Goal: Transaction & Acquisition: Obtain resource

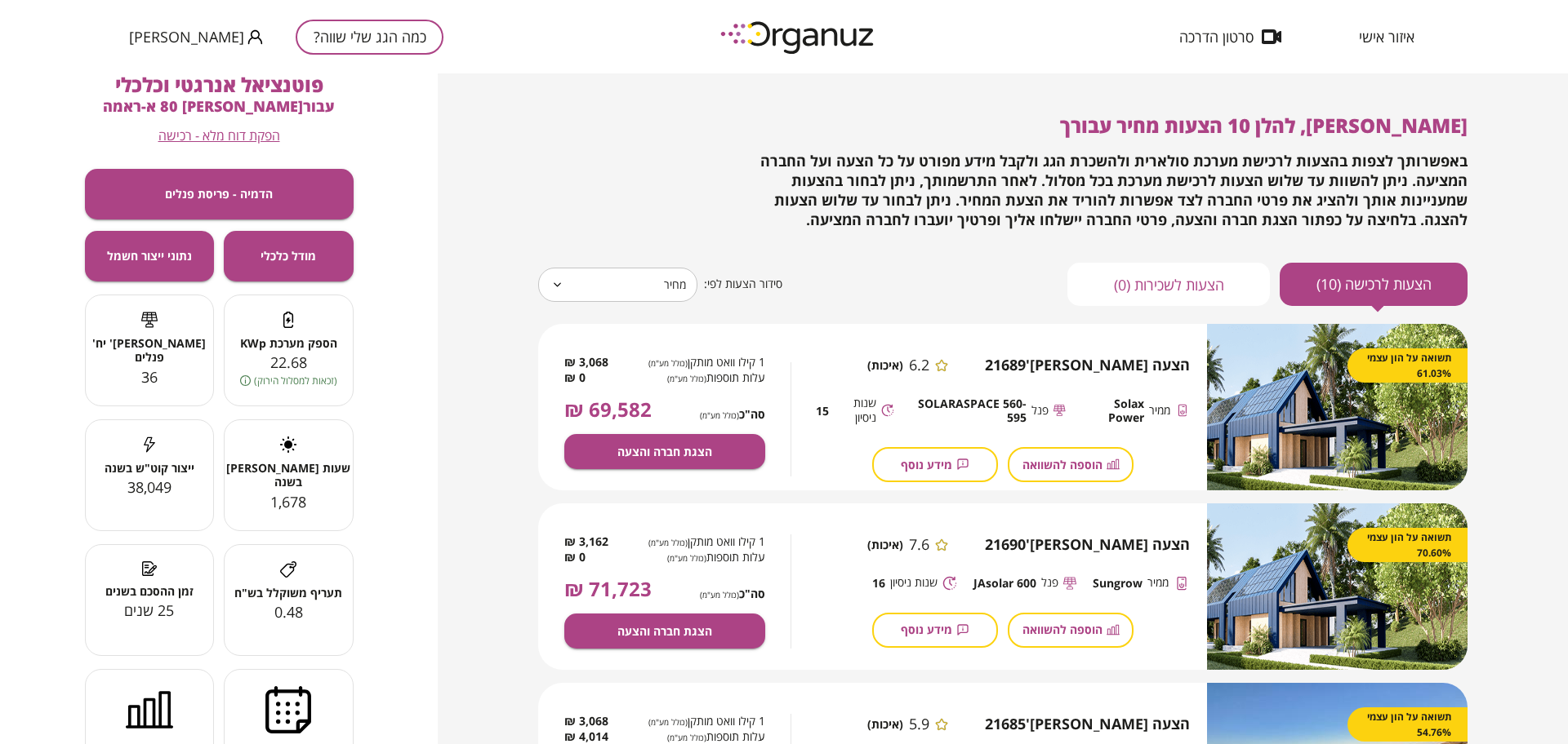
scroll to position [102, 0]
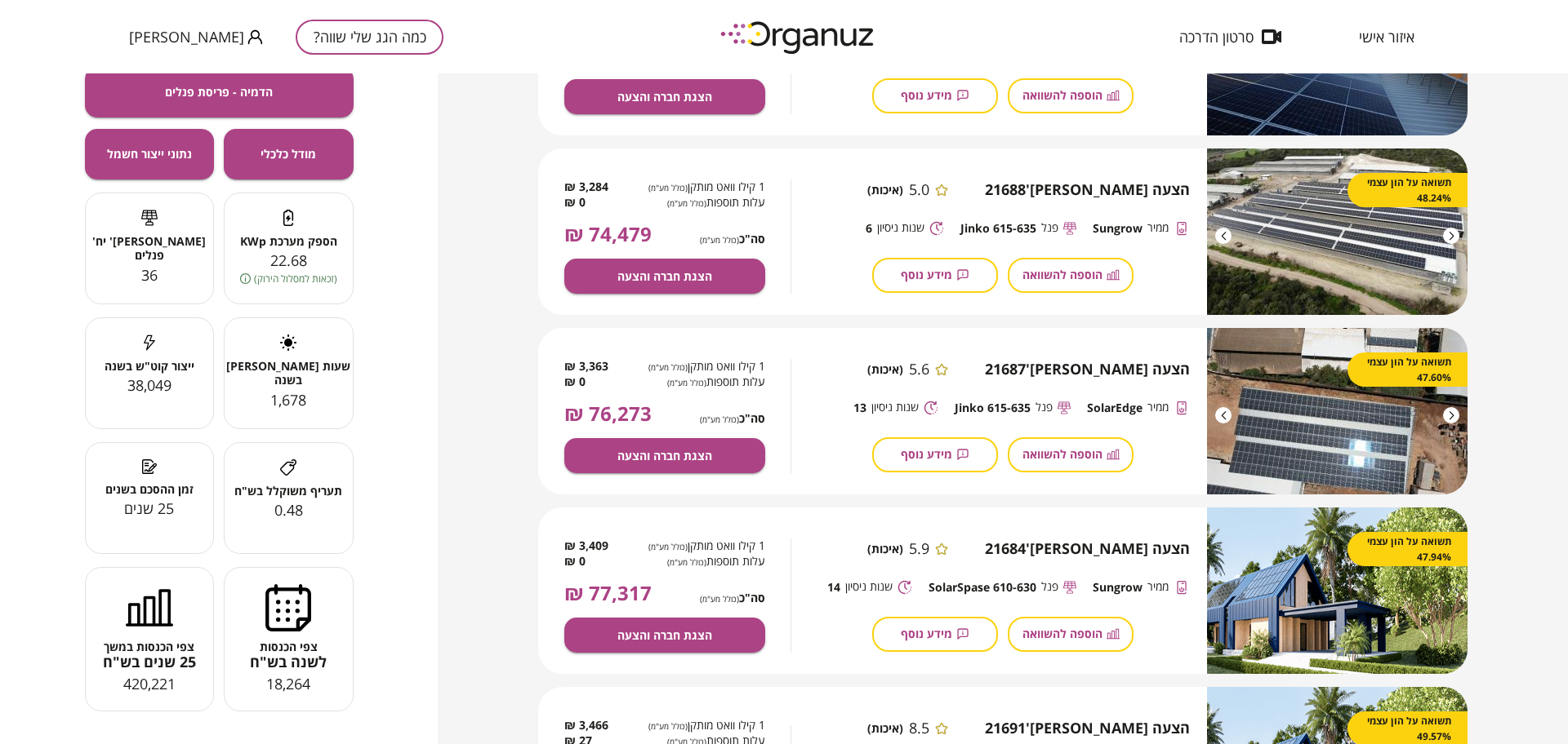
click at [337, 34] on button "כמה הגג שלי שווה?" at bounding box center [369, 36] width 148 height 35
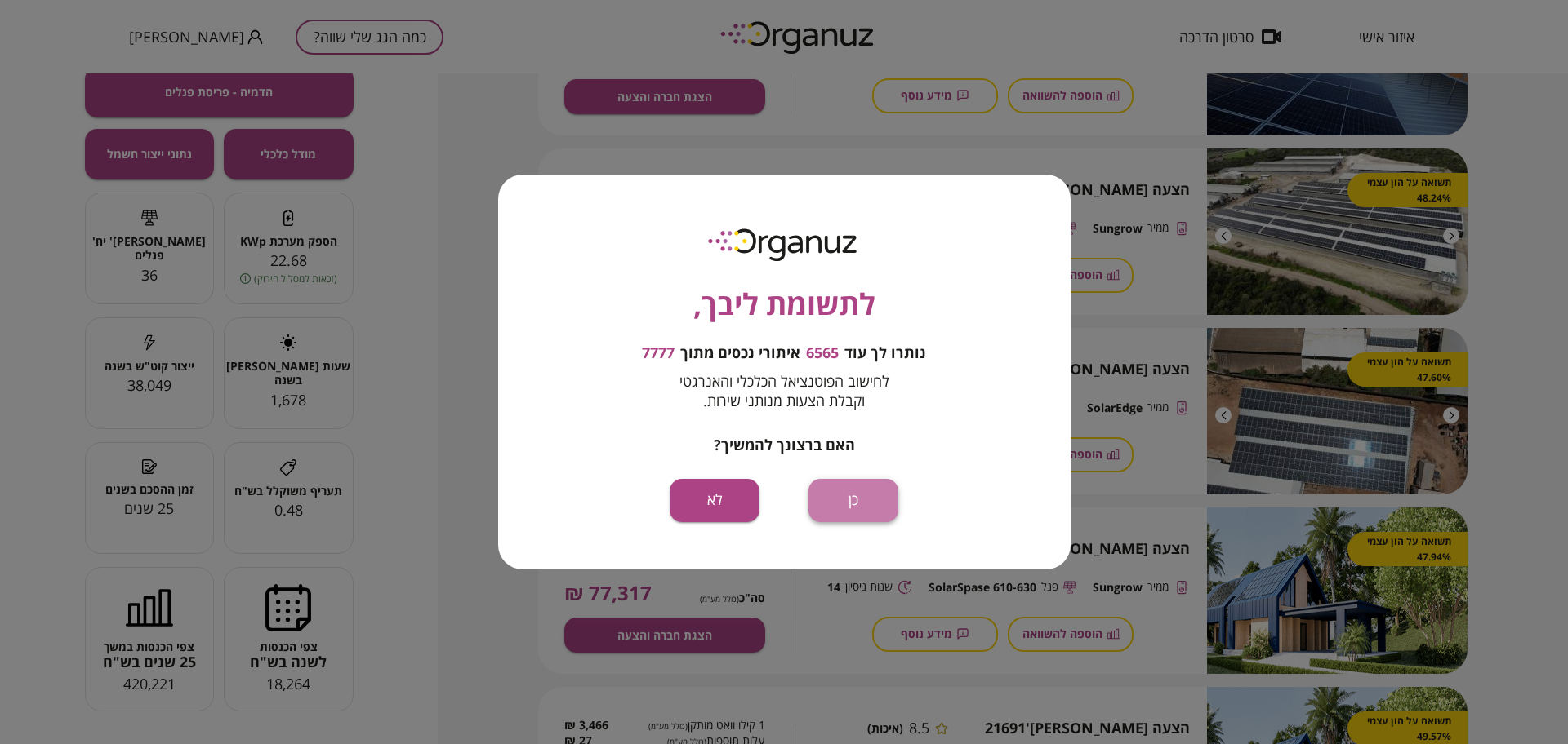
click at [879, 519] on button "כן" at bounding box center [853, 500] width 89 height 43
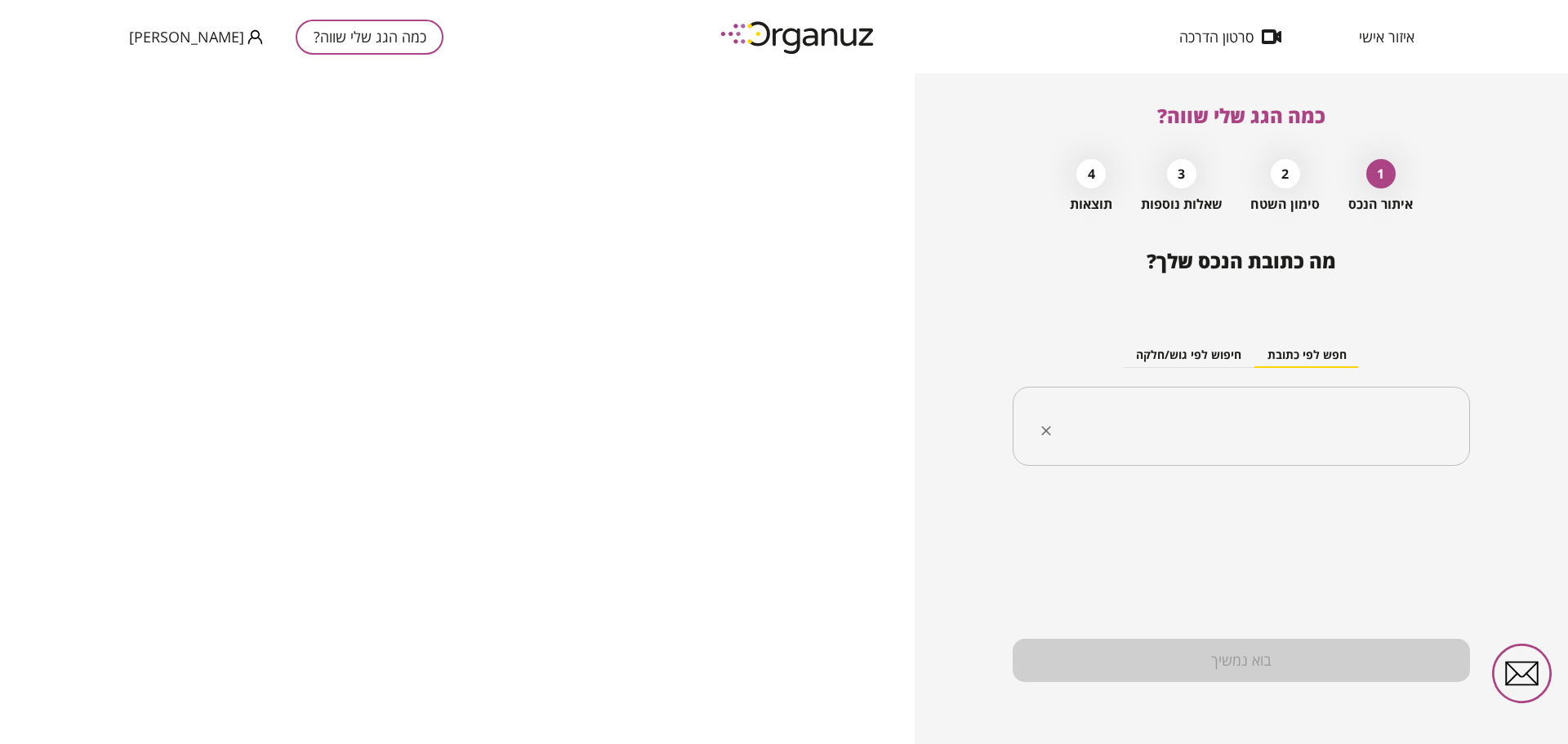
click at [1244, 438] on input "text" at bounding box center [1247, 427] width 406 height 41
paste input "**********"
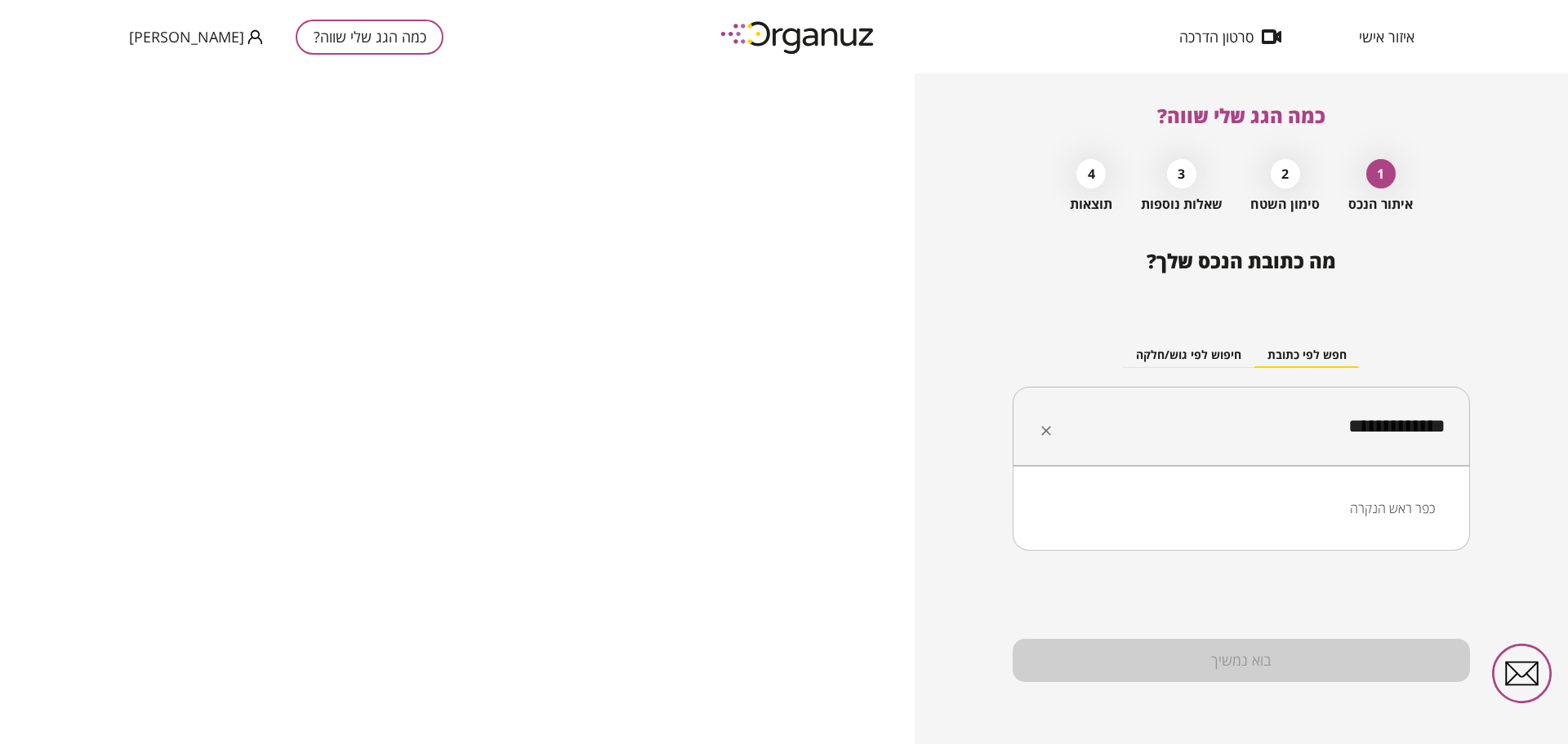
click at [1361, 501] on li "כפר ראש הנקרה" at bounding box center [1241, 509] width 415 height 29
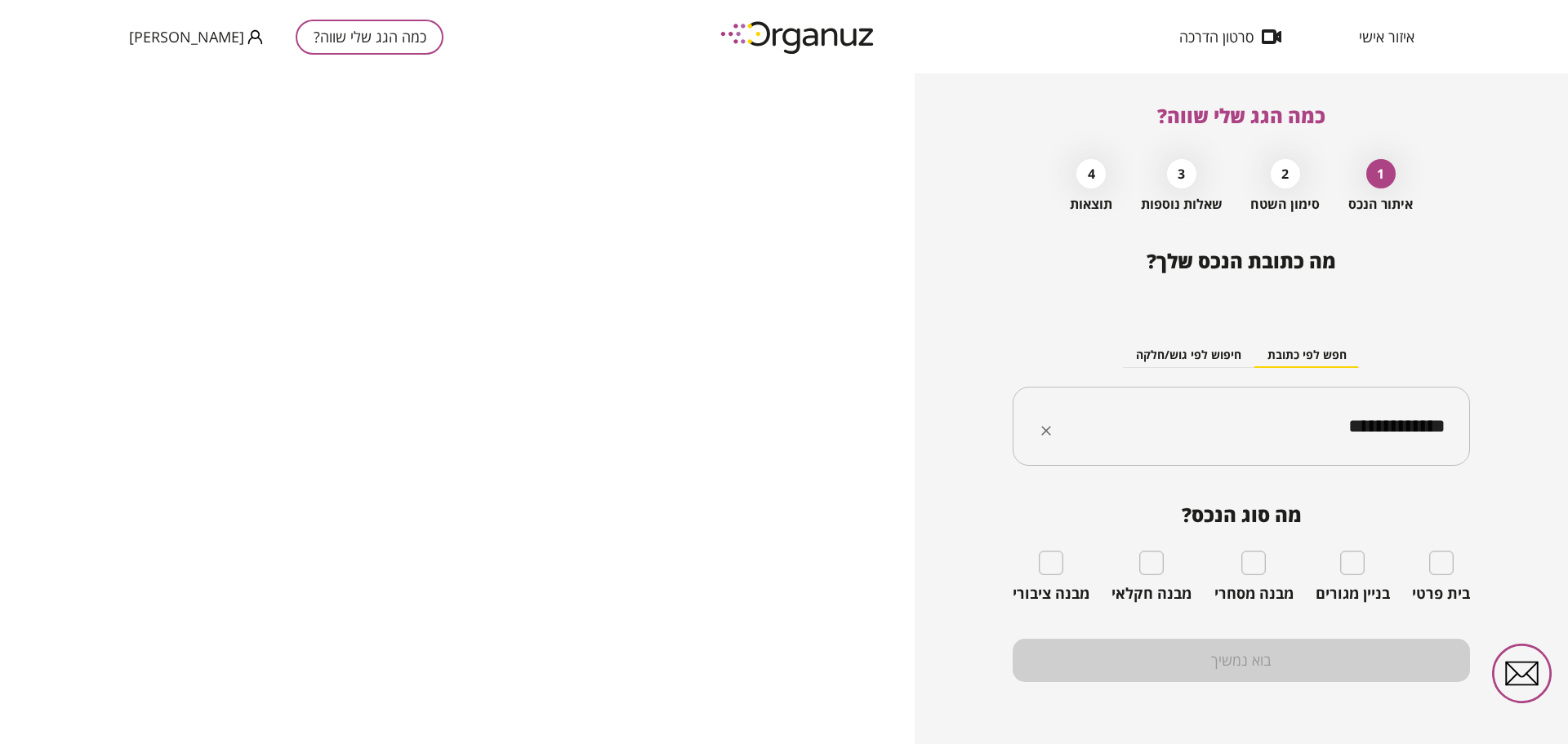
type input "**********"
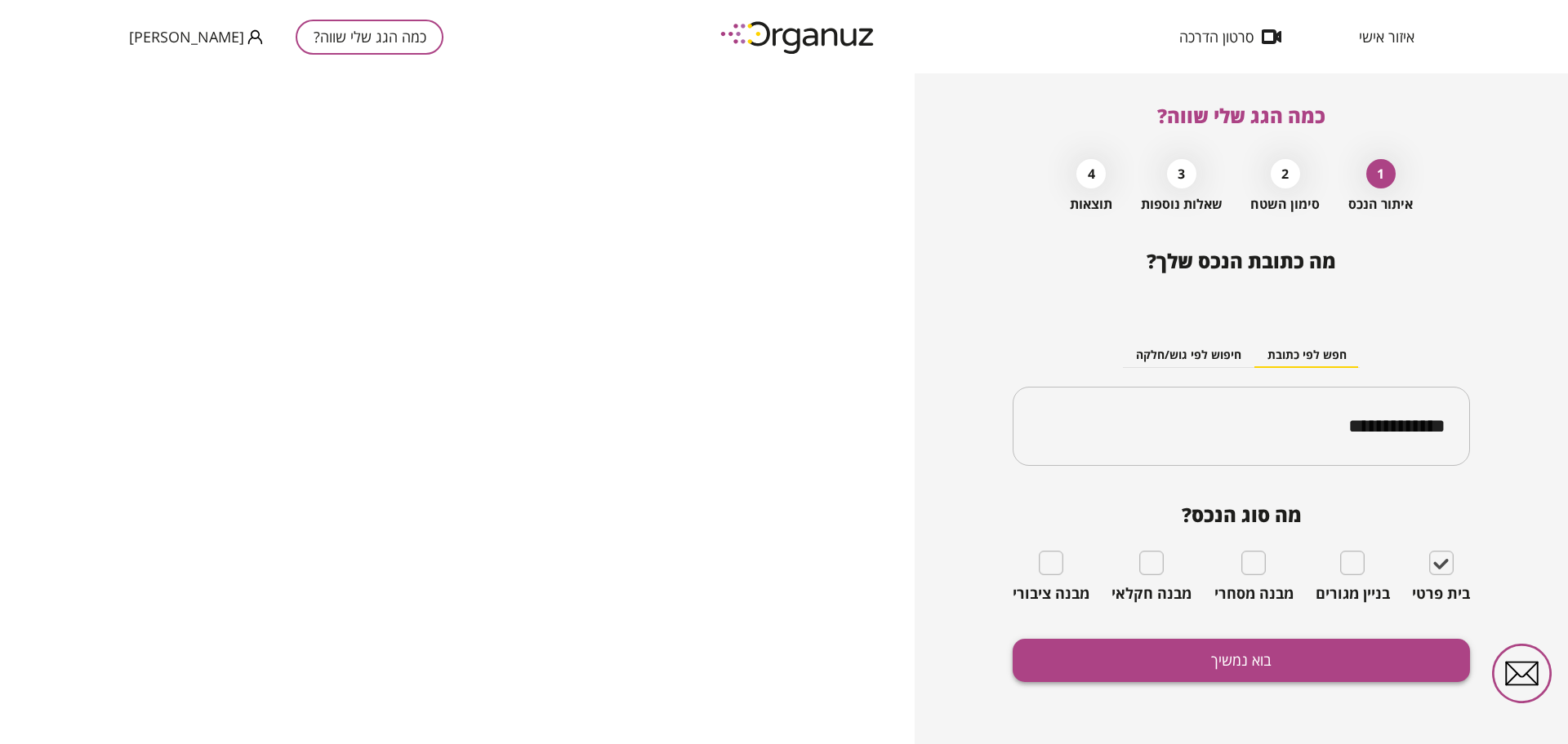
click at [1336, 669] on button "בוא נמשיך" at bounding box center [1241, 660] width 457 height 43
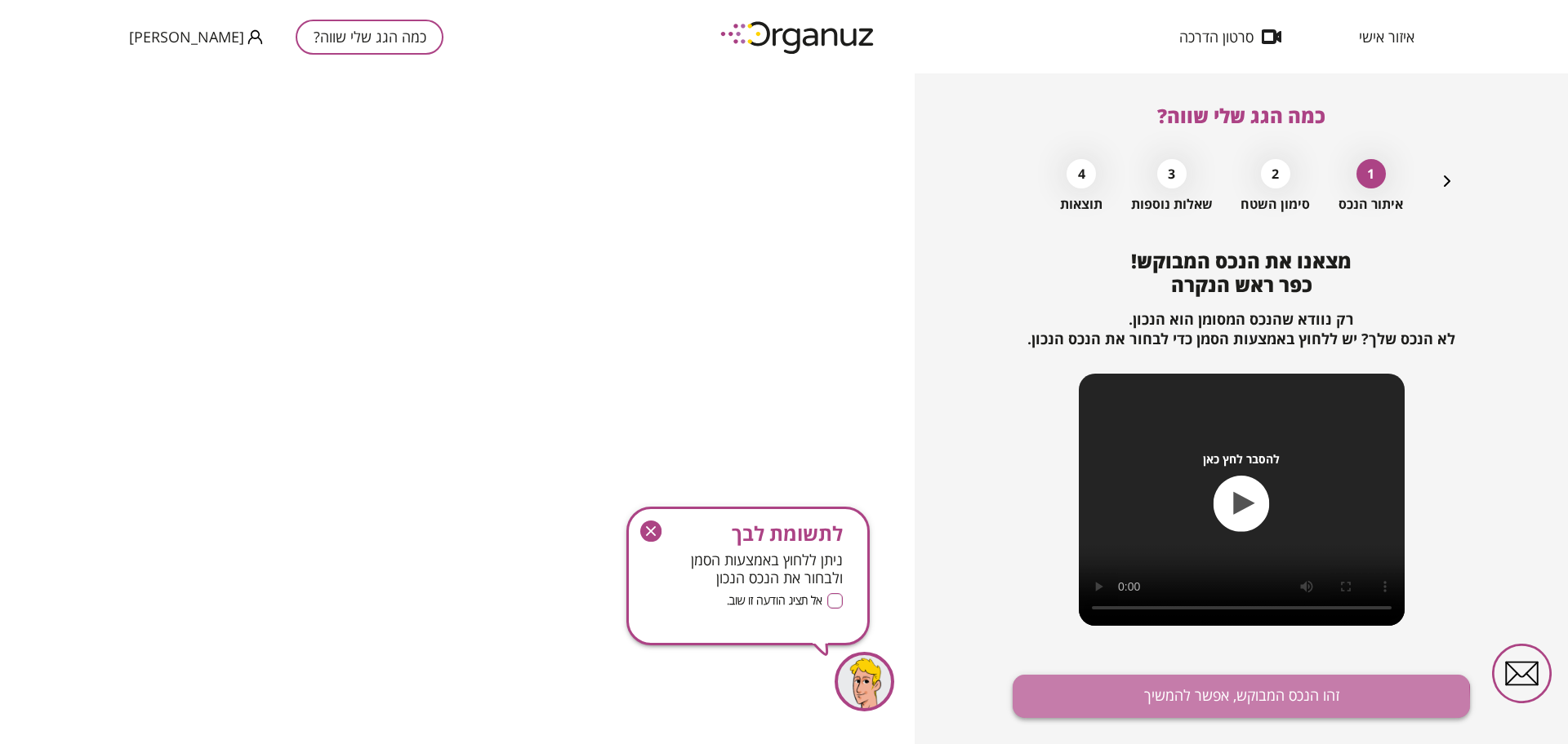
click at [1149, 707] on button "זהו הנכס המבוקש, אפשר להמשיך" at bounding box center [1241, 696] width 457 height 43
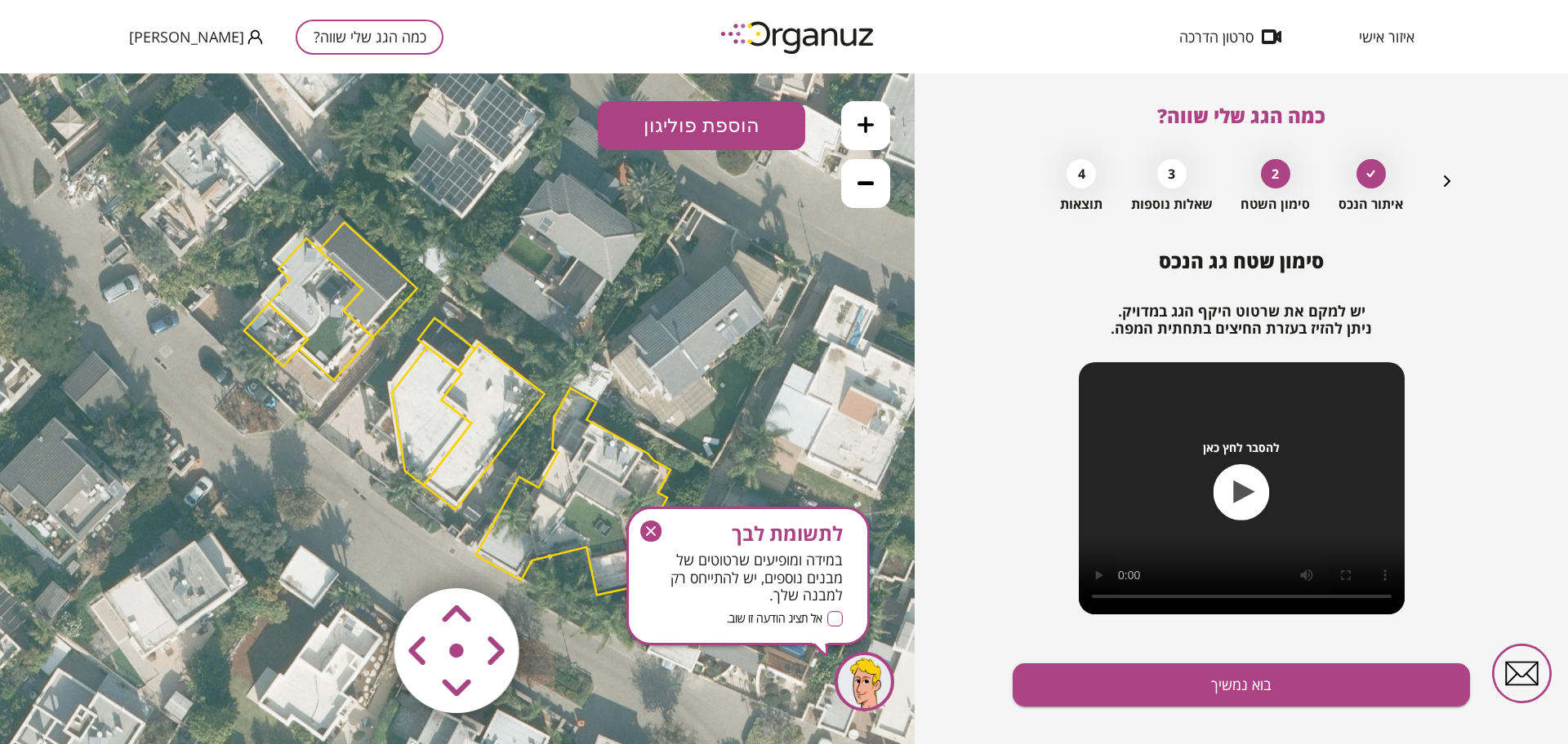
click at [649, 524] on icon "button" at bounding box center [650, 531] width 21 height 21
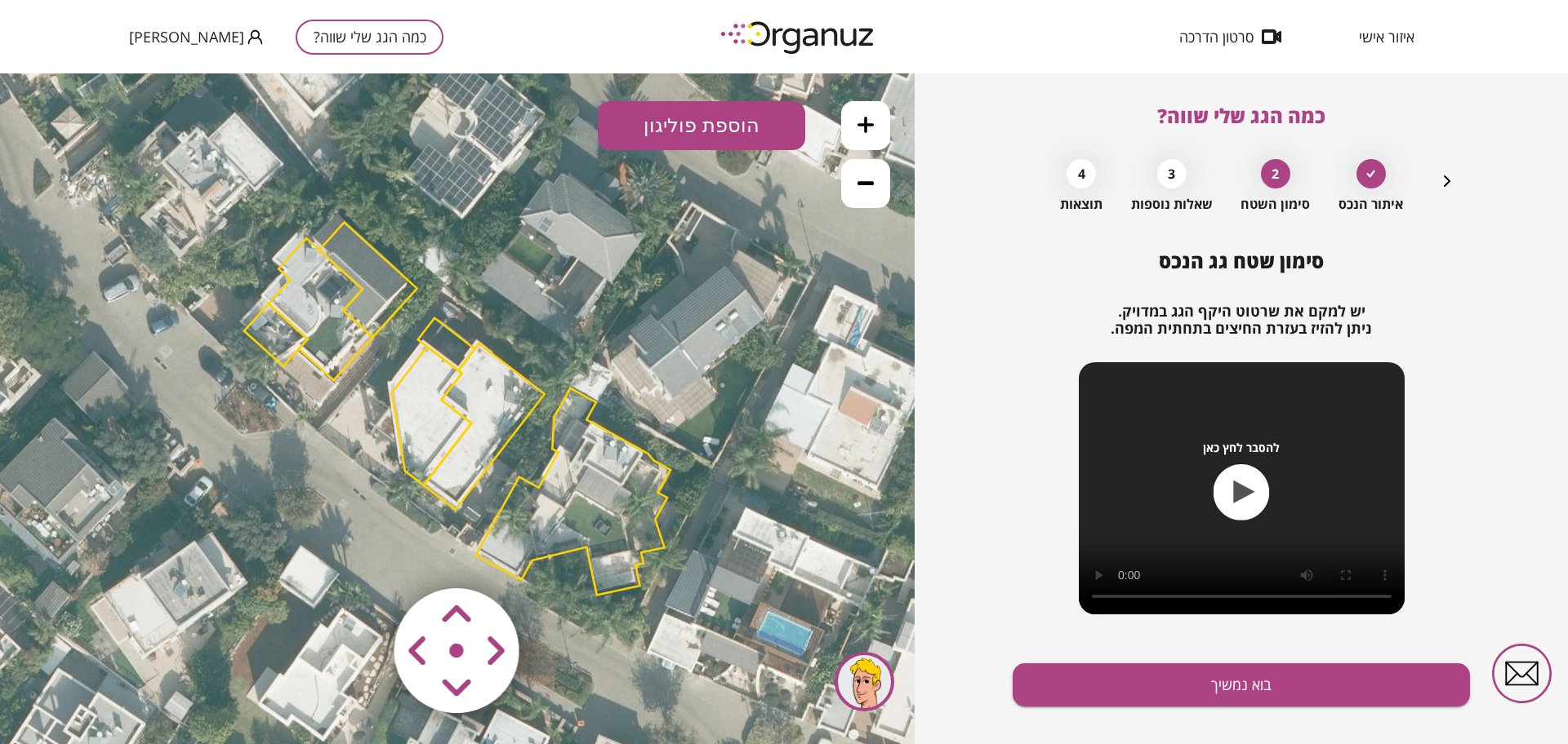
click at [861, 126] on icon at bounding box center [866, 125] width 16 height 16
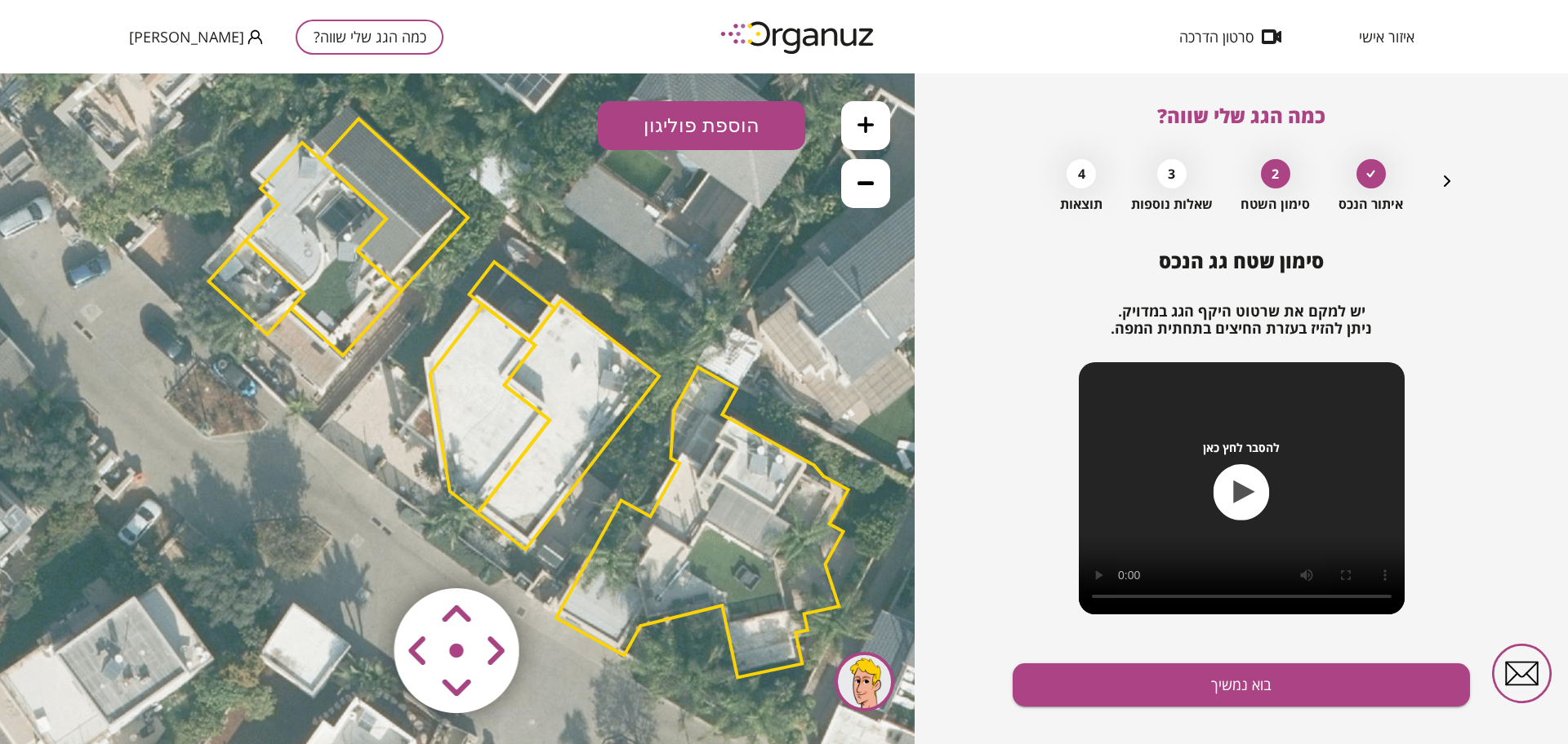
drag, startPoint x: 499, startPoint y: 451, endPoint x: 555, endPoint y: 457, distance: 56.3
click at [558, 443] on polygon at bounding box center [568, 424] width 182 height 249
click at [360, 554] on area at bounding box center [360, 554] width 0 height 0
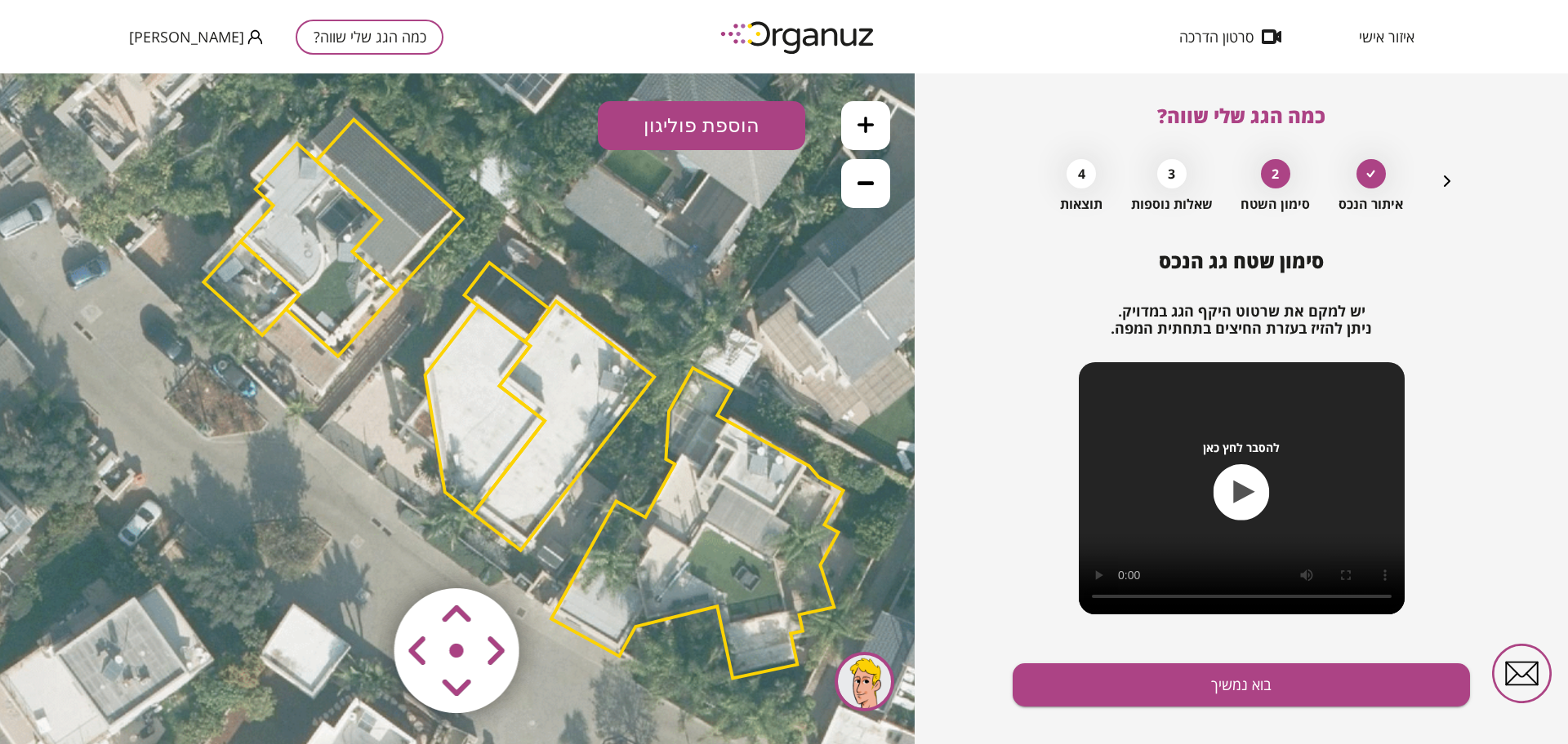
click at [360, 554] on area at bounding box center [360, 554] width 0 height 0
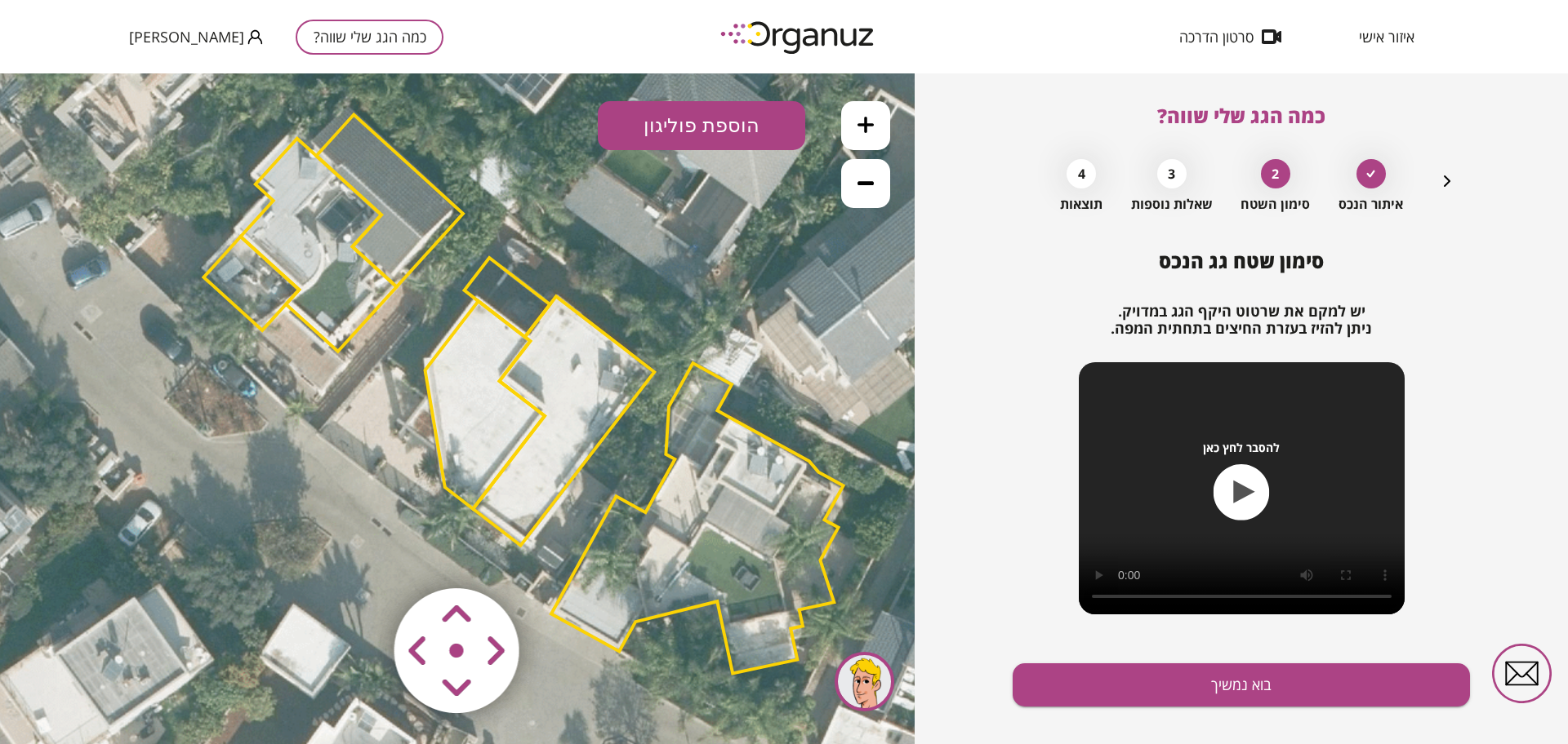
click at [360, 554] on area at bounding box center [360, 554] width 0 height 0
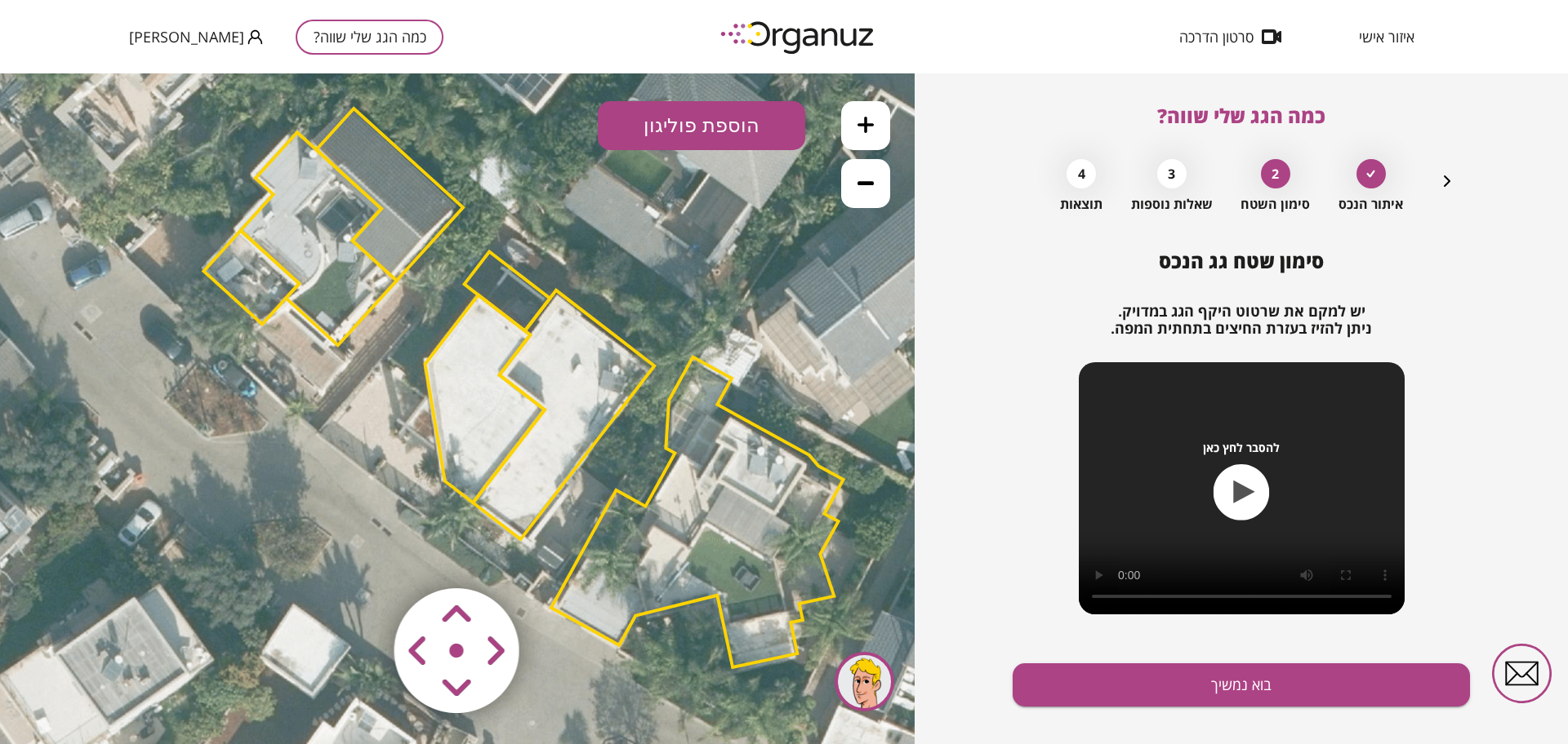
click at [360, 554] on area at bounding box center [360, 554] width 0 height 0
click at [877, 127] on button at bounding box center [866, 126] width 49 height 49
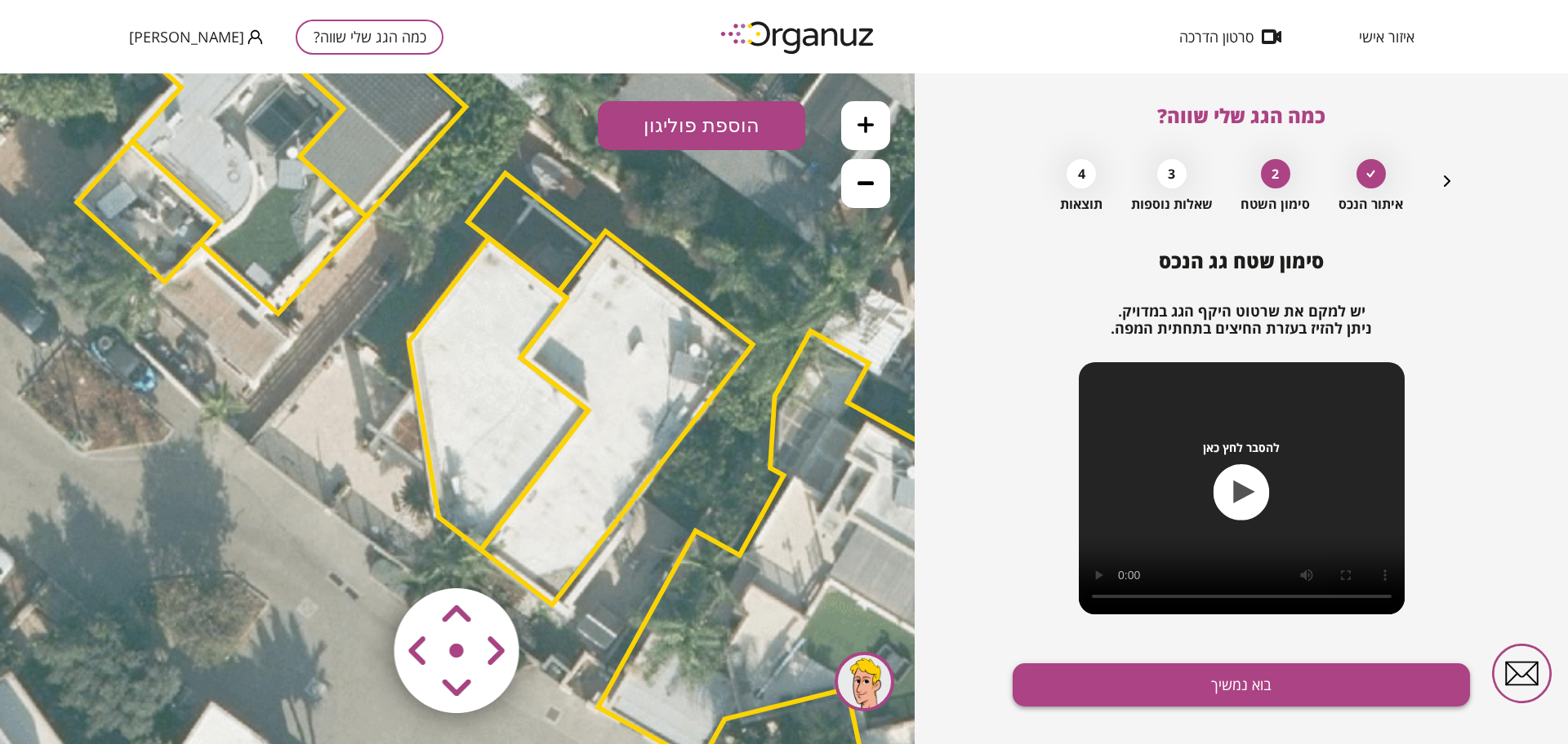
click at [1190, 687] on button "בוא נמשיך" at bounding box center [1241, 685] width 457 height 43
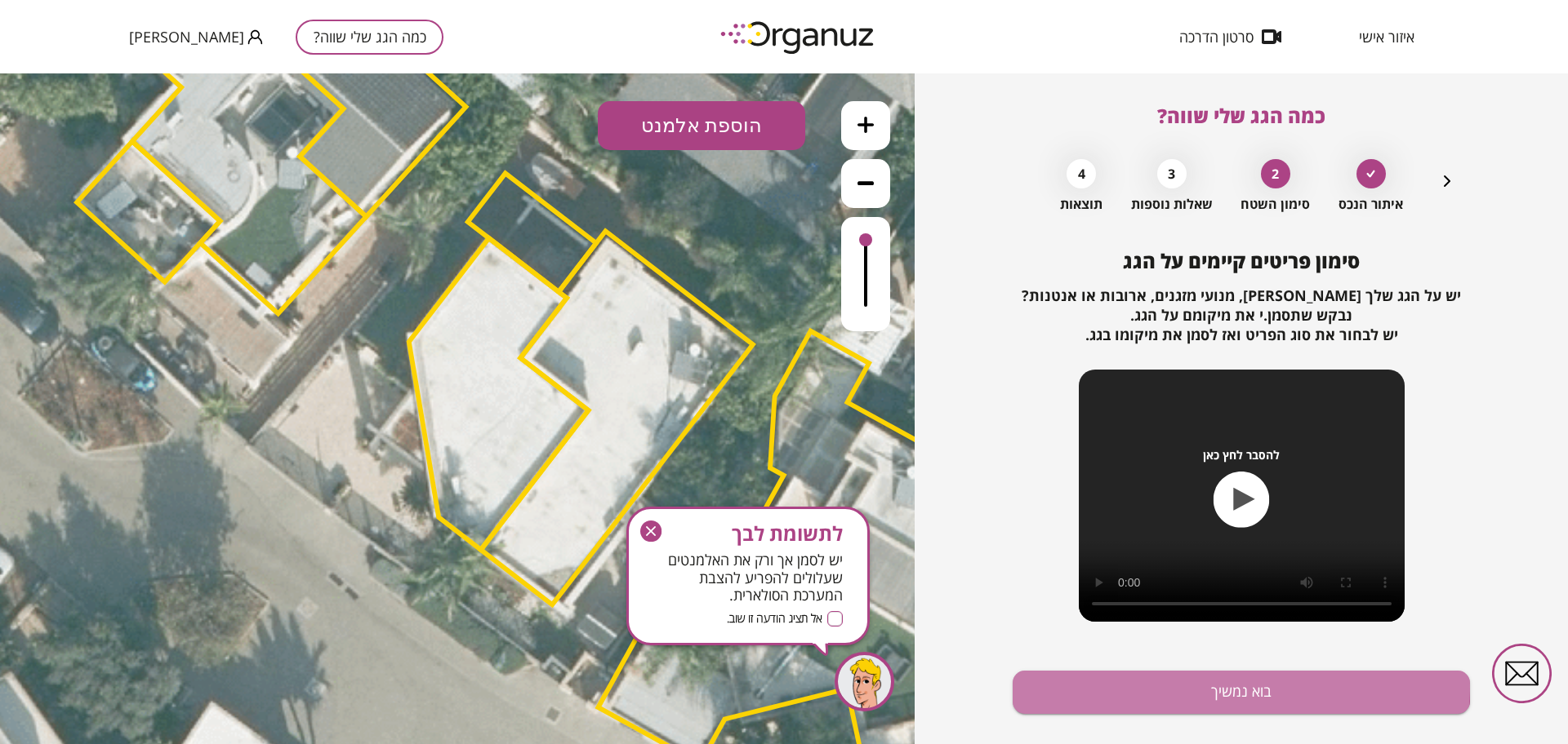
click at [1190, 687] on button "בוא נמשיך" at bounding box center [1241, 692] width 457 height 43
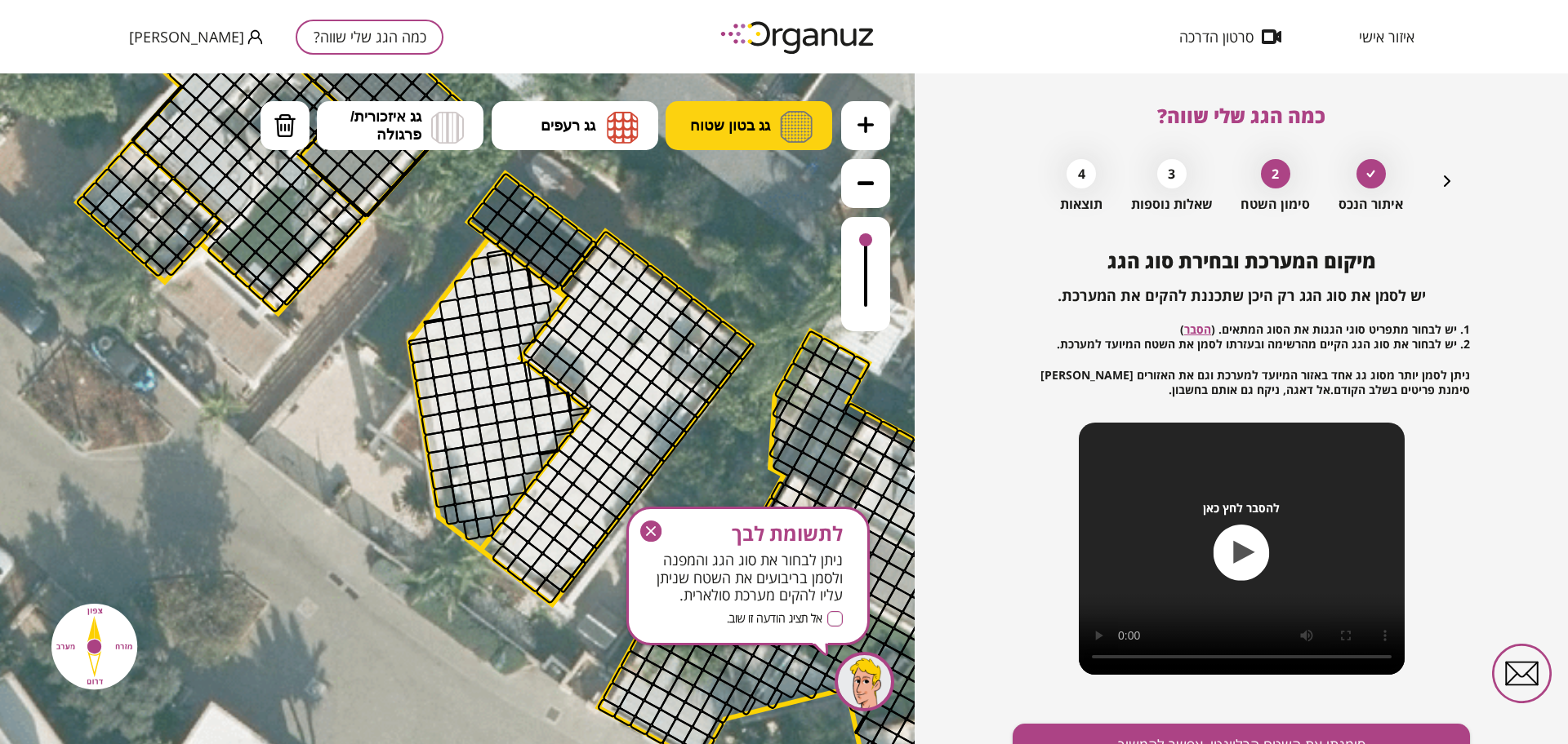
click at [740, 122] on span "גג בטון שטוח" at bounding box center [730, 126] width 80 height 18
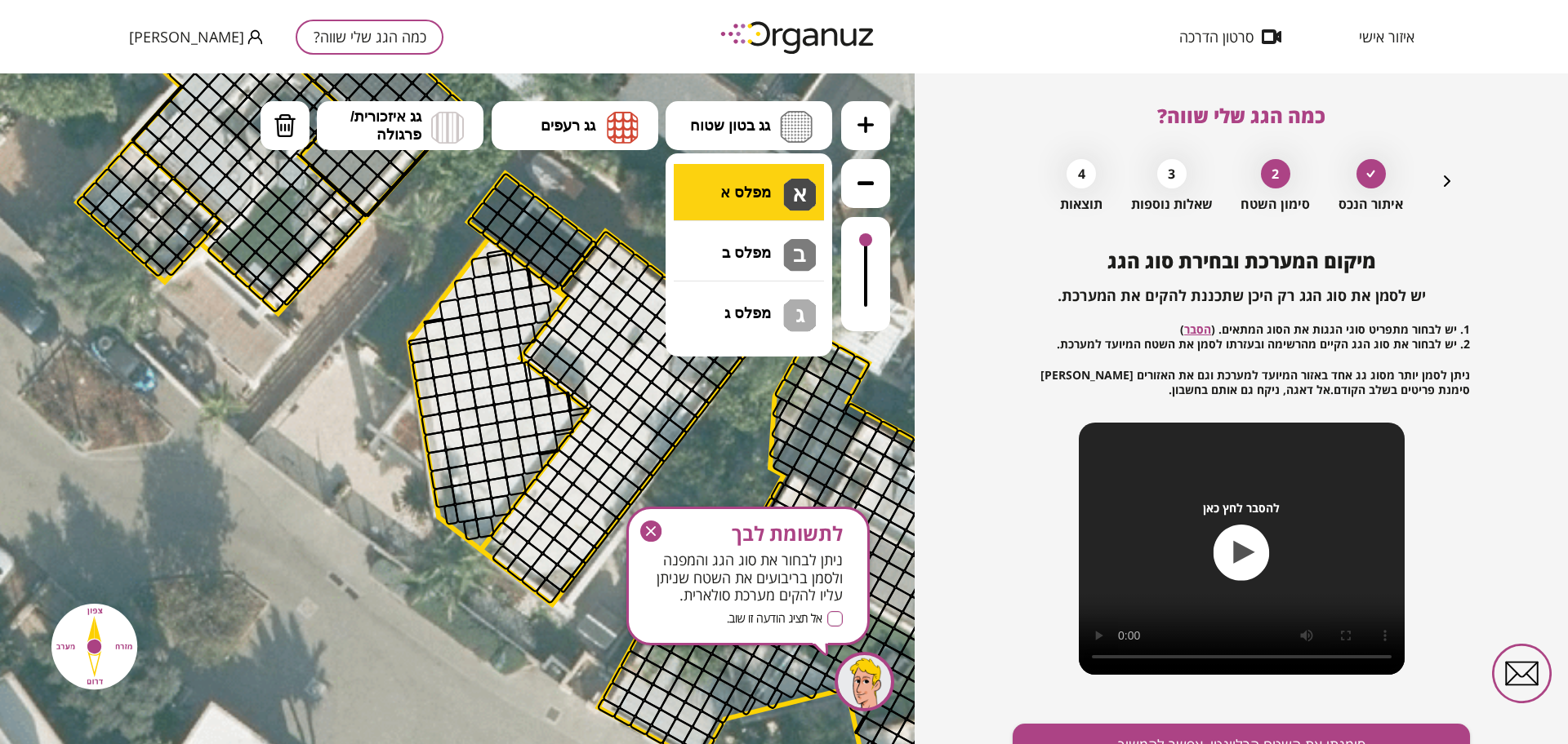
click at [740, 182] on div ".st0 { fill: #FFFFFF; } 10" at bounding box center [457, 409] width 915 height 671
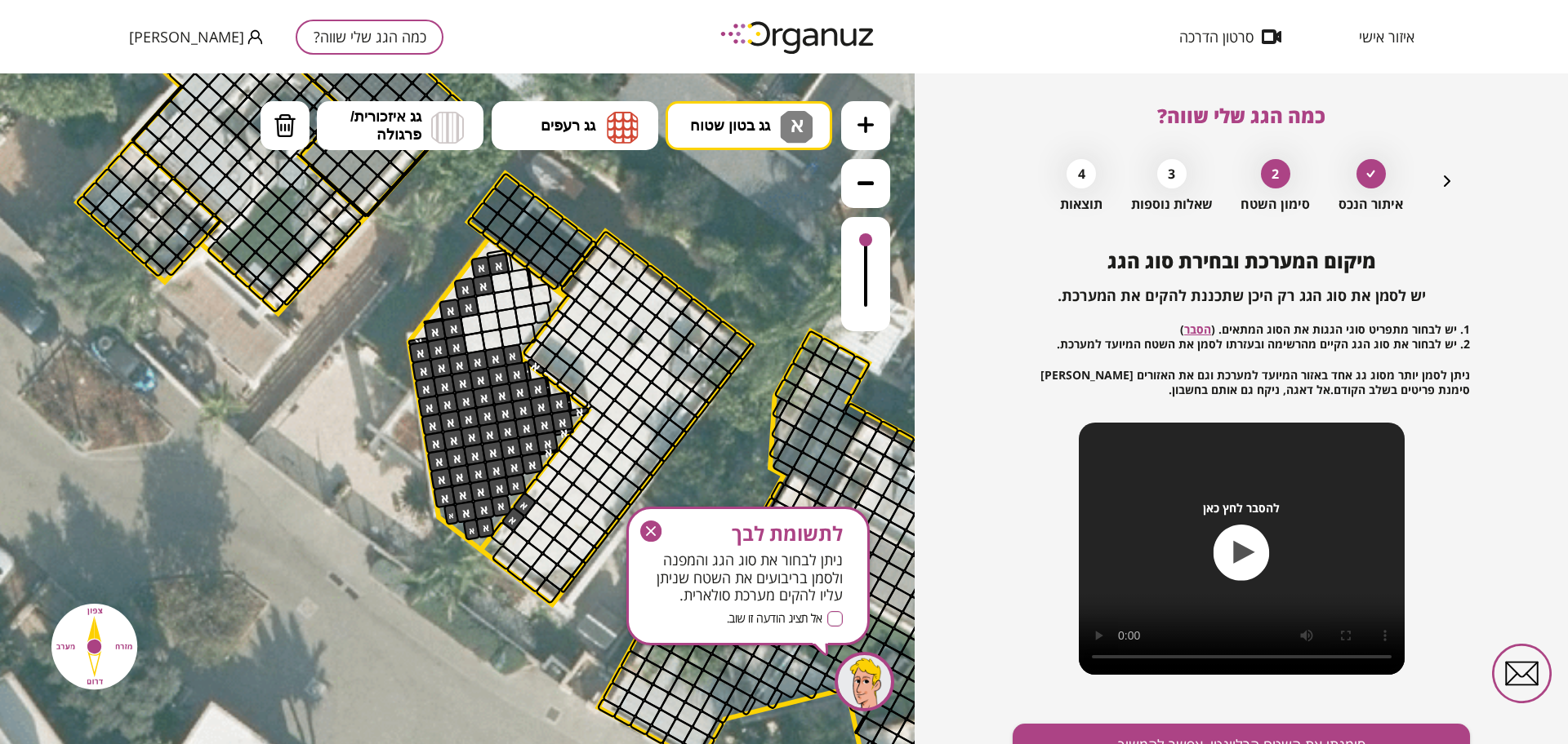
drag, startPoint x: 487, startPoint y: 281, endPoint x: 482, endPoint y: 441, distance: 160.1
drag, startPoint x: 489, startPoint y: 347, endPoint x: 477, endPoint y: 335, distance: 17.0
click at [652, 528] on icon "button" at bounding box center [650, 531] width 21 height 21
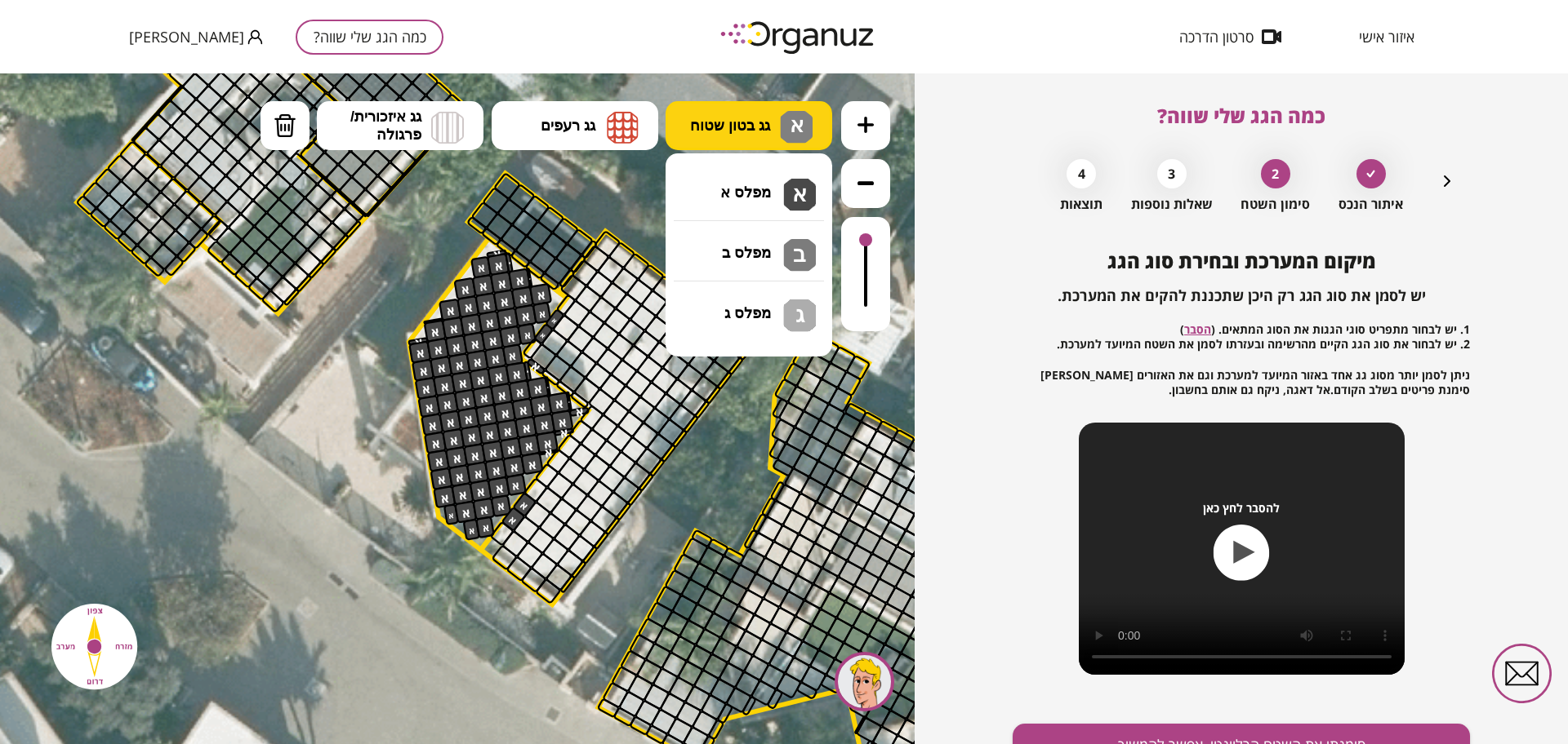
click at [730, 129] on span "גג בטון שטוח" at bounding box center [730, 126] width 80 height 18
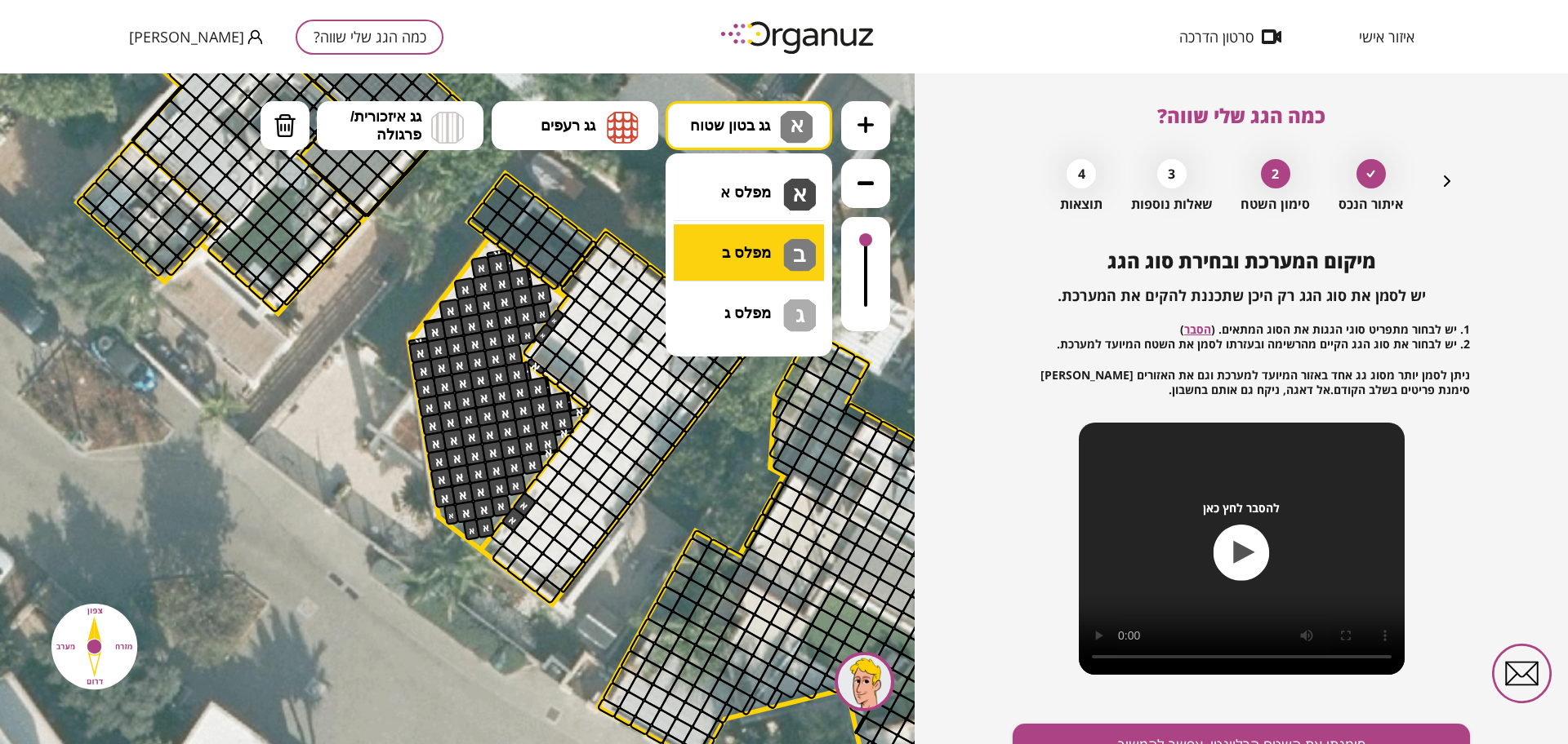
click at [764, 253] on div ".st0 { fill: #FFFFFF; } 10" at bounding box center [457, 409] width 915 height 671
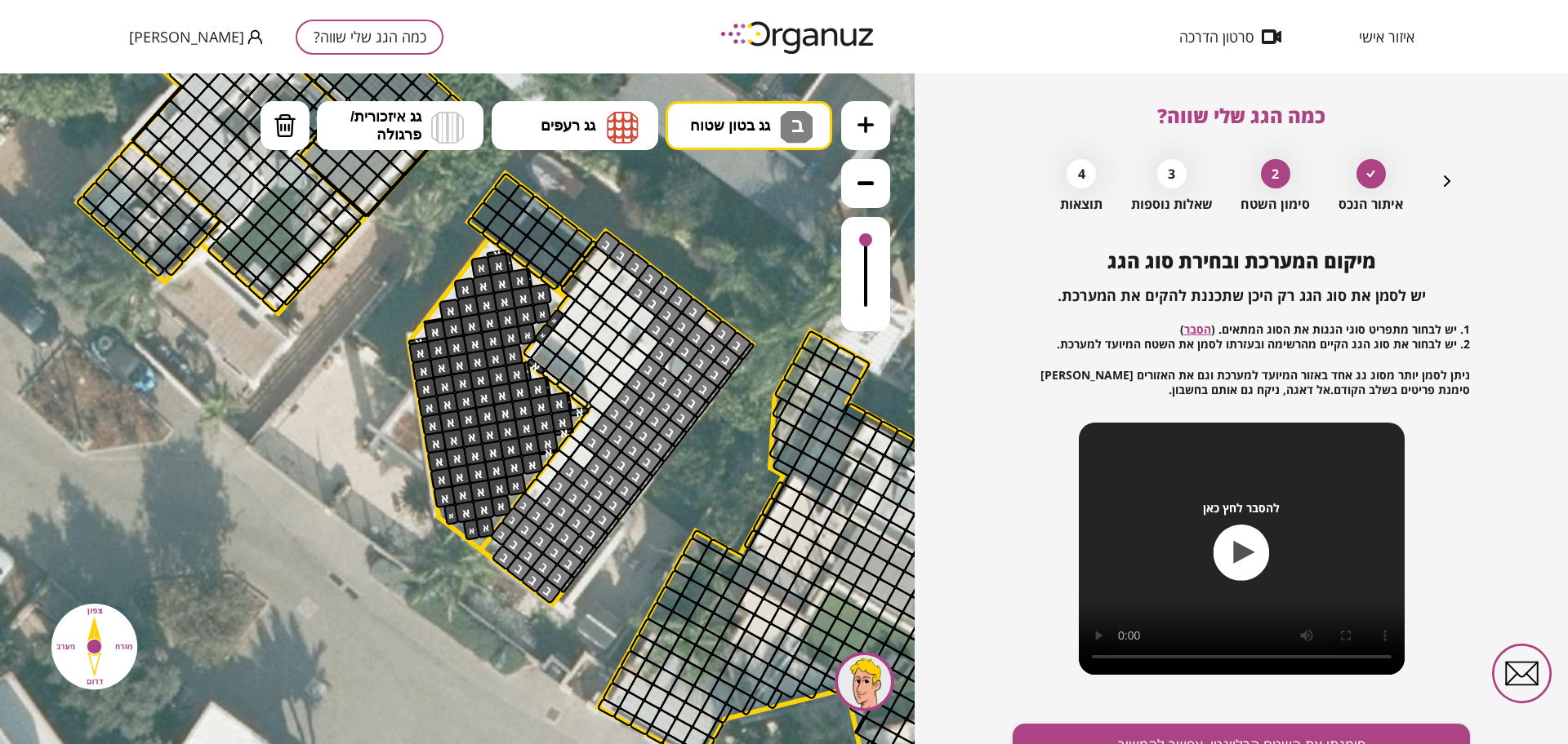
drag, startPoint x: 514, startPoint y: 547, endPoint x: 694, endPoint y: 300, distance: 305.6
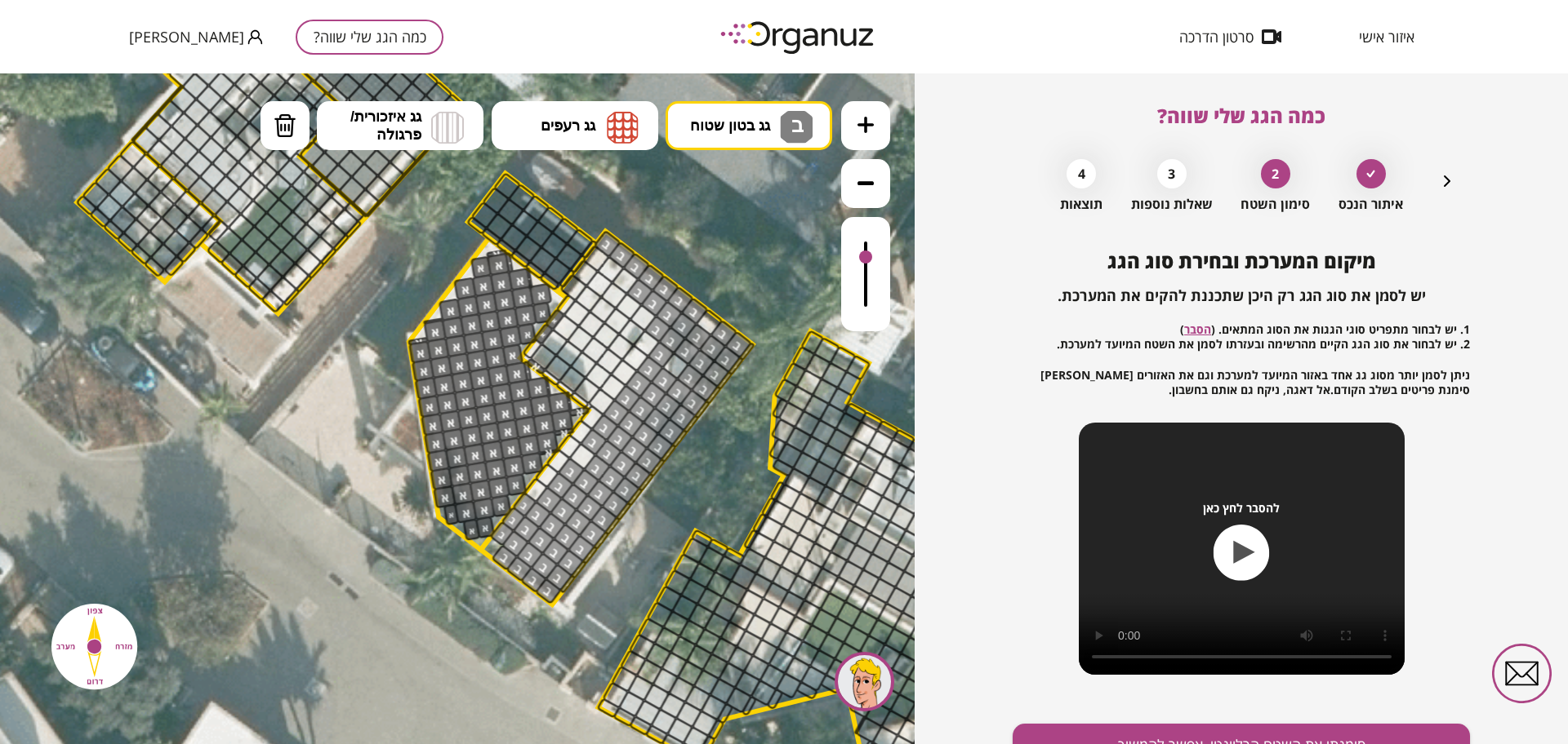
drag, startPoint x: 862, startPoint y: 259, endPoint x: 846, endPoint y: 190, distance: 70.8
click at [842, 250] on div at bounding box center [866, 274] width 49 height 114
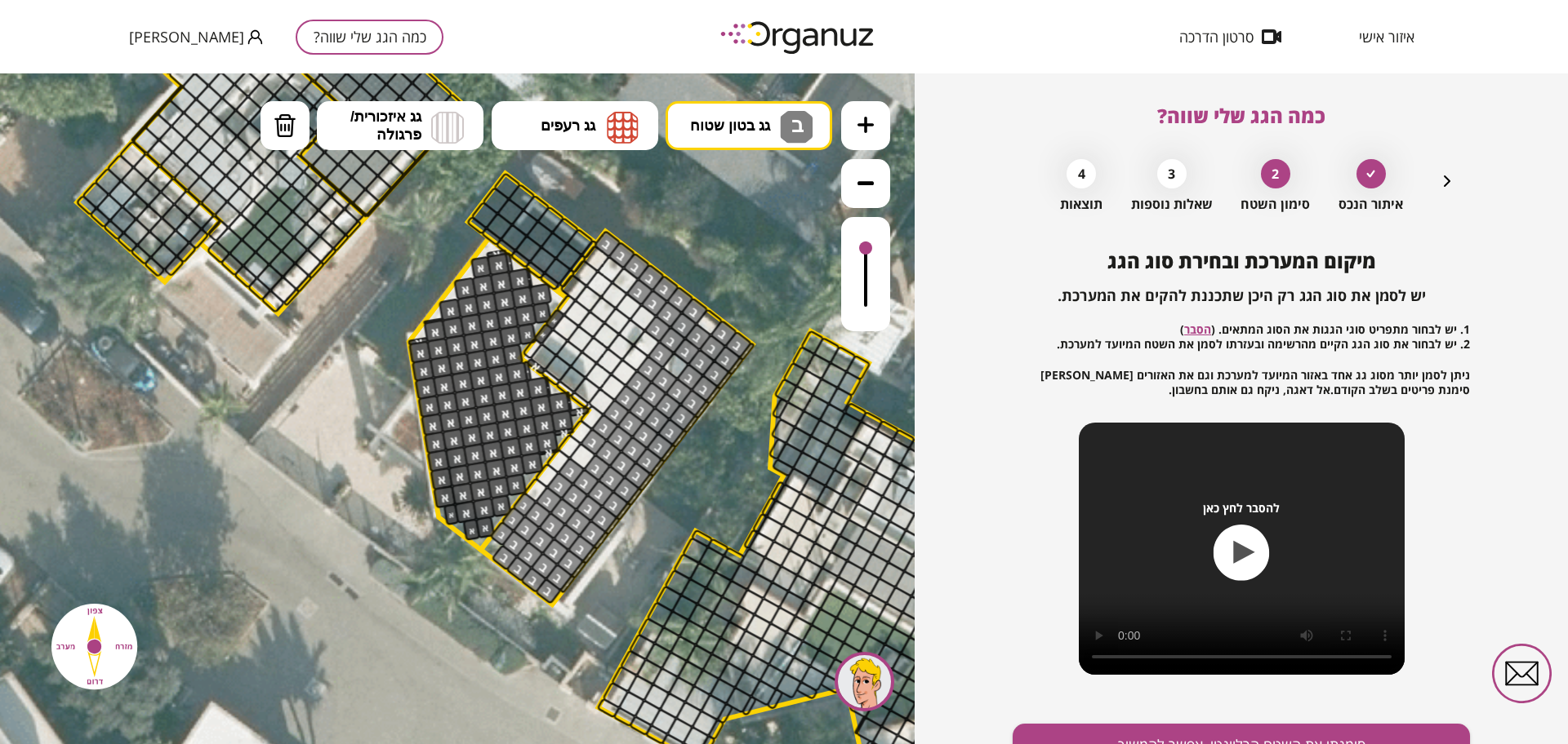
click at [1448, 172] on icon "button" at bounding box center [1446, 181] width 19 height 19
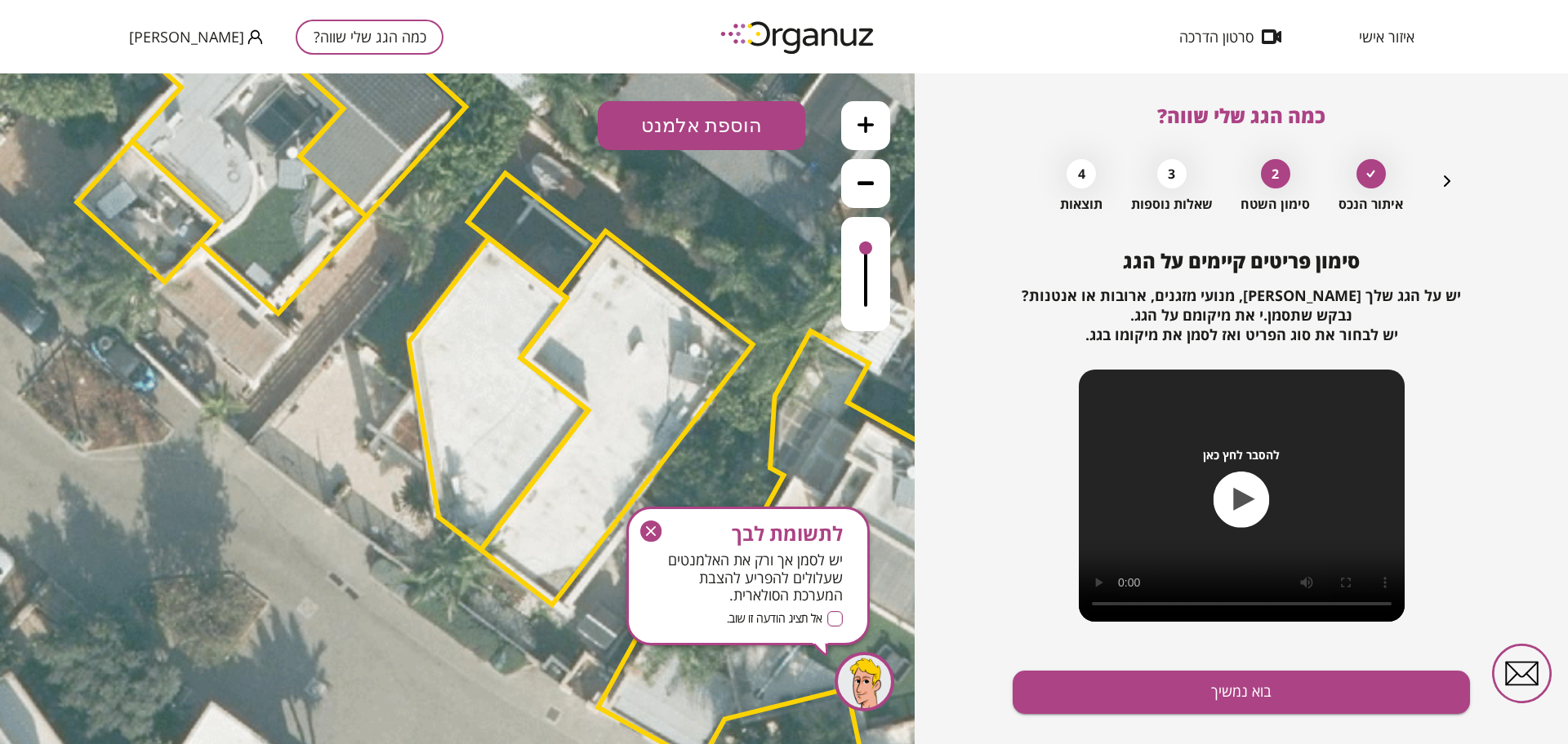
click at [670, 122] on button "הוספת אלמנט" at bounding box center [701, 126] width 207 height 49
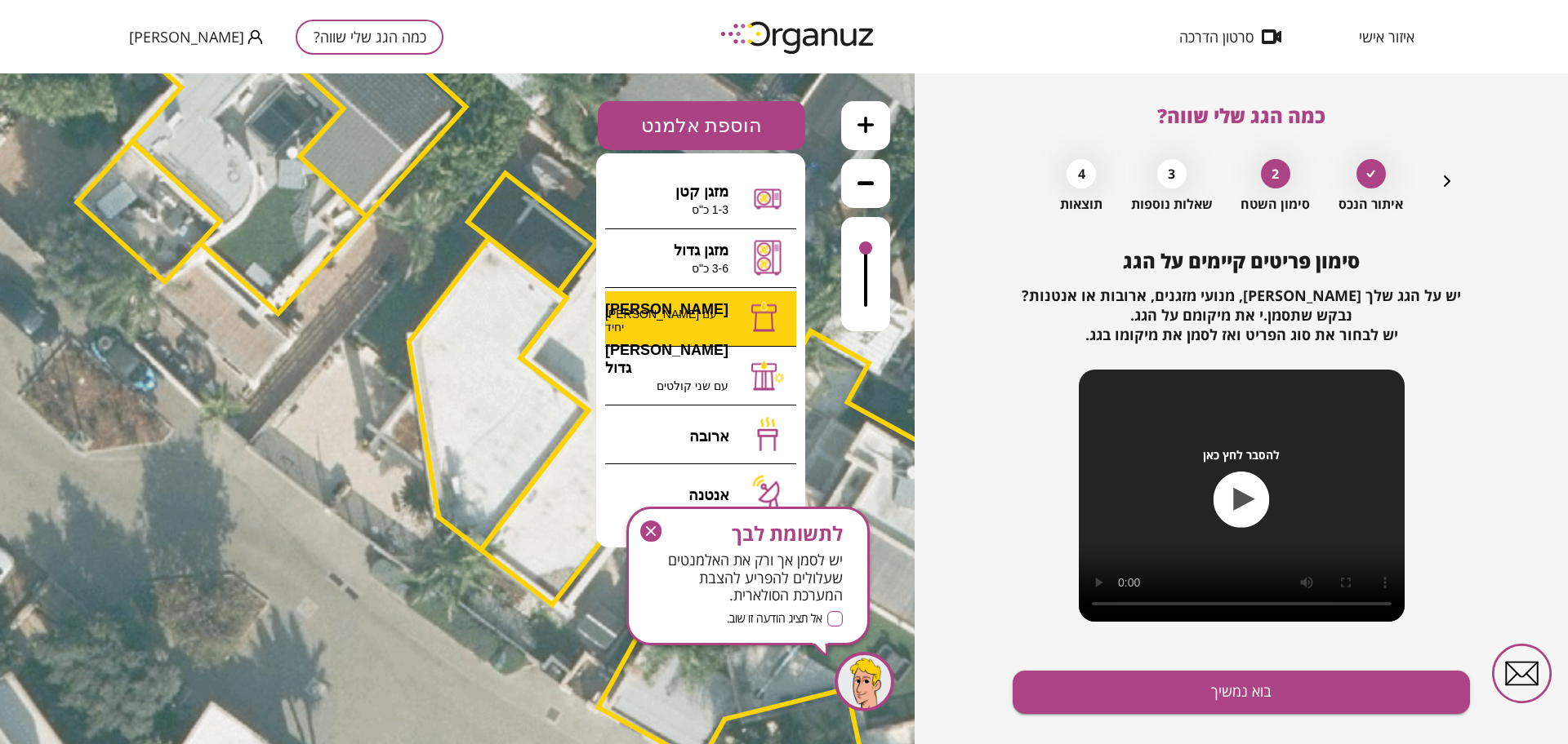
click at [744, 328] on div ".st0 { fill: #FFFFFF; } 10" at bounding box center [457, 409] width 915 height 671
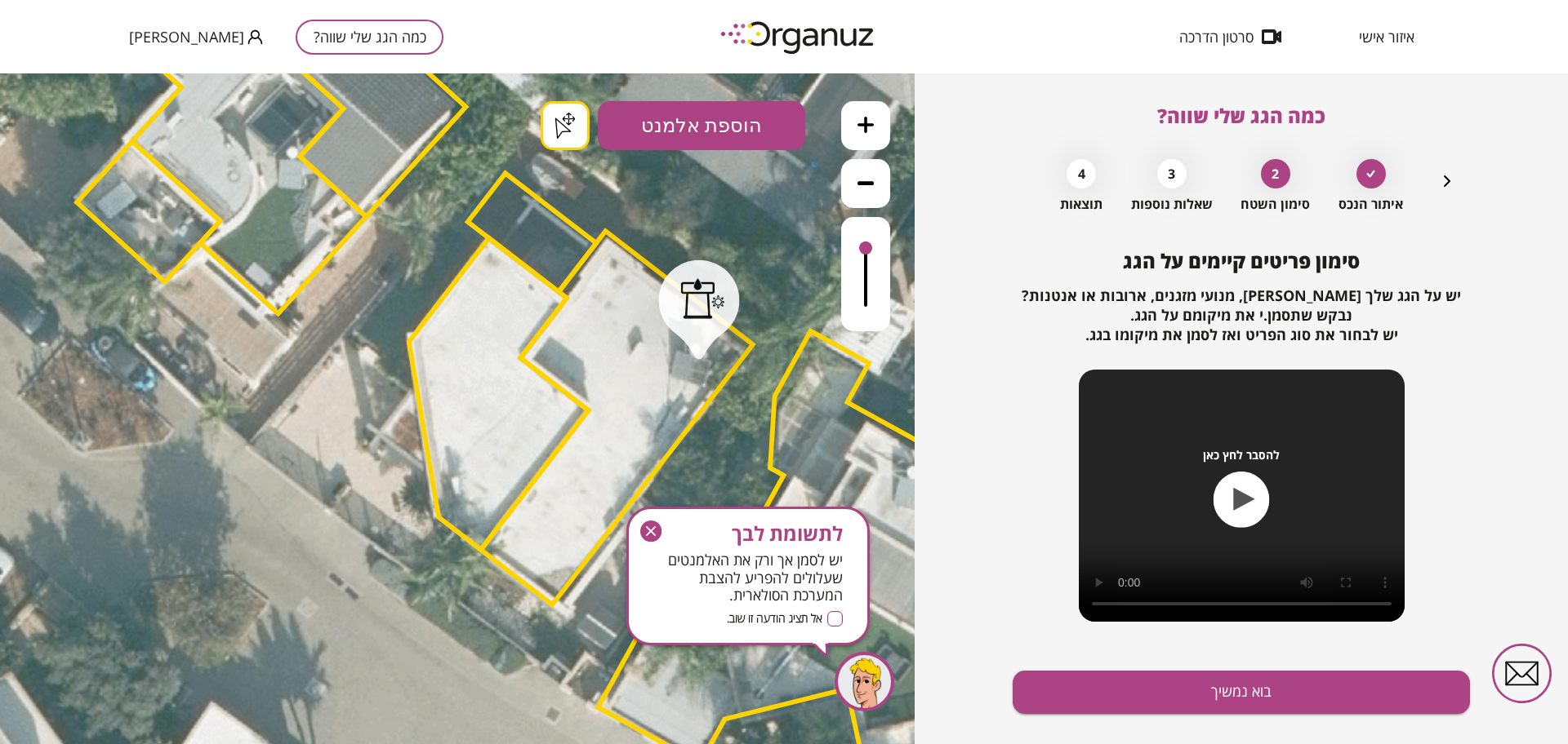
click at [547, 136] on div ".st0 { fill: #FFFFFF; } .st0 { fill: #FFFFFF; }" at bounding box center [457, 409] width 915 height 671
click at [1107, 702] on button "בוא נמשיך" at bounding box center [1241, 692] width 457 height 43
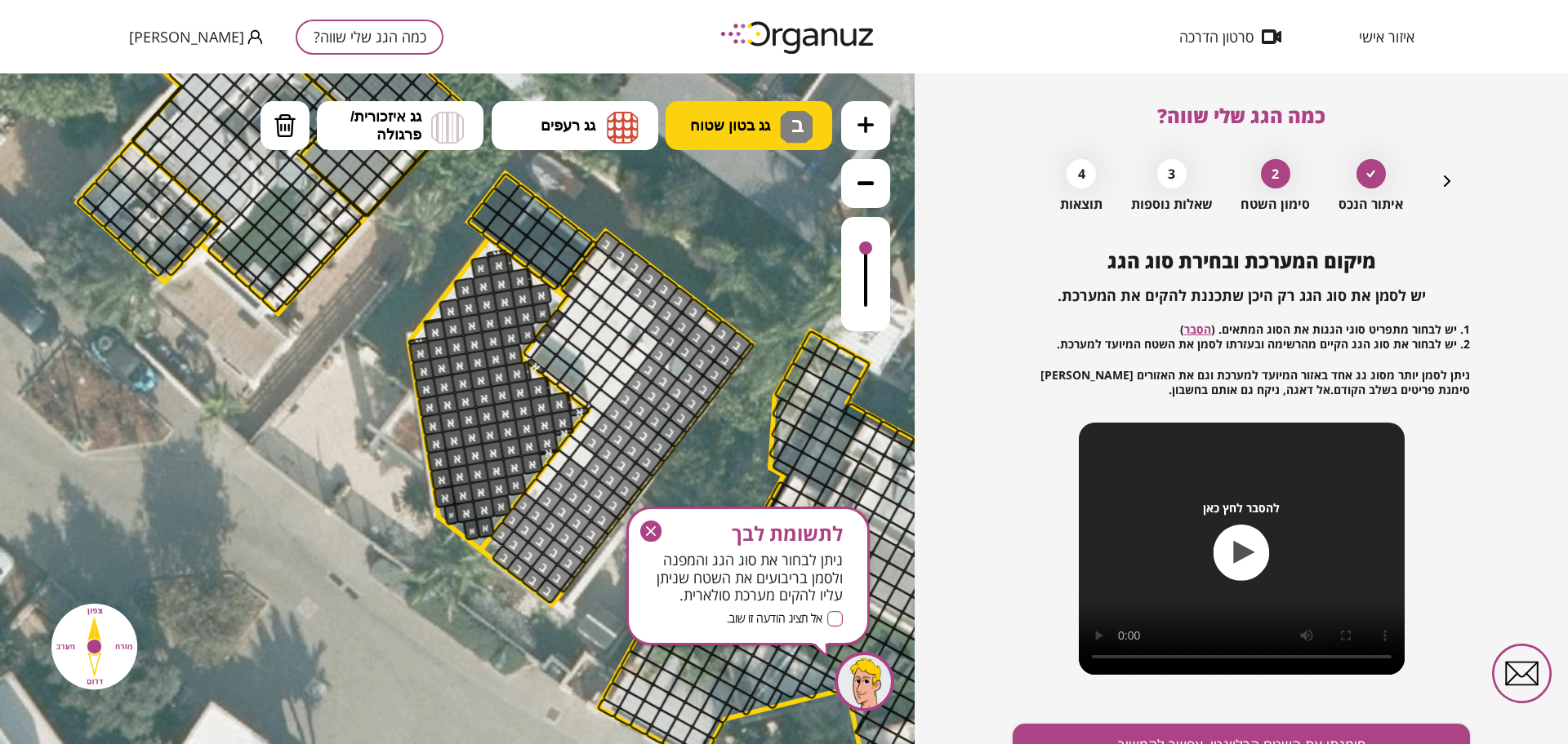
click at [736, 129] on span "גג בטון שטוח" at bounding box center [730, 126] width 80 height 18
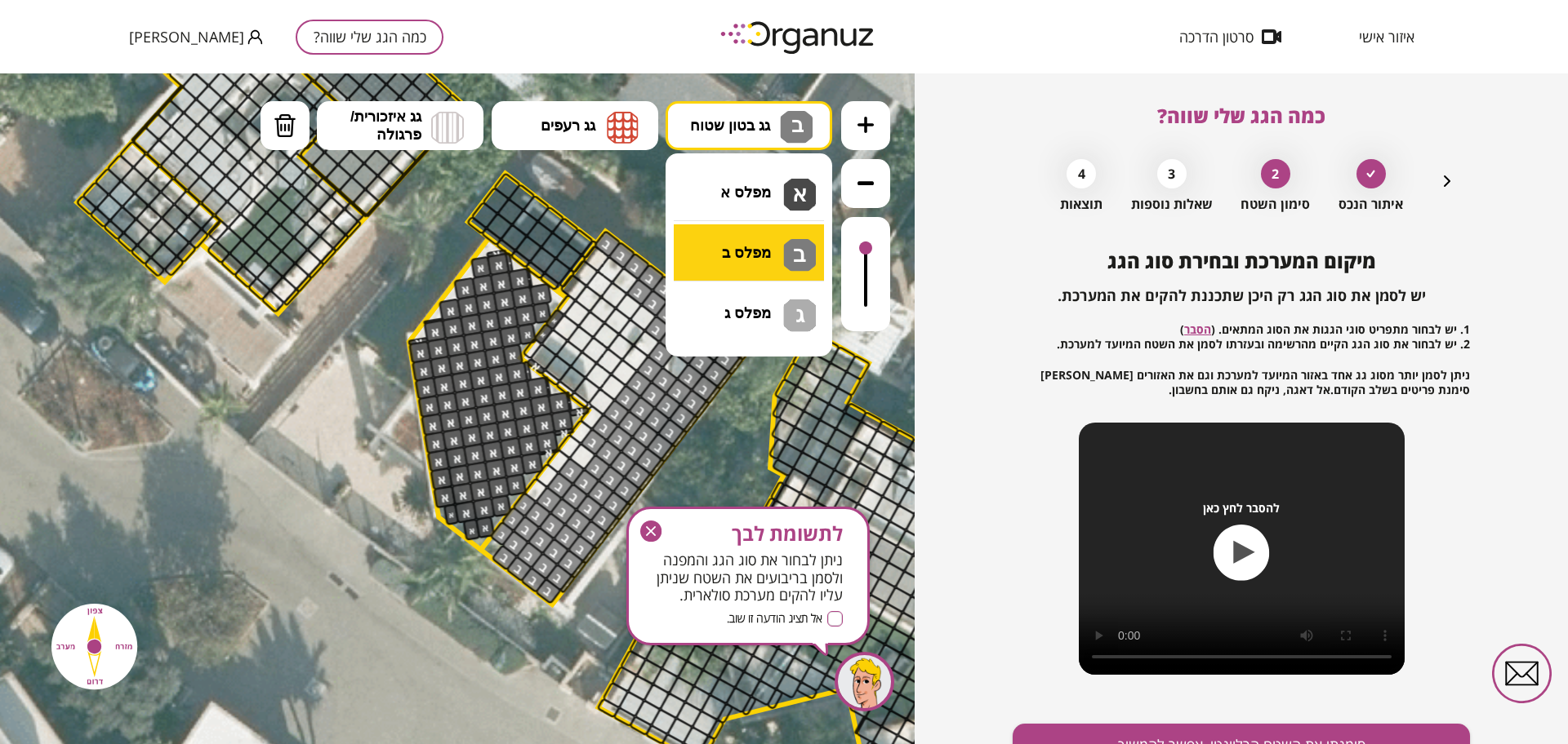
click at [750, 256] on div ".st0 { fill: #FFFFFF; } .st0 { fill: #FFFFFF; }" at bounding box center [457, 409] width 915 height 671
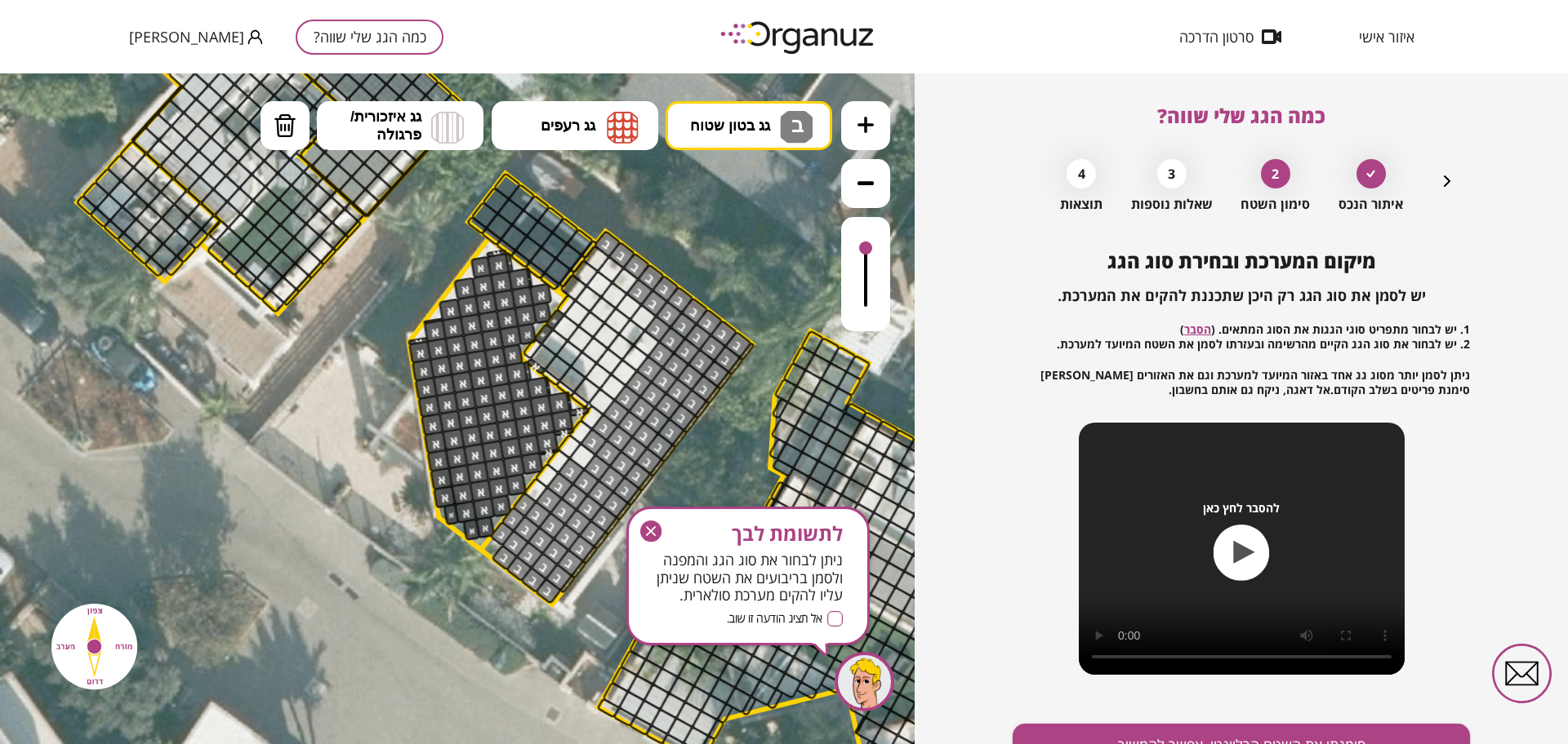
drag, startPoint x: 691, startPoint y: 361, endPoint x: 649, endPoint y: 541, distance: 184.8
click at [649, 541] on div ".st0 { fill: #FFFFFF; } .st0 { fill: #FFFFFF; }" at bounding box center [564, 388] width 2976 height 2975
drag, startPoint x: 649, startPoint y: 532, endPoint x: 625, endPoint y: 428, distance: 106.7
click at [649, 532] on g "button" at bounding box center [650, 531] width 21 height 21
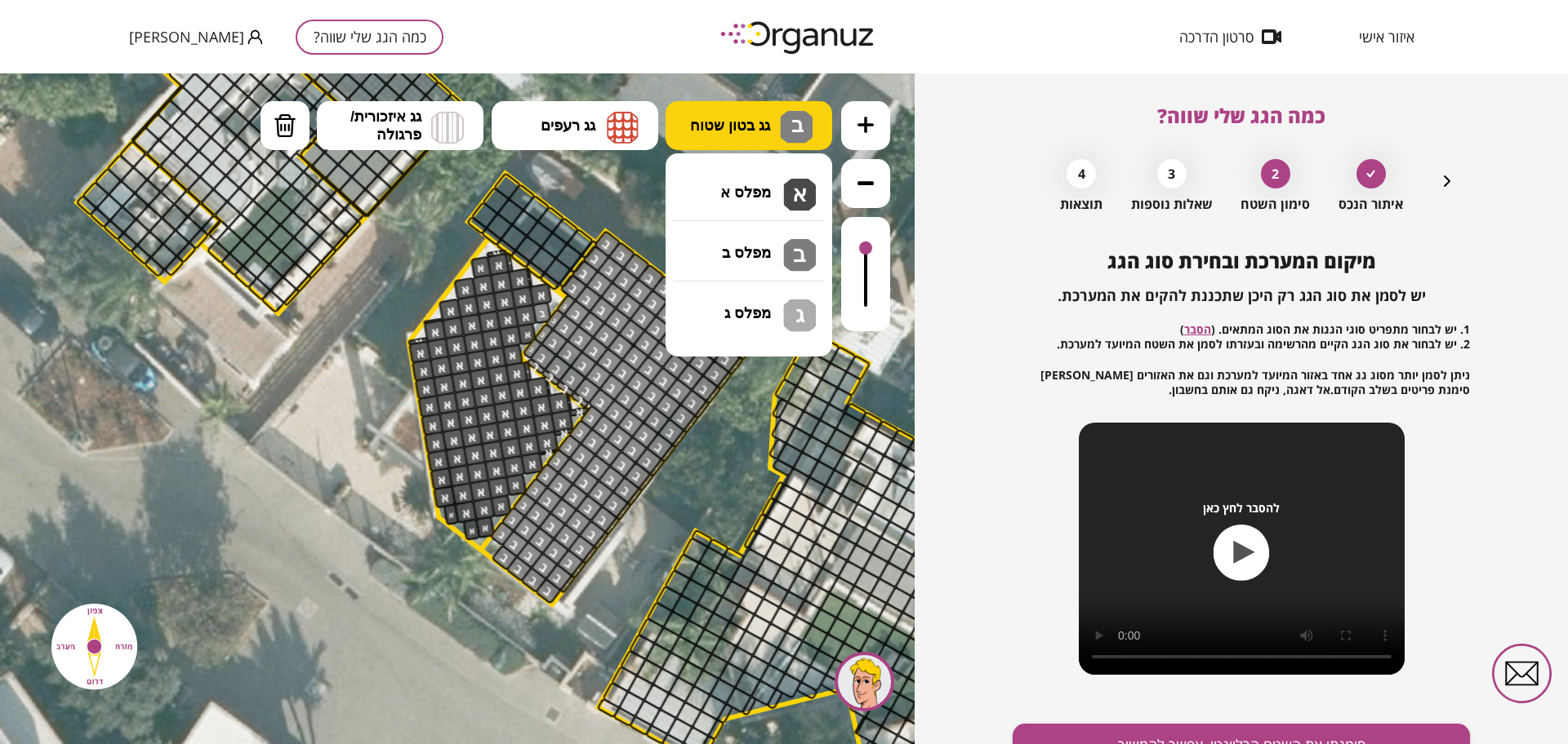
click at [694, 126] on span "גג בטון שטוח" at bounding box center [730, 126] width 80 height 18
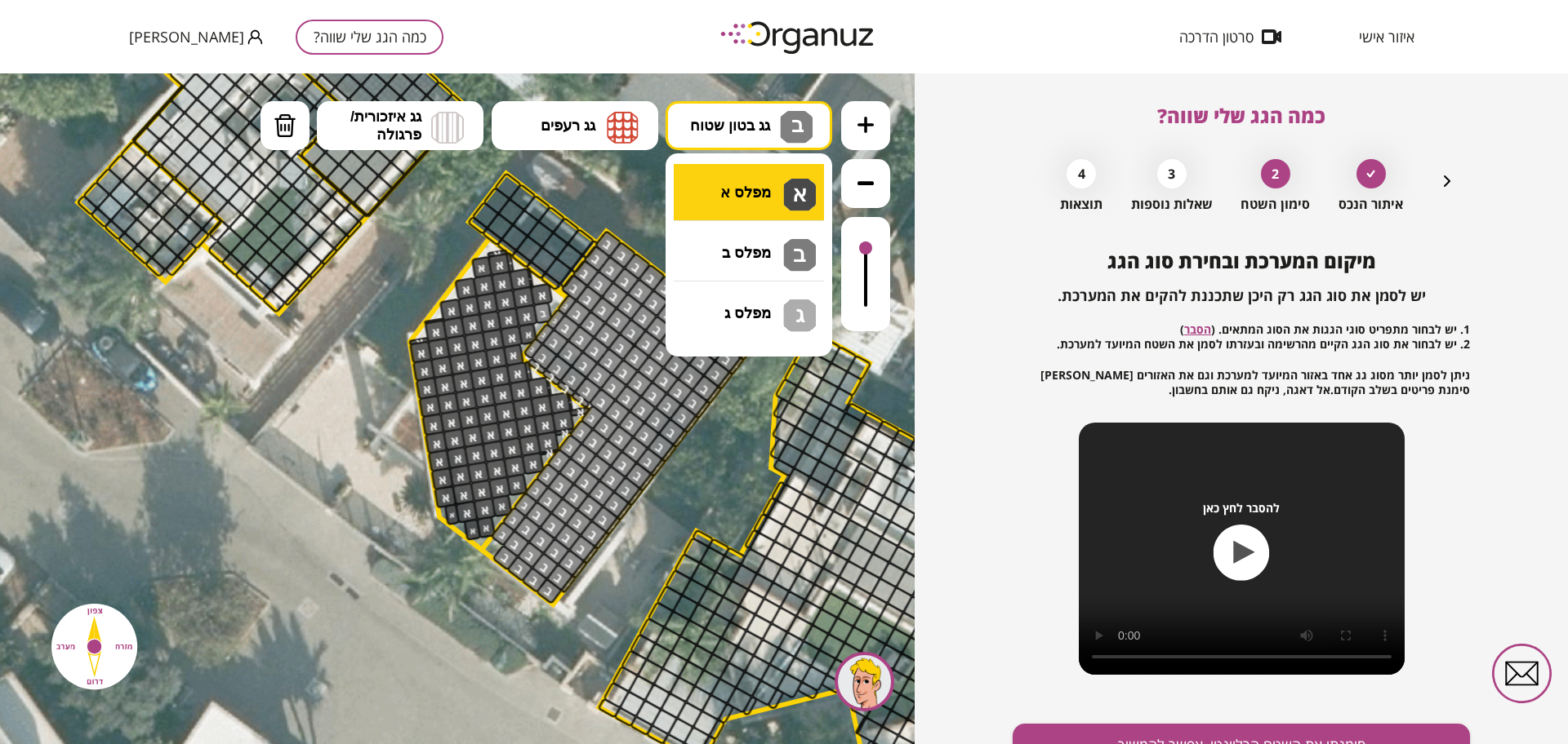
click at [719, 191] on div ".st0 { fill: #FFFFFF; } .st0 { fill: #FFFFFF; }" at bounding box center [457, 409] width 915 height 671
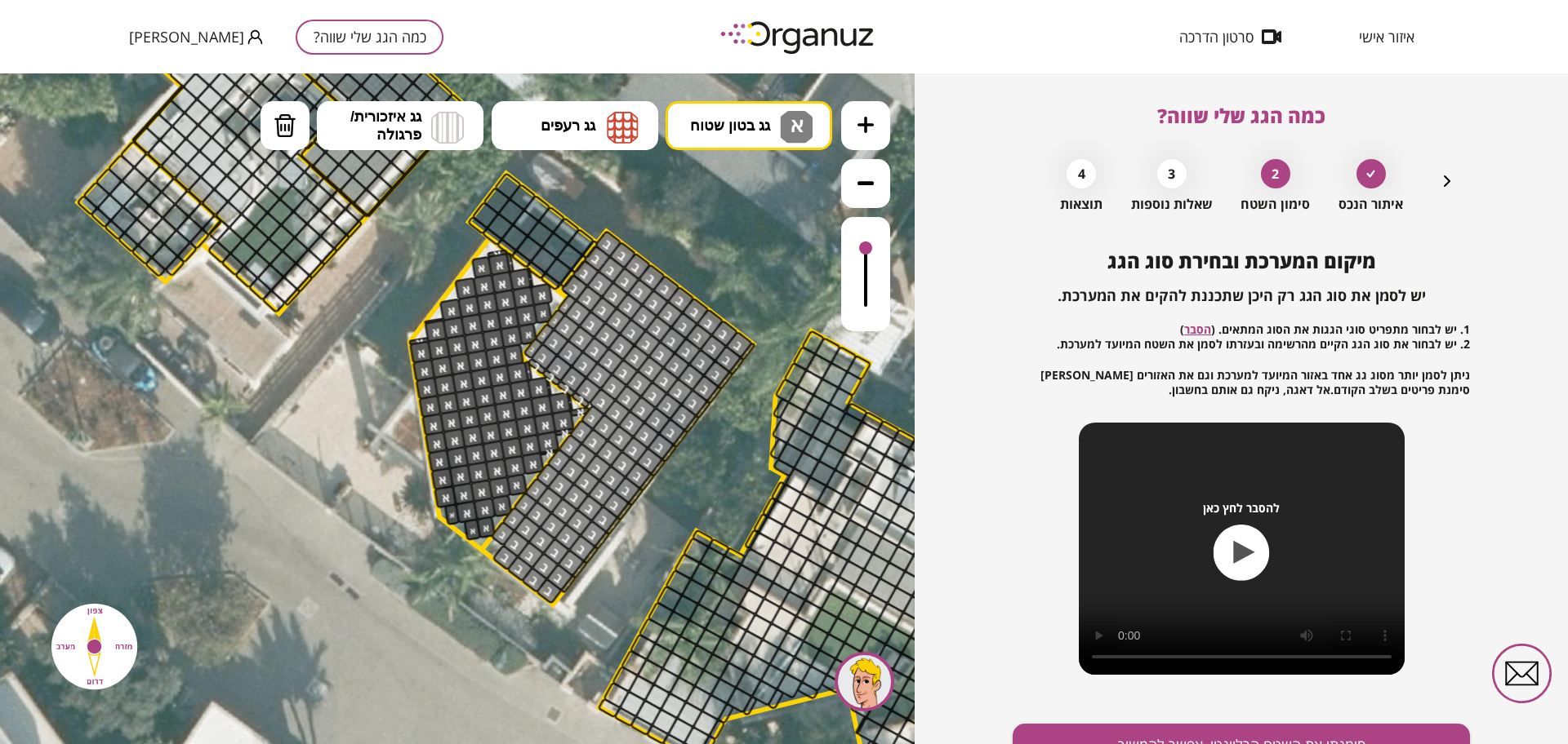
drag, startPoint x: 518, startPoint y: 318, endPoint x: 519, endPoint y: 372, distance: 54.0
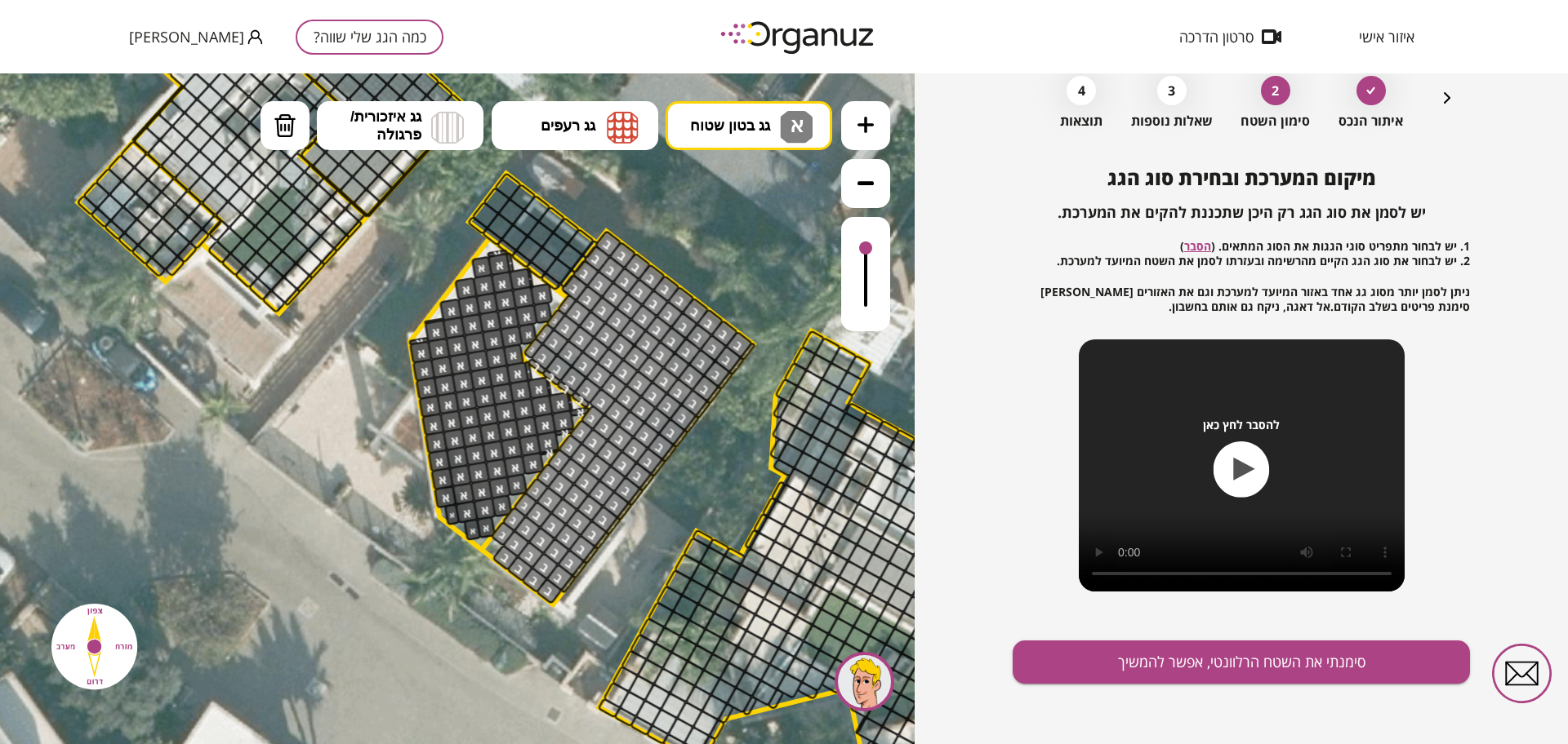
scroll to position [85, 0]
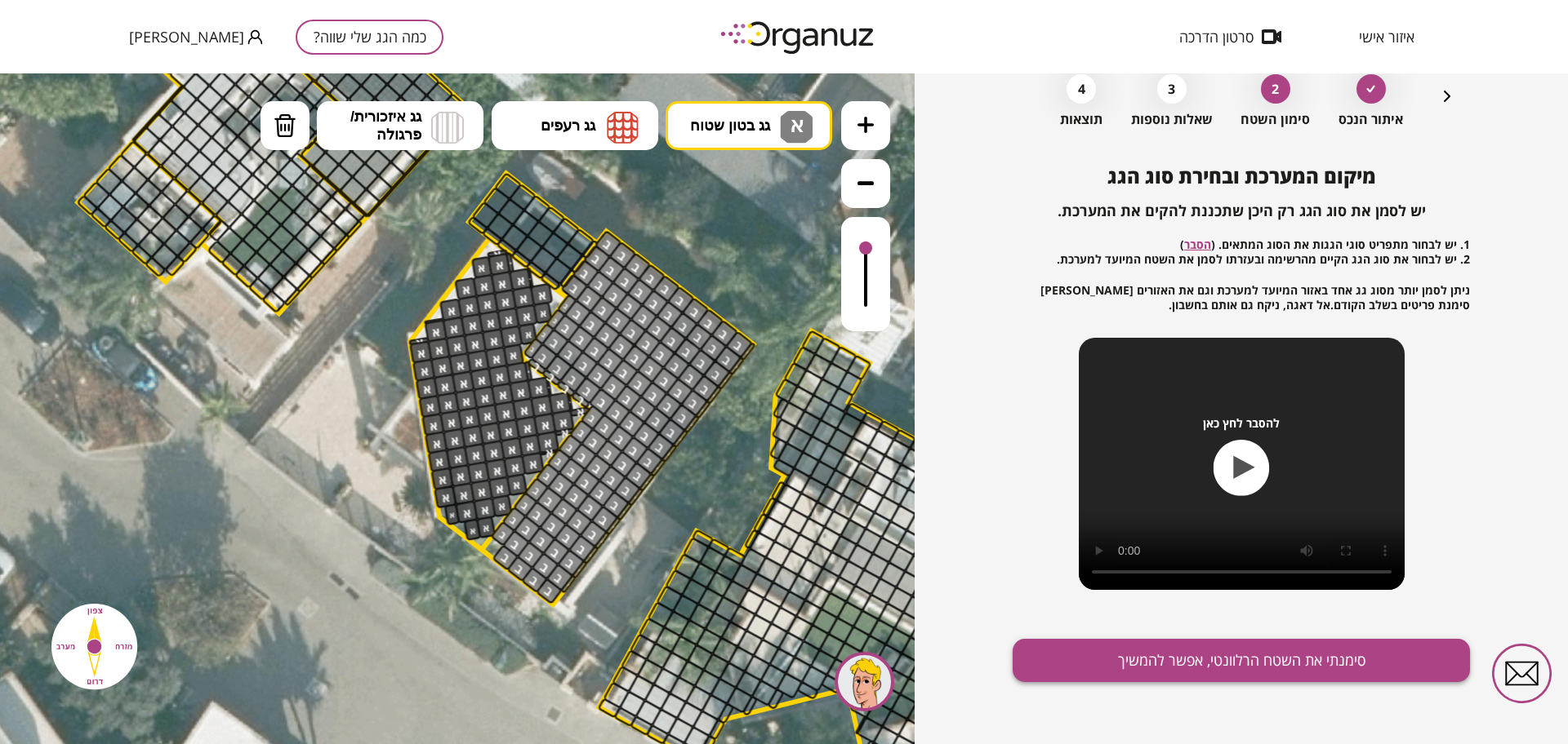
click at [1118, 661] on button "סימנתי את השטח הרלוונטי, אפשר להמשיך" at bounding box center [1241, 660] width 457 height 43
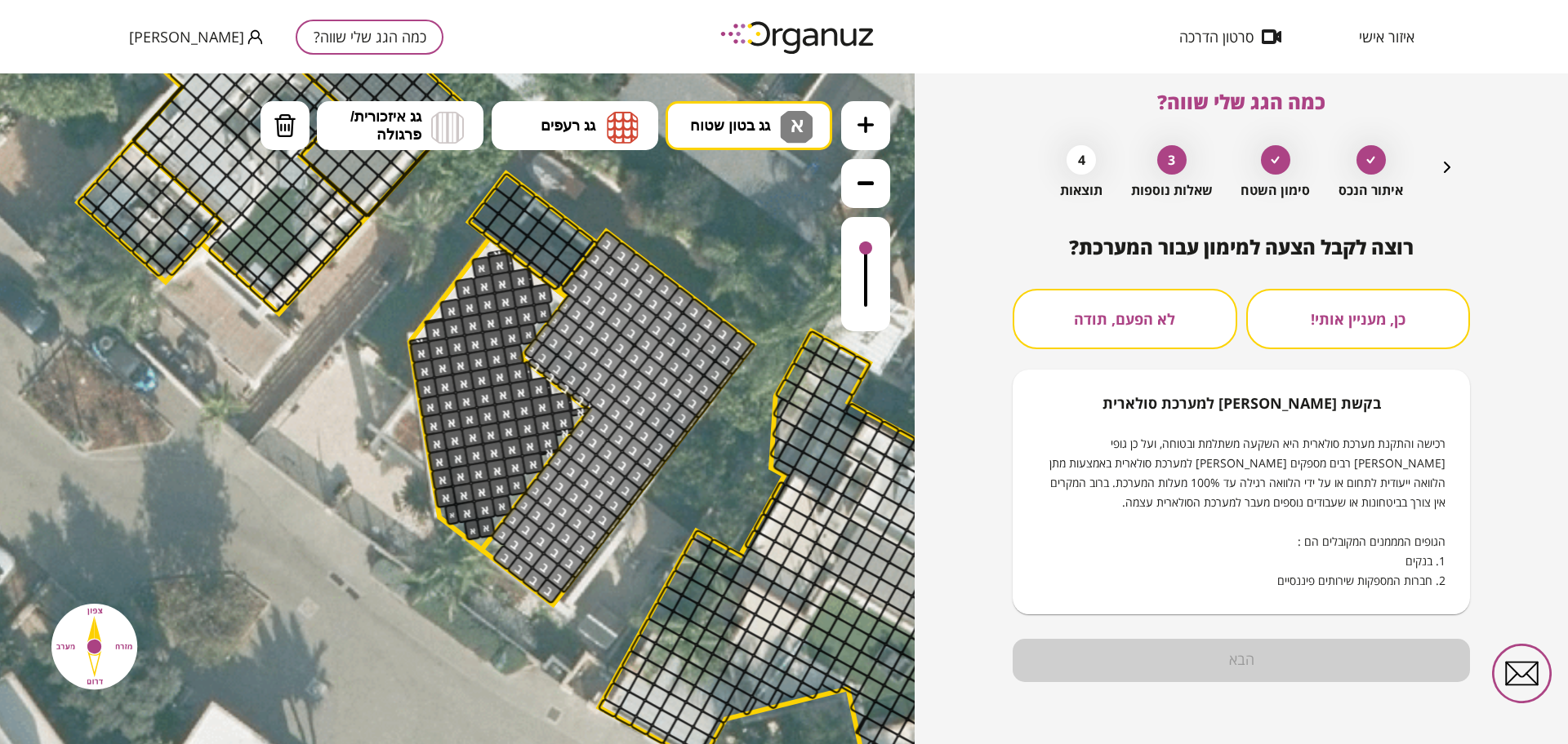
scroll to position [14, 0]
click at [1127, 308] on button "לא הפעם, תודה" at bounding box center [1125, 319] width 224 height 60
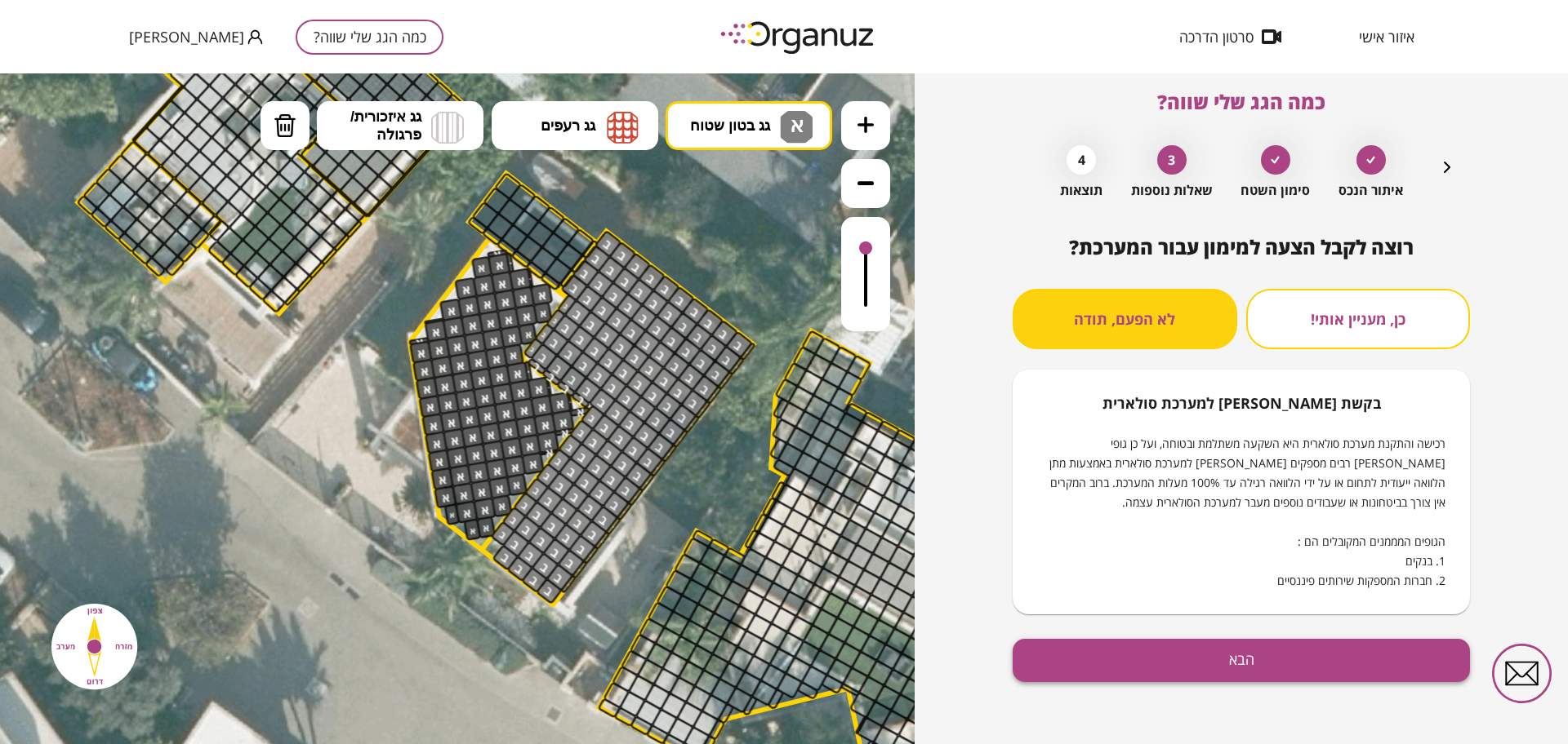
click at [1141, 664] on button "הבא" at bounding box center [1241, 660] width 457 height 43
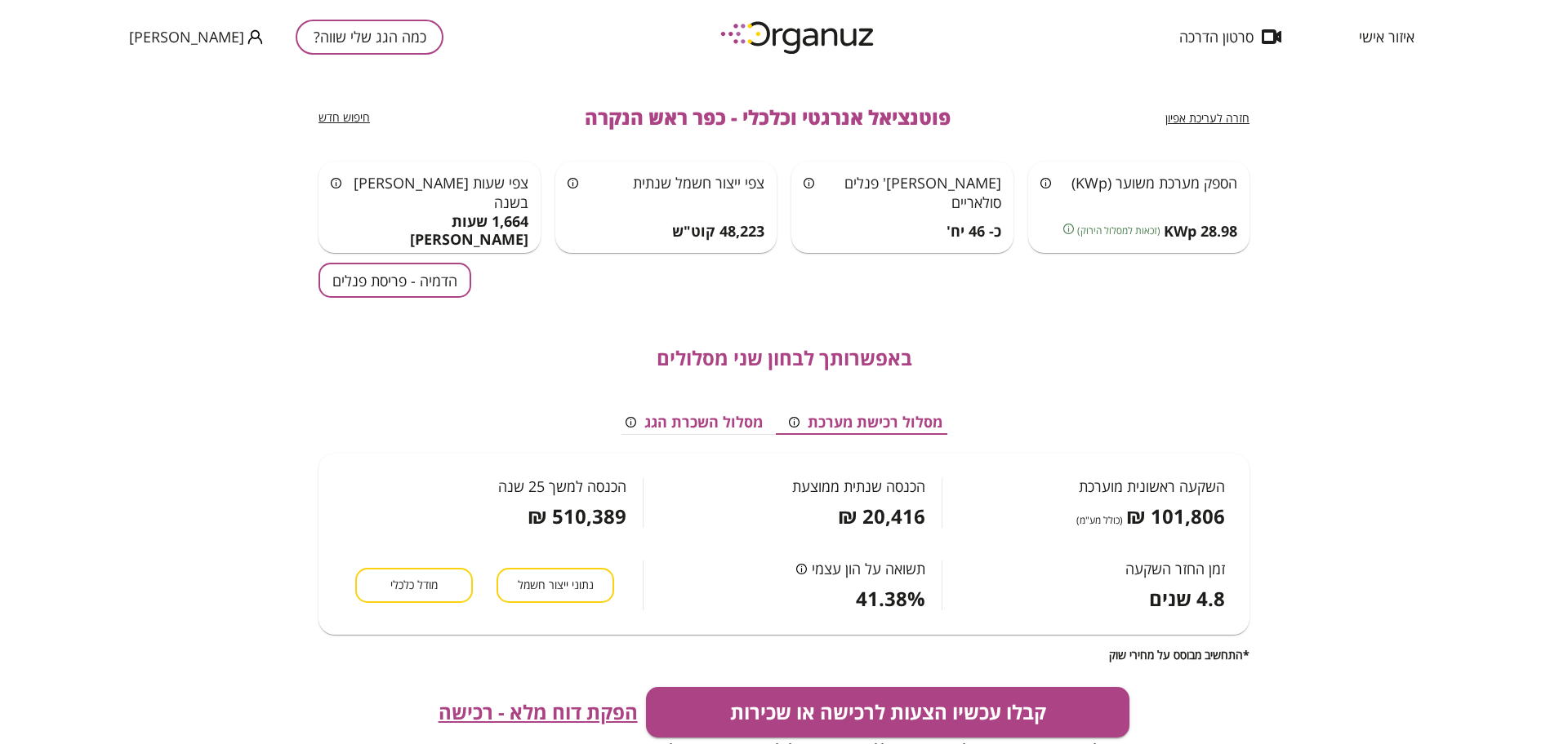
click at [397, 279] on button "הדמיה - פריסת פנלים" at bounding box center [394, 280] width 152 height 35
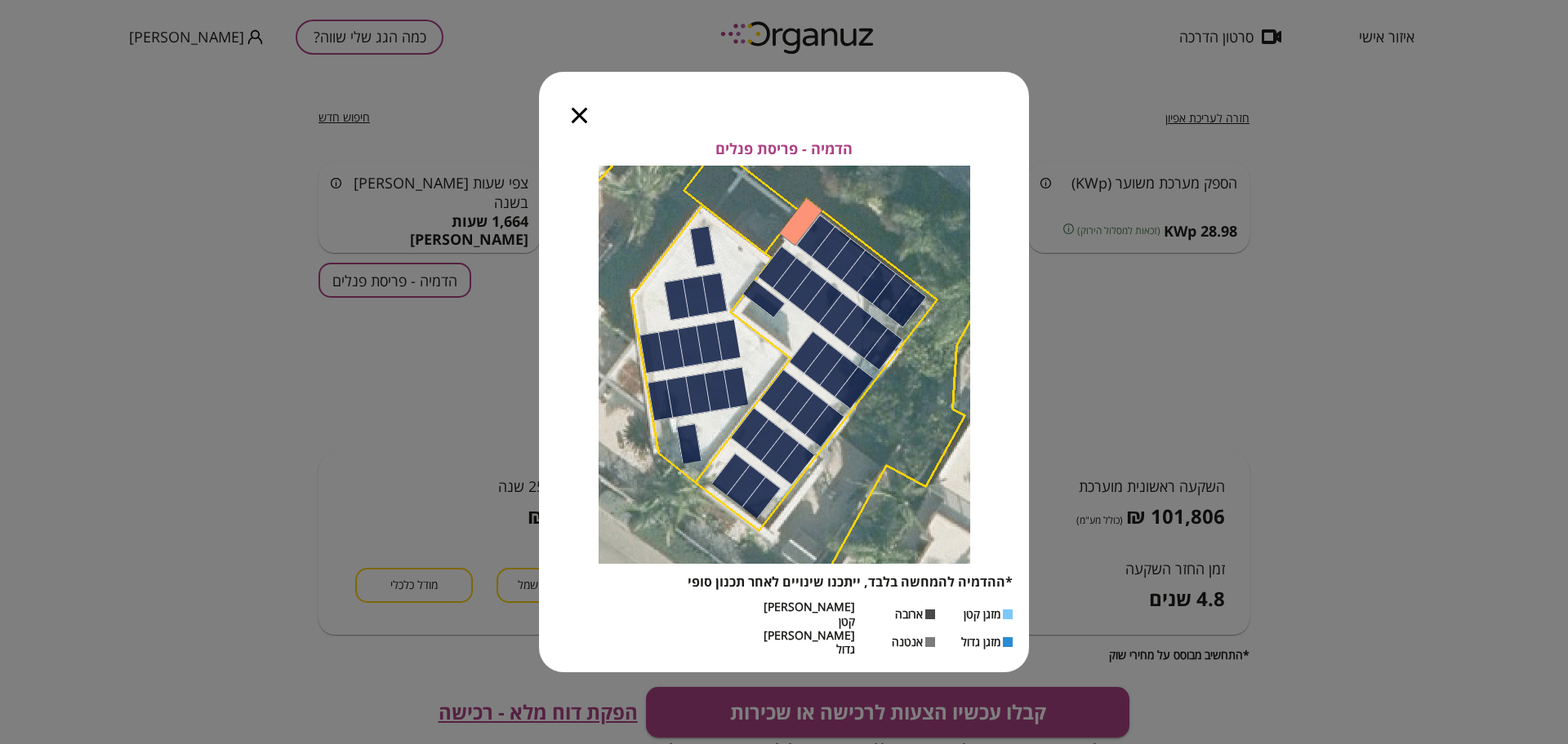
click at [577, 123] on icon "button" at bounding box center [579, 115] width 16 height 16
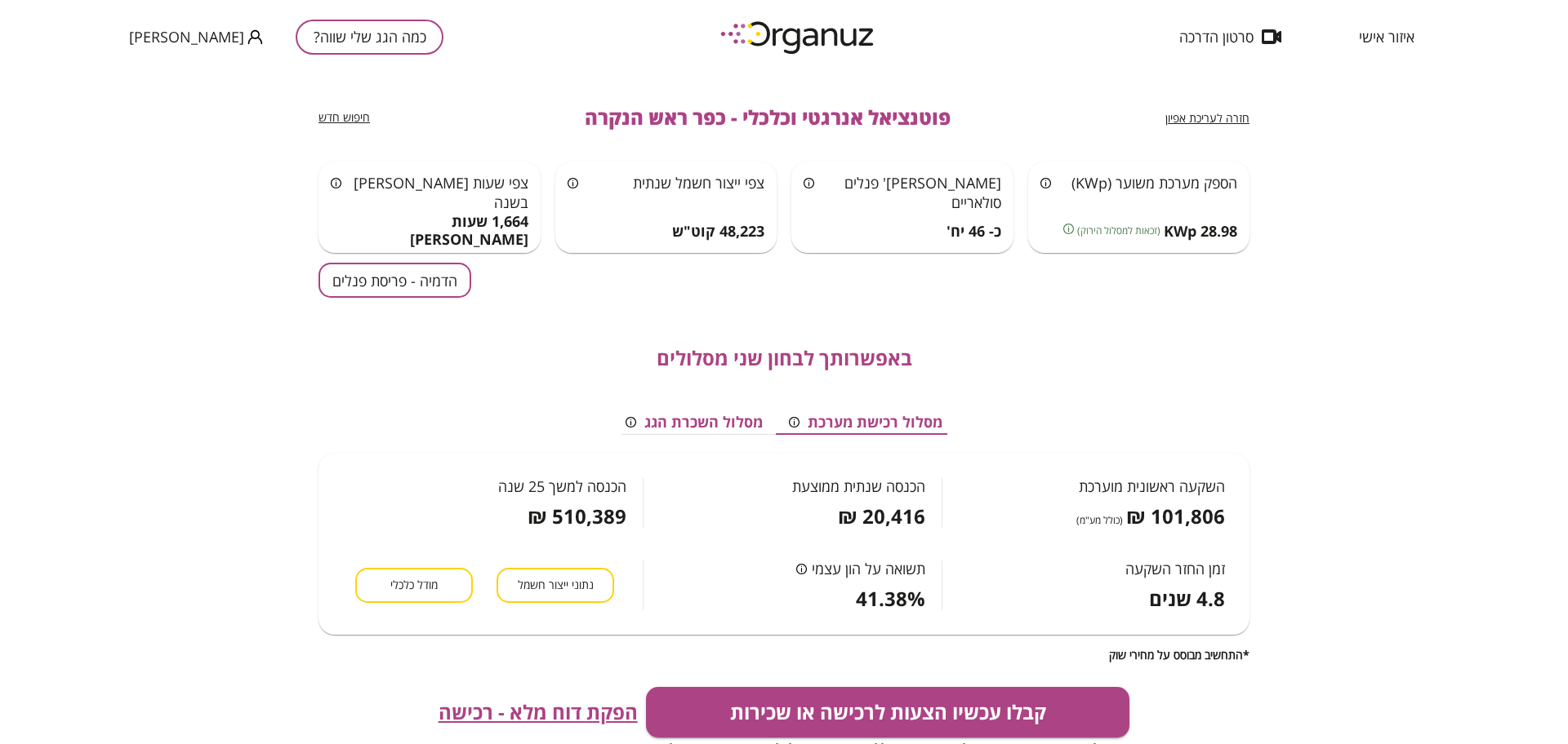
click at [1204, 119] on span "חזרה לעריכת אפיון" at bounding box center [1207, 118] width 84 height 16
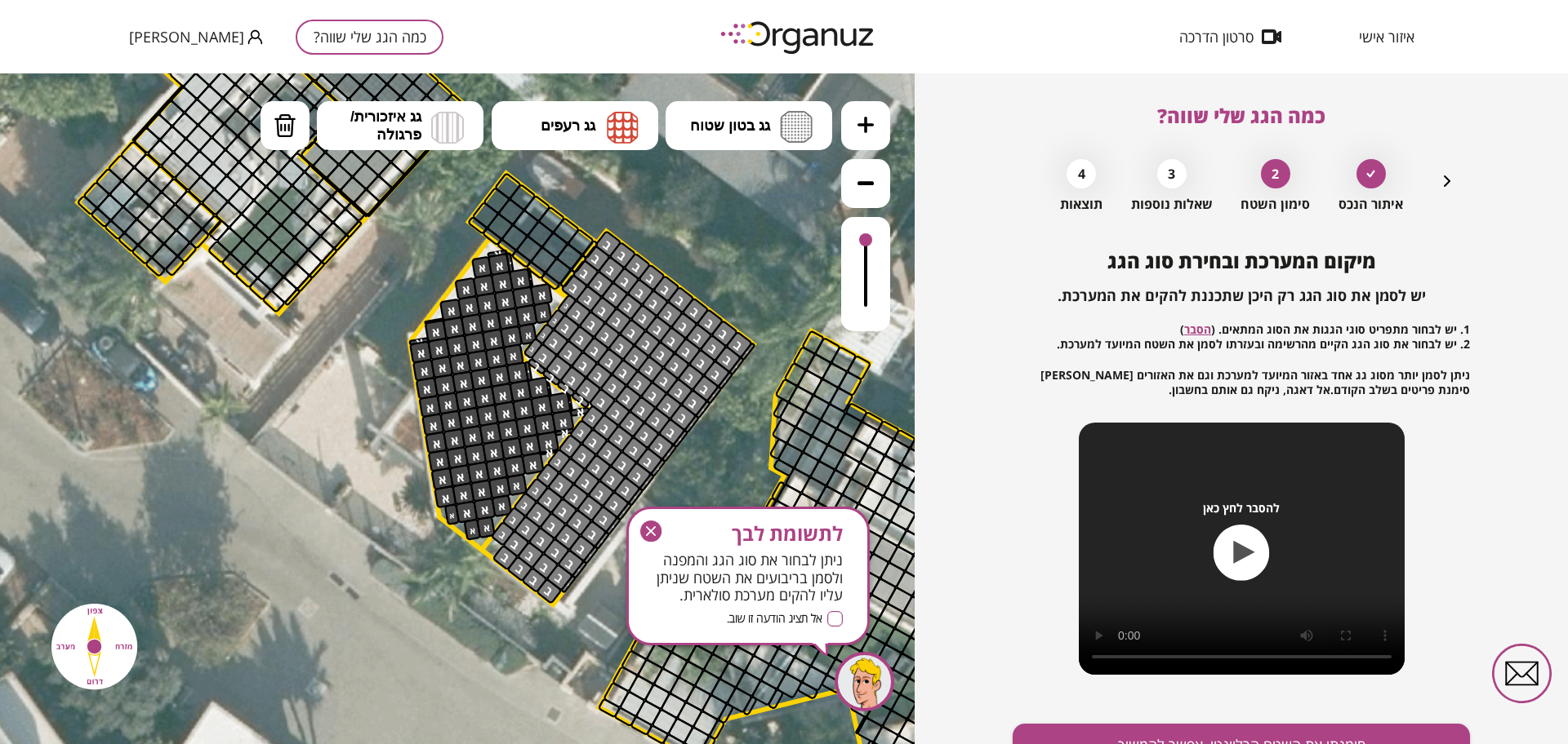
click at [645, 532] on icon "button" at bounding box center [650, 531] width 21 height 21
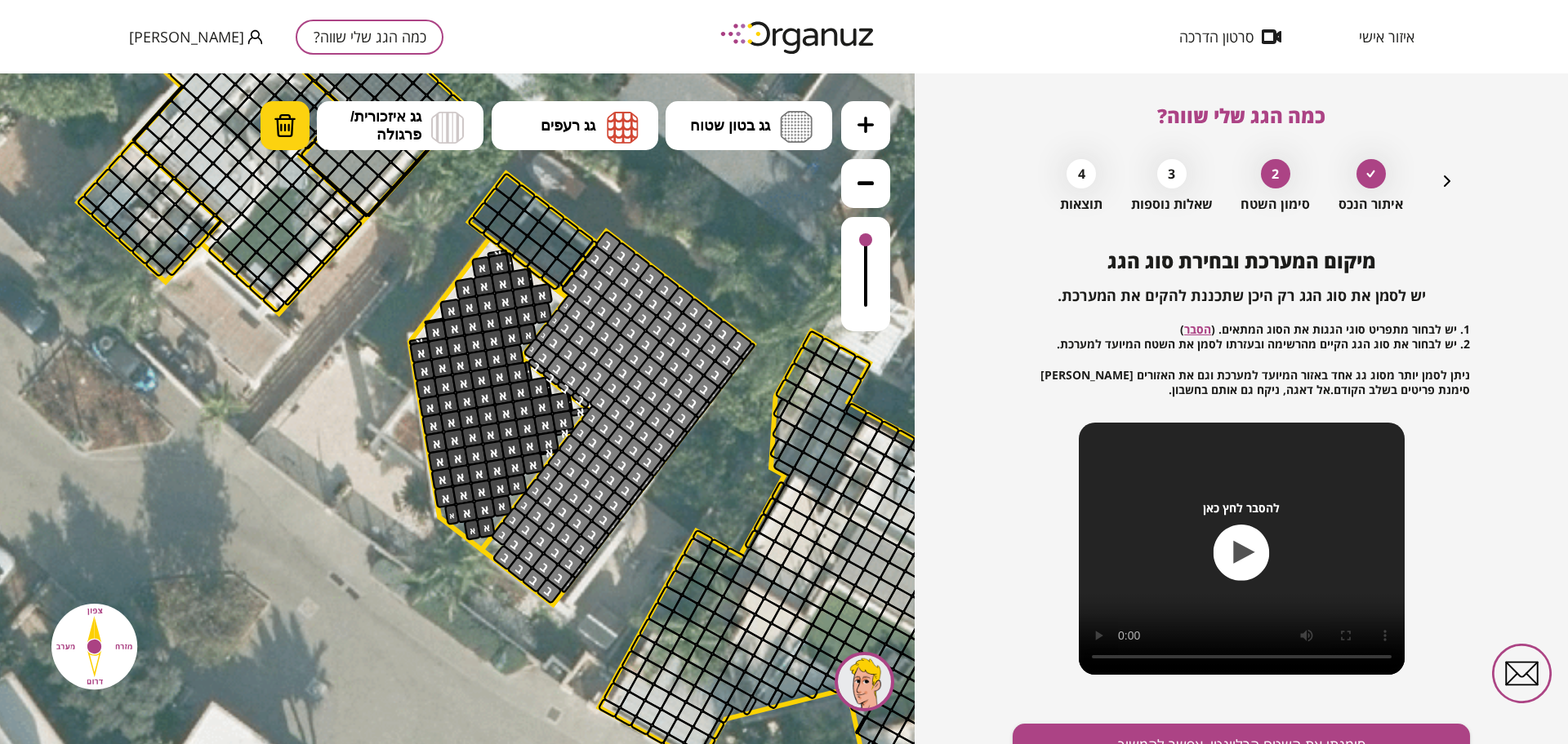
click at [287, 113] on img at bounding box center [285, 125] width 23 height 25
drag, startPoint x: 522, startPoint y: 289, endPoint x: 525, endPoint y: 383, distance: 94.0
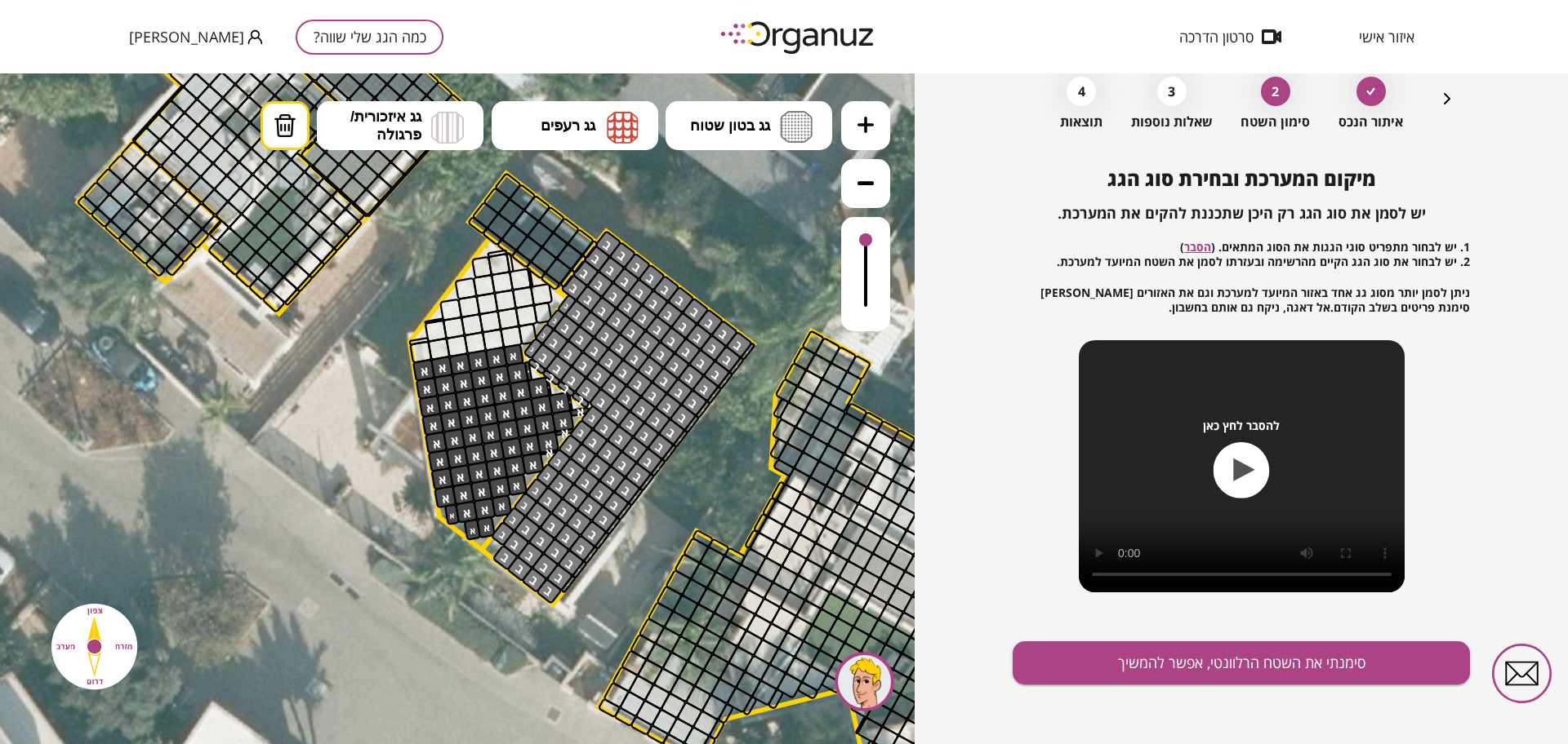
scroll to position [85, 0]
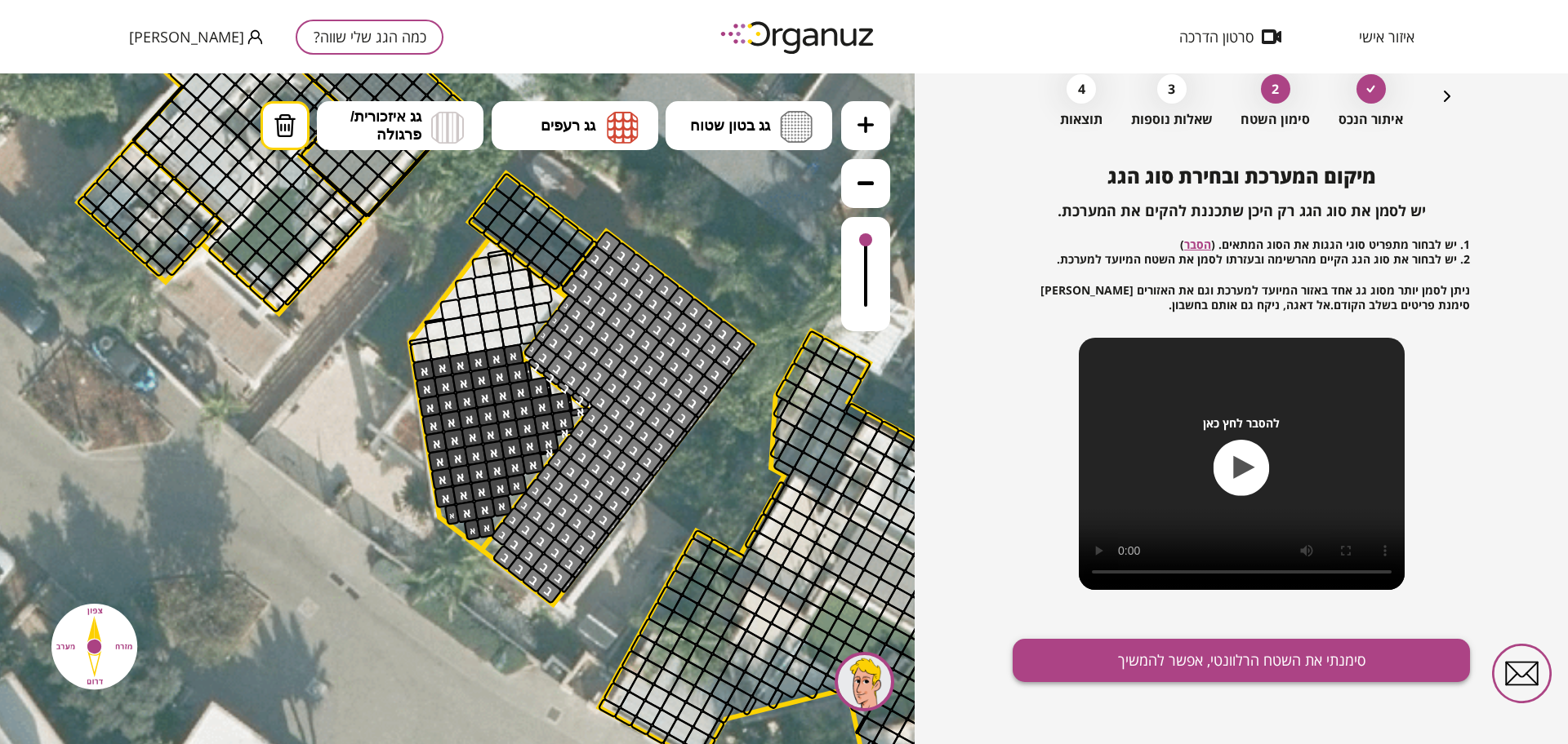
click at [1103, 671] on button "סימנתי את השטח הרלוונטי, אפשר להמשיך" at bounding box center [1241, 660] width 457 height 43
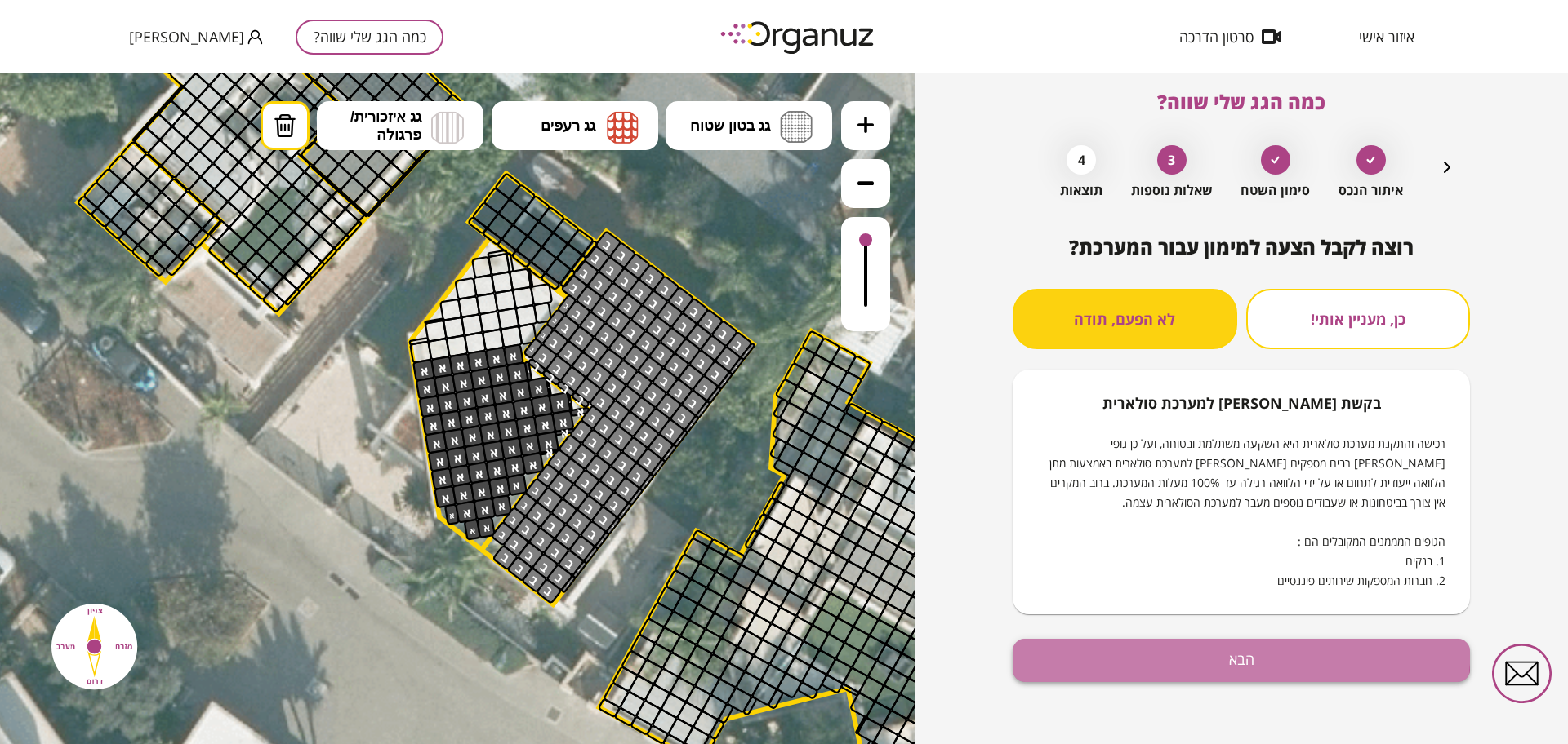
click at [1102, 640] on button "הבא" at bounding box center [1241, 660] width 457 height 43
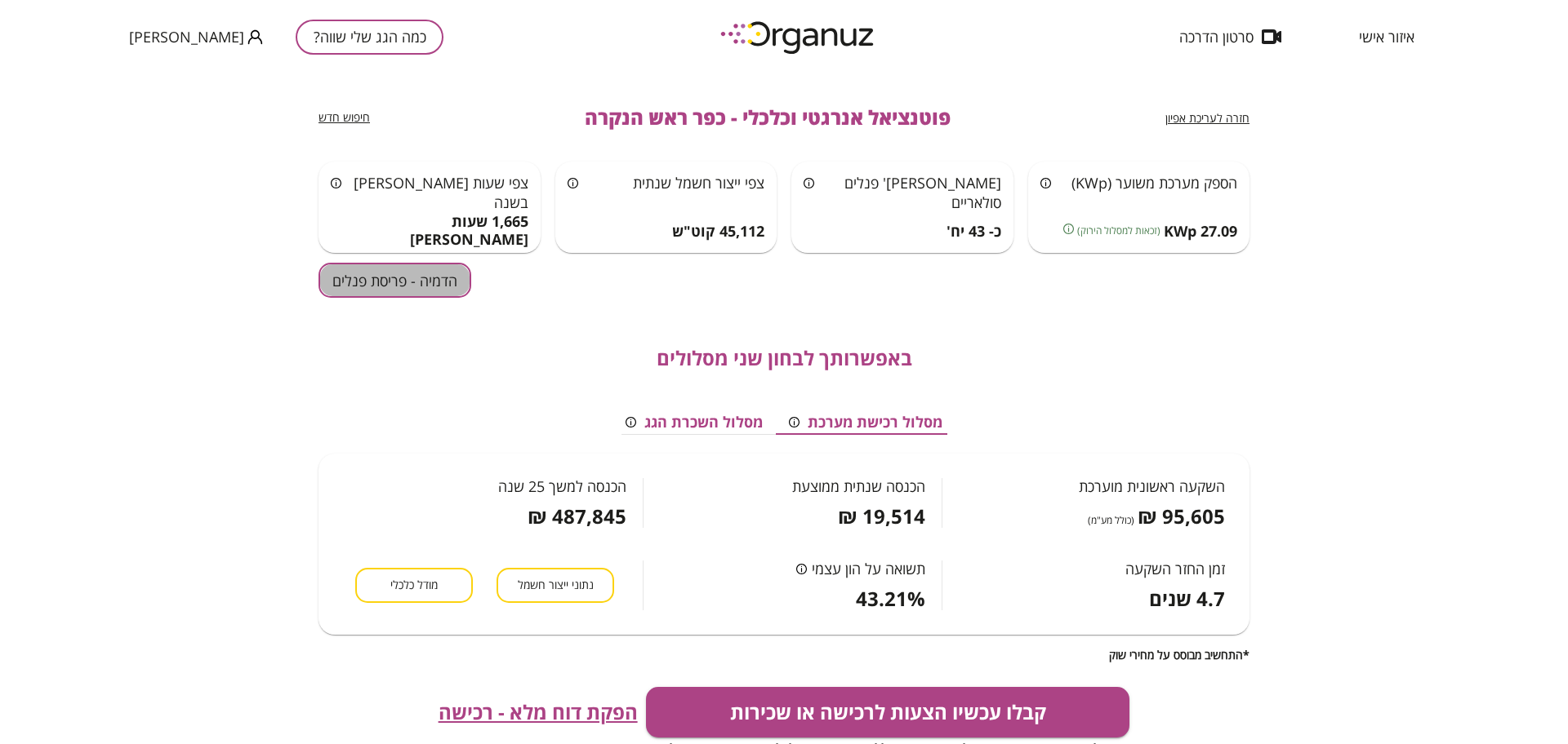
click at [402, 283] on button "הדמיה - פריסת פנלים" at bounding box center [394, 280] width 152 height 35
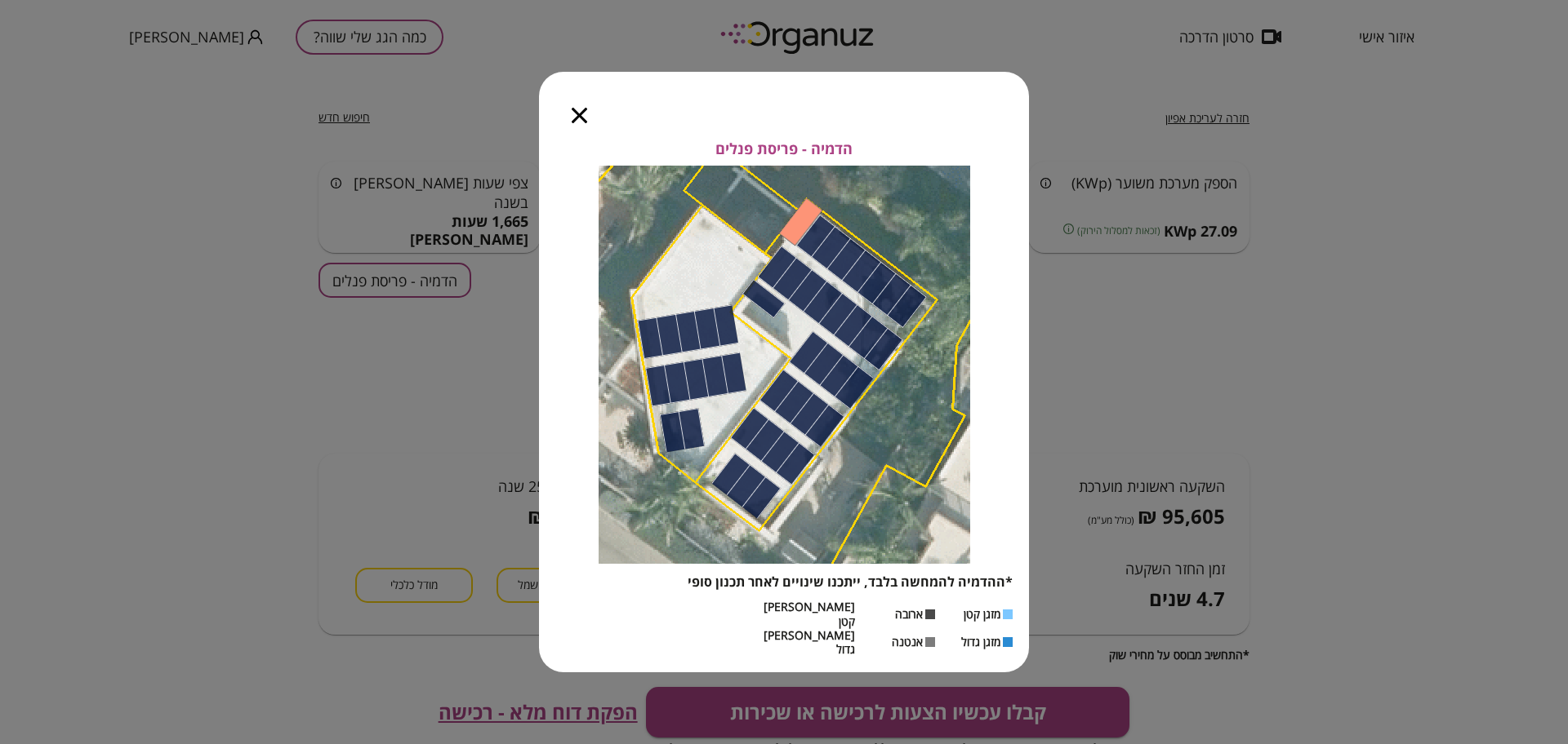
click at [575, 123] on icon "button" at bounding box center [579, 115] width 16 height 16
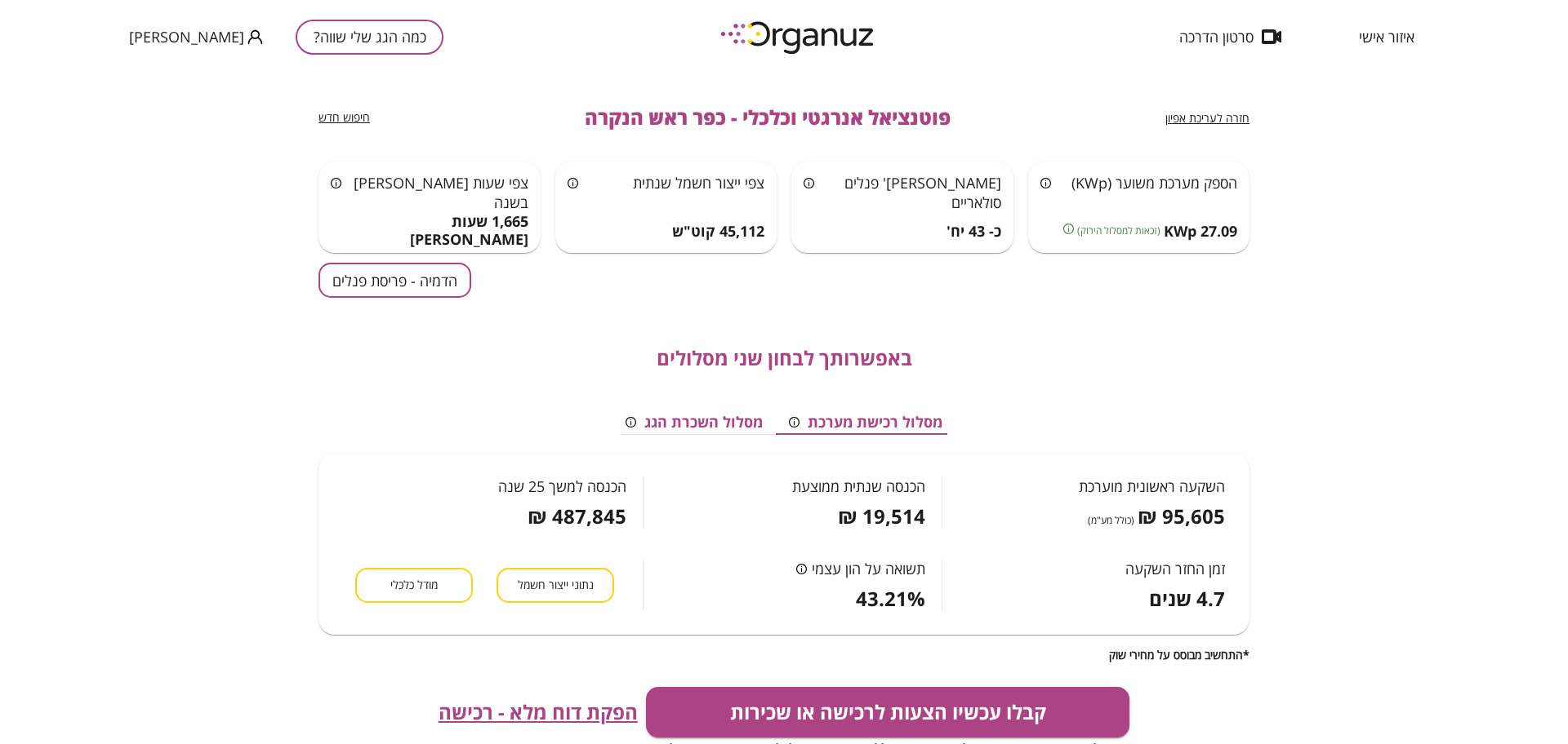
click at [1203, 122] on span "חזרה לעריכת אפיון" at bounding box center [1207, 118] width 84 height 16
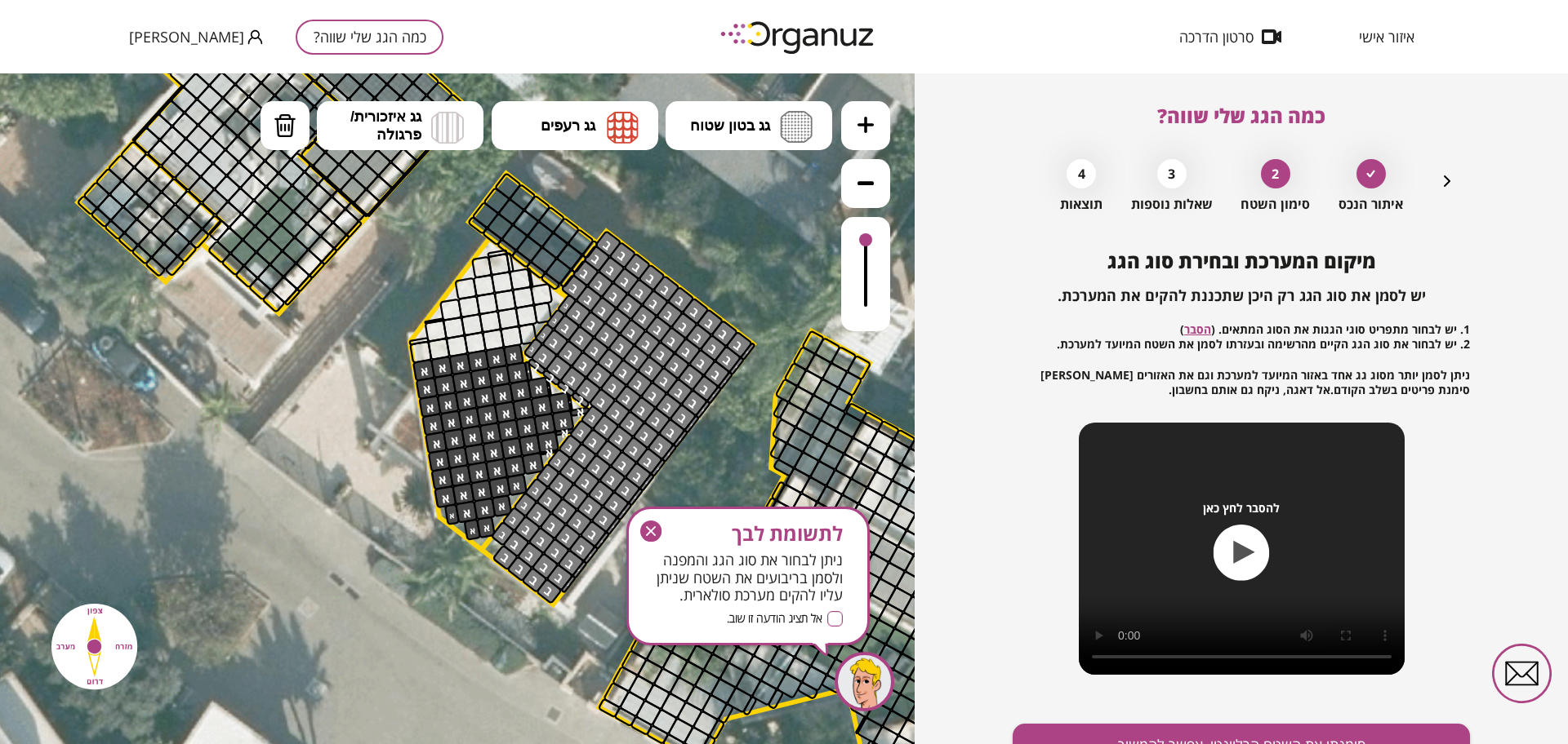
click at [656, 535] on icon "button" at bounding box center [650, 531] width 21 height 21
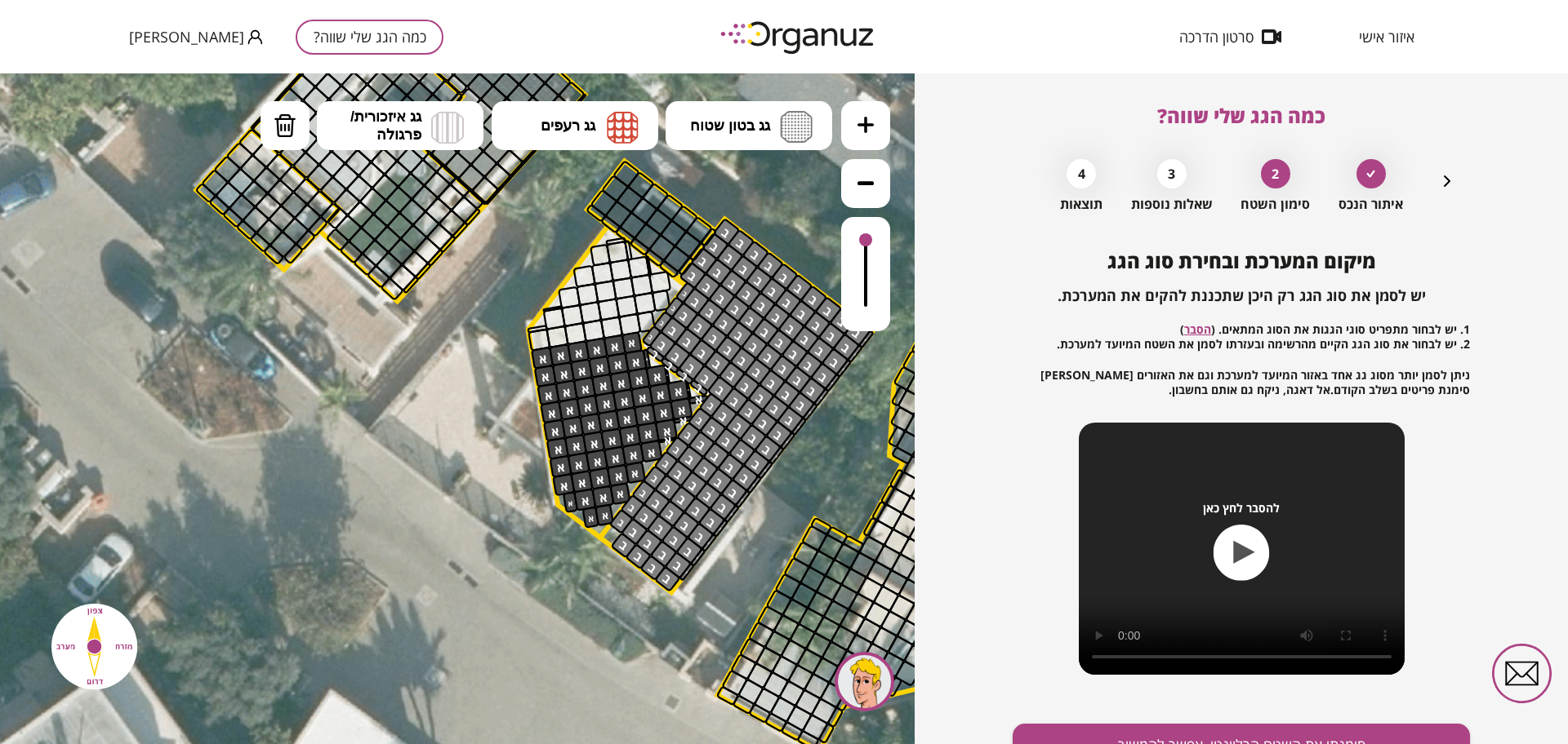
drag, startPoint x: 552, startPoint y: 661, endPoint x: 662, endPoint y: 662, distance: 110.0
click at [662, 662] on icon at bounding box center [682, 377] width 2976 height 2975
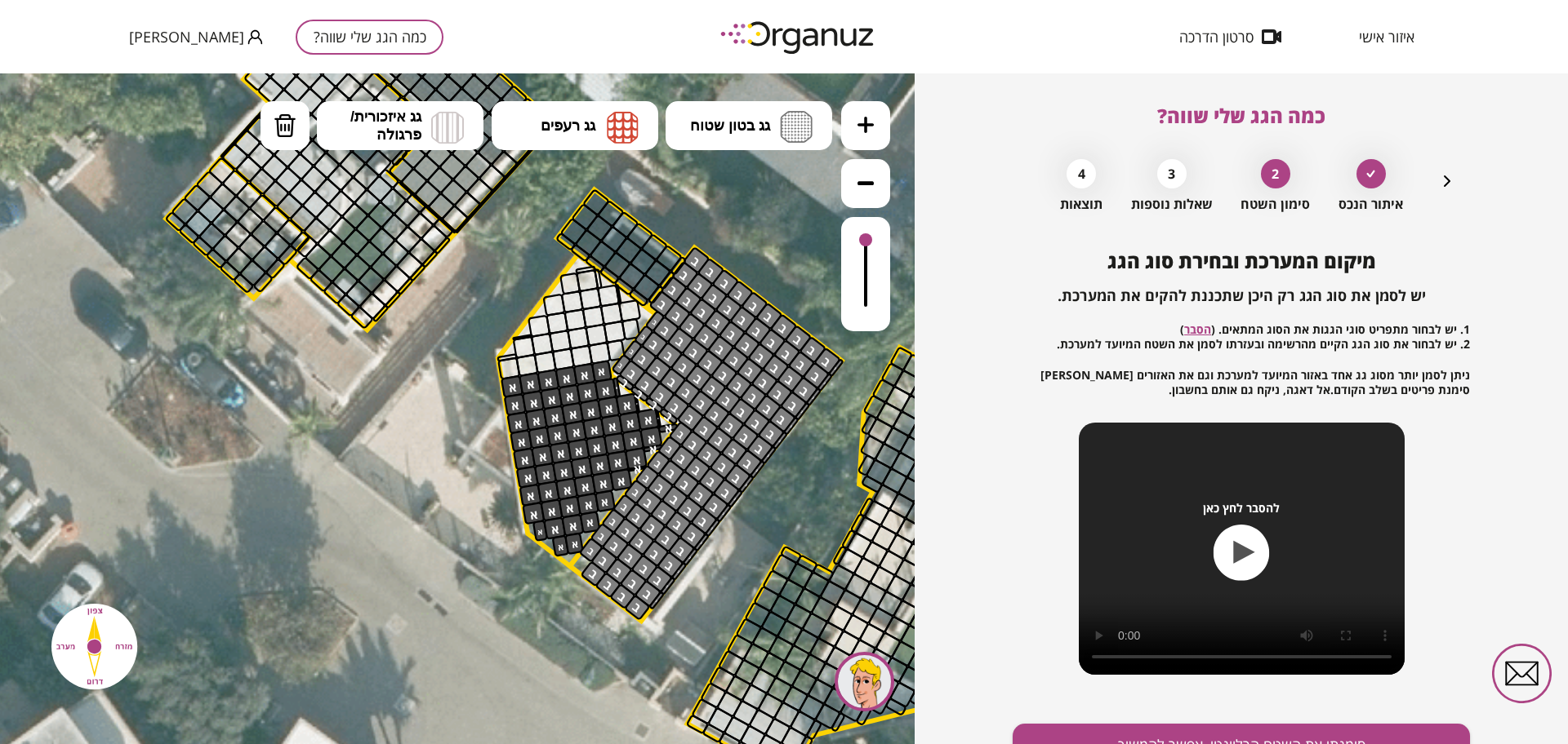
drag, startPoint x: 576, startPoint y: 609, endPoint x: 550, endPoint y: 632, distance: 34.7
click at [550, 632] on icon at bounding box center [652, 405] width 2976 height 2975
click at [758, 110] on button "גג בטון שטוח" at bounding box center [749, 126] width 167 height 49
click at [772, 205] on div ".st0 { fill: #FFFFFF; } .st0 { fill: #FFFFFF; }" at bounding box center [457, 409] width 915 height 671
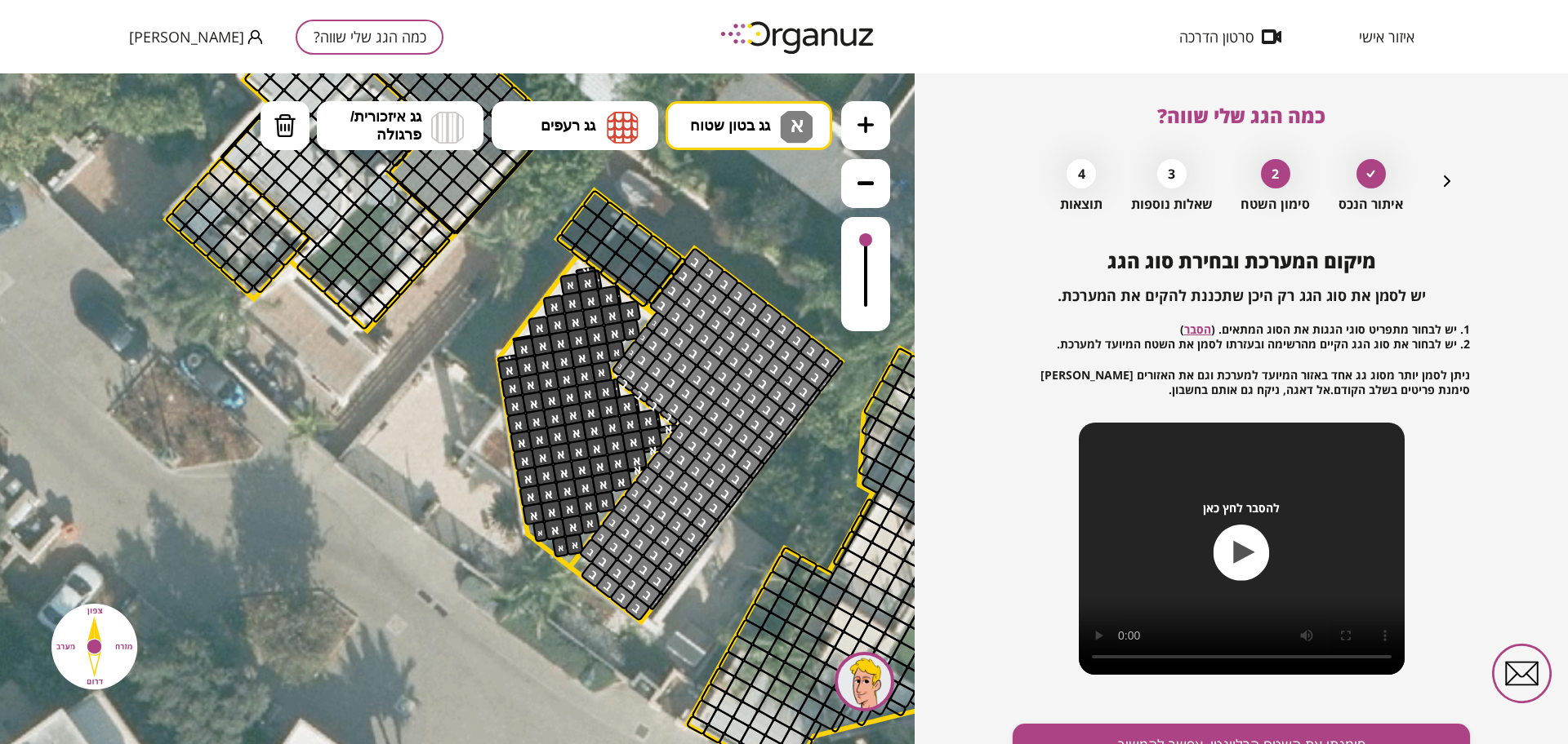
drag, startPoint x: 552, startPoint y: 356, endPoint x: 537, endPoint y: 319, distance: 39.9
click at [1439, 182] on icon "button" at bounding box center [1446, 181] width 19 height 19
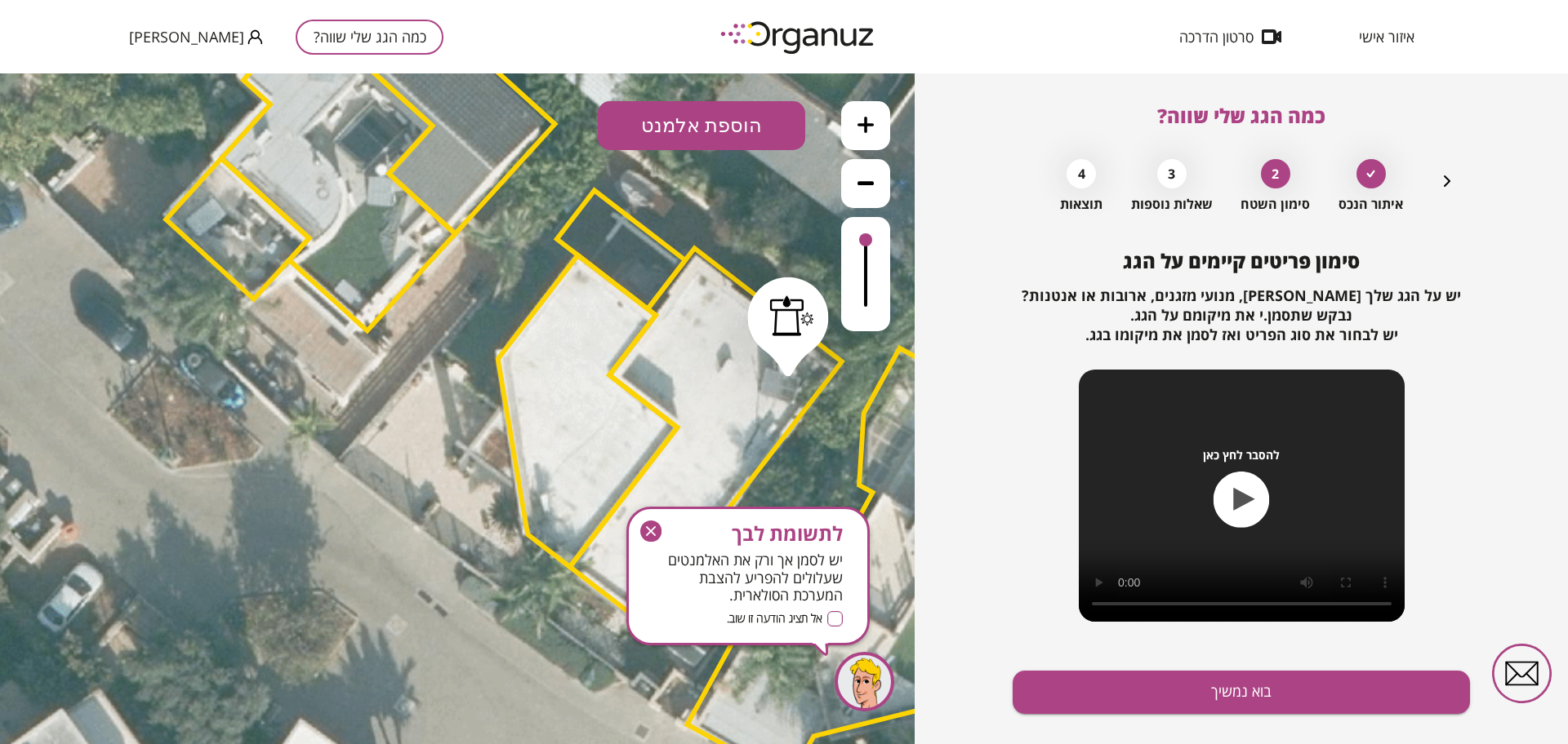
click at [1450, 182] on icon "button" at bounding box center [1446, 181] width 19 height 19
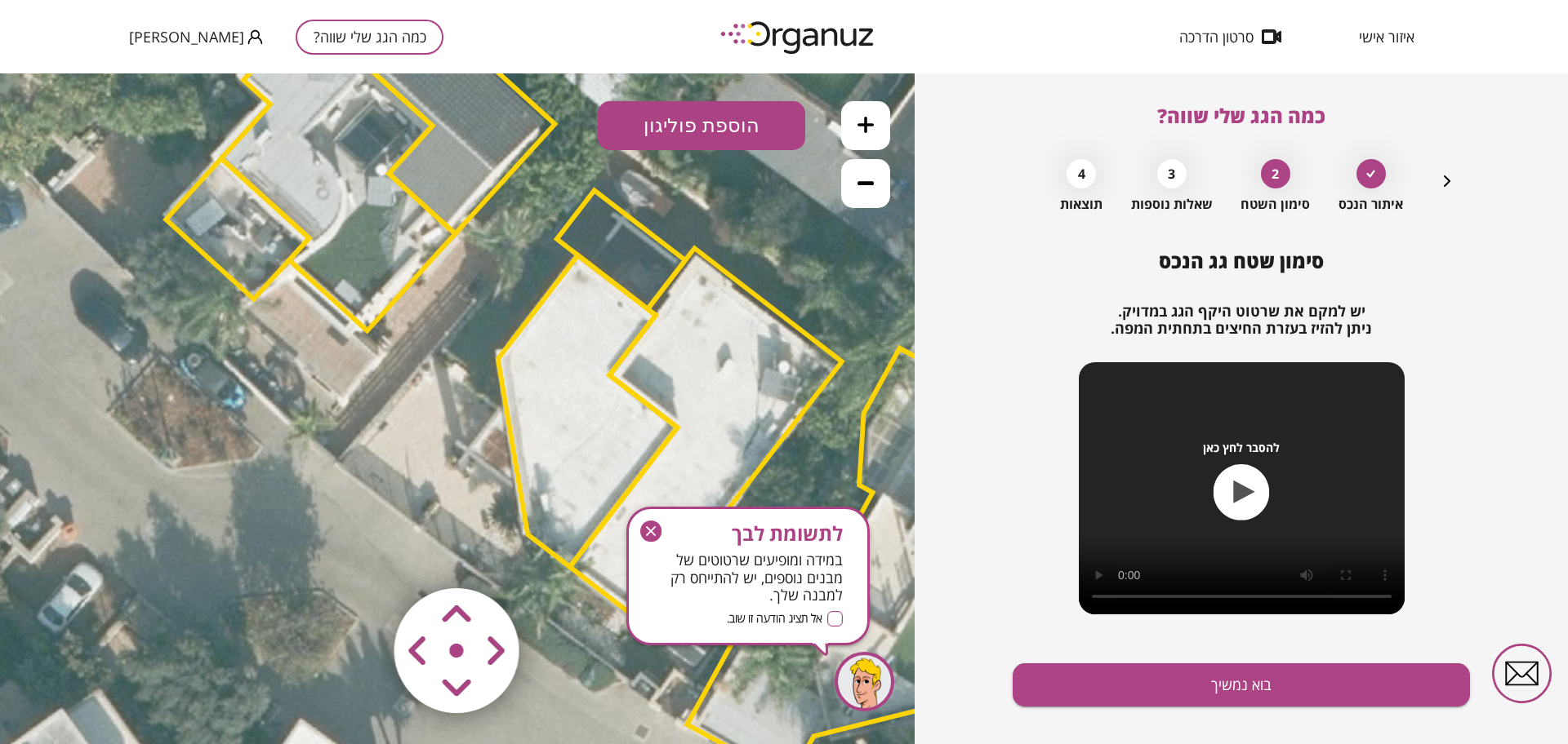
click at [681, 119] on button "הוספת פוליגון" at bounding box center [701, 126] width 207 height 49
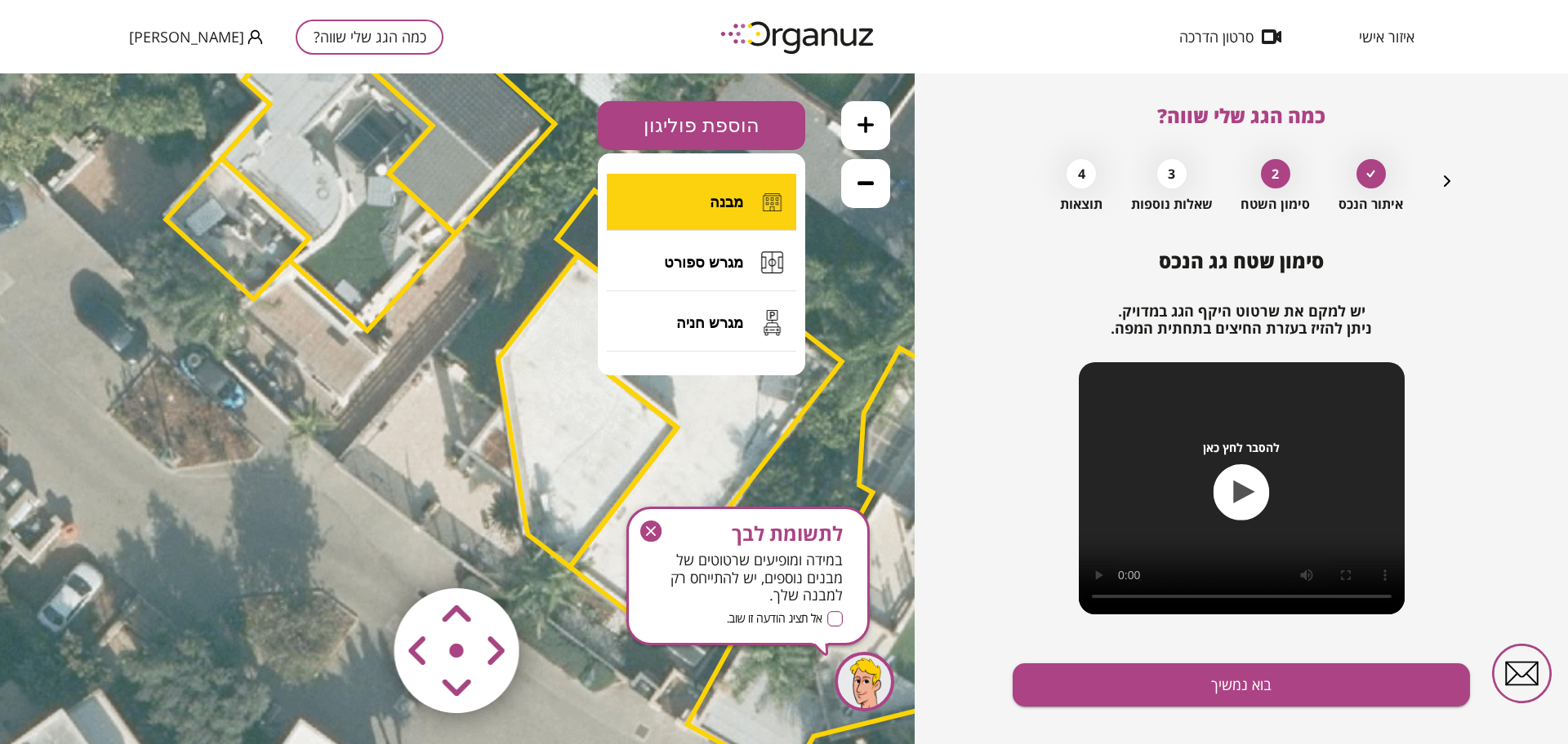
click at [709, 199] on button "מבנה" at bounding box center [701, 202] width 190 height 57
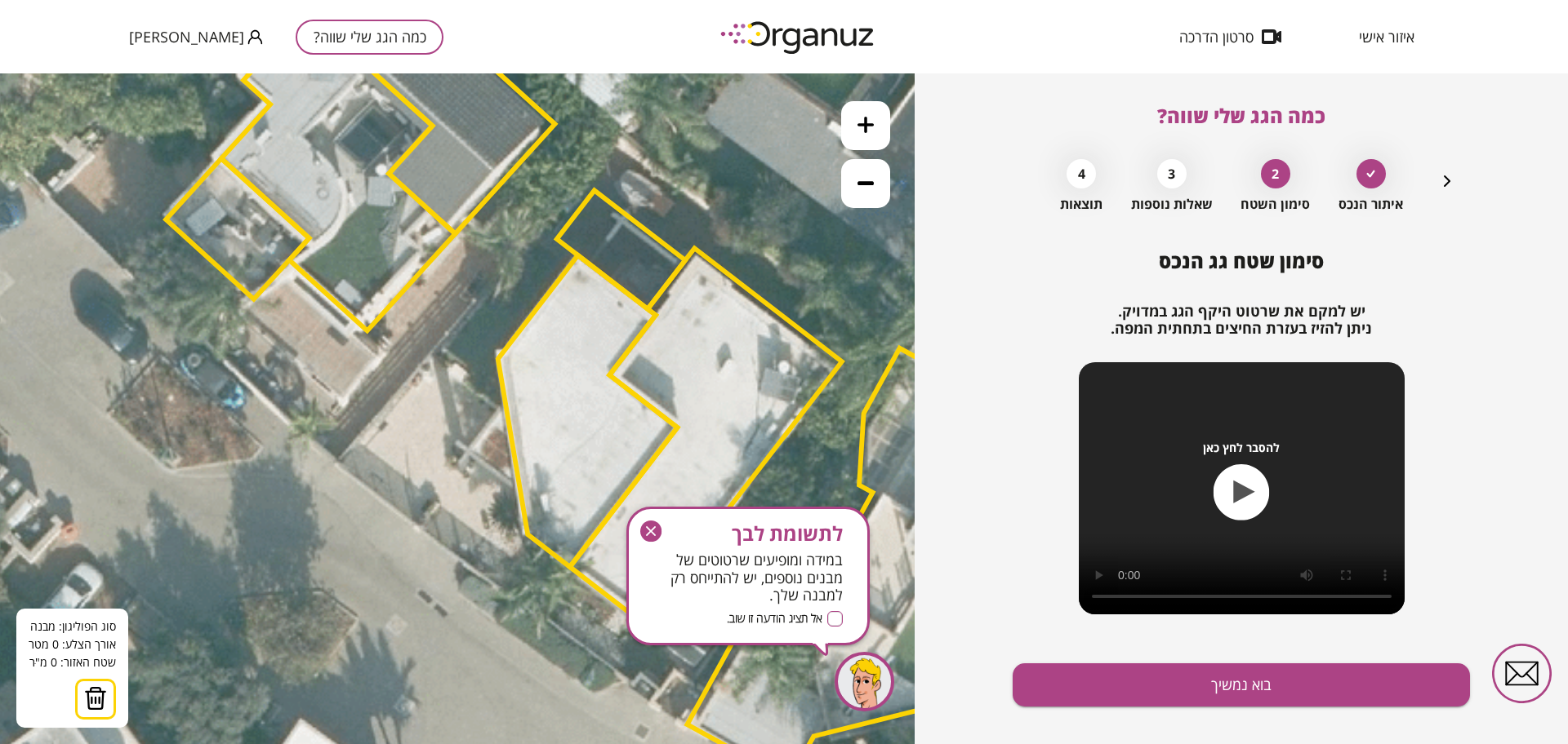
click at [656, 532] on icon "button" at bounding box center [650, 531] width 21 height 21
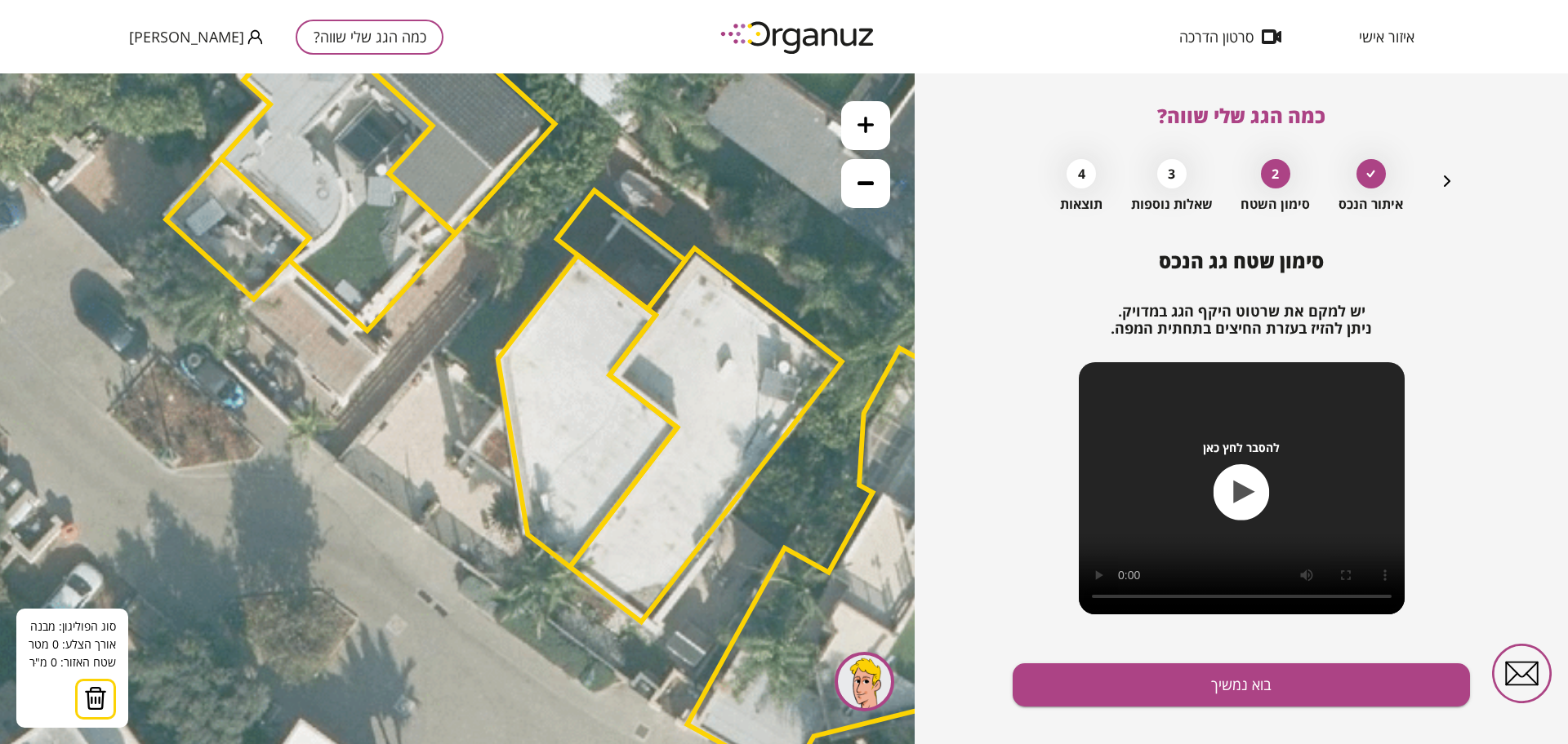
click at [429, 359] on icon at bounding box center [652, 406] width 2976 height 2975
click at [495, 410] on icon at bounding box center [652, 406] width 2976 height 2975
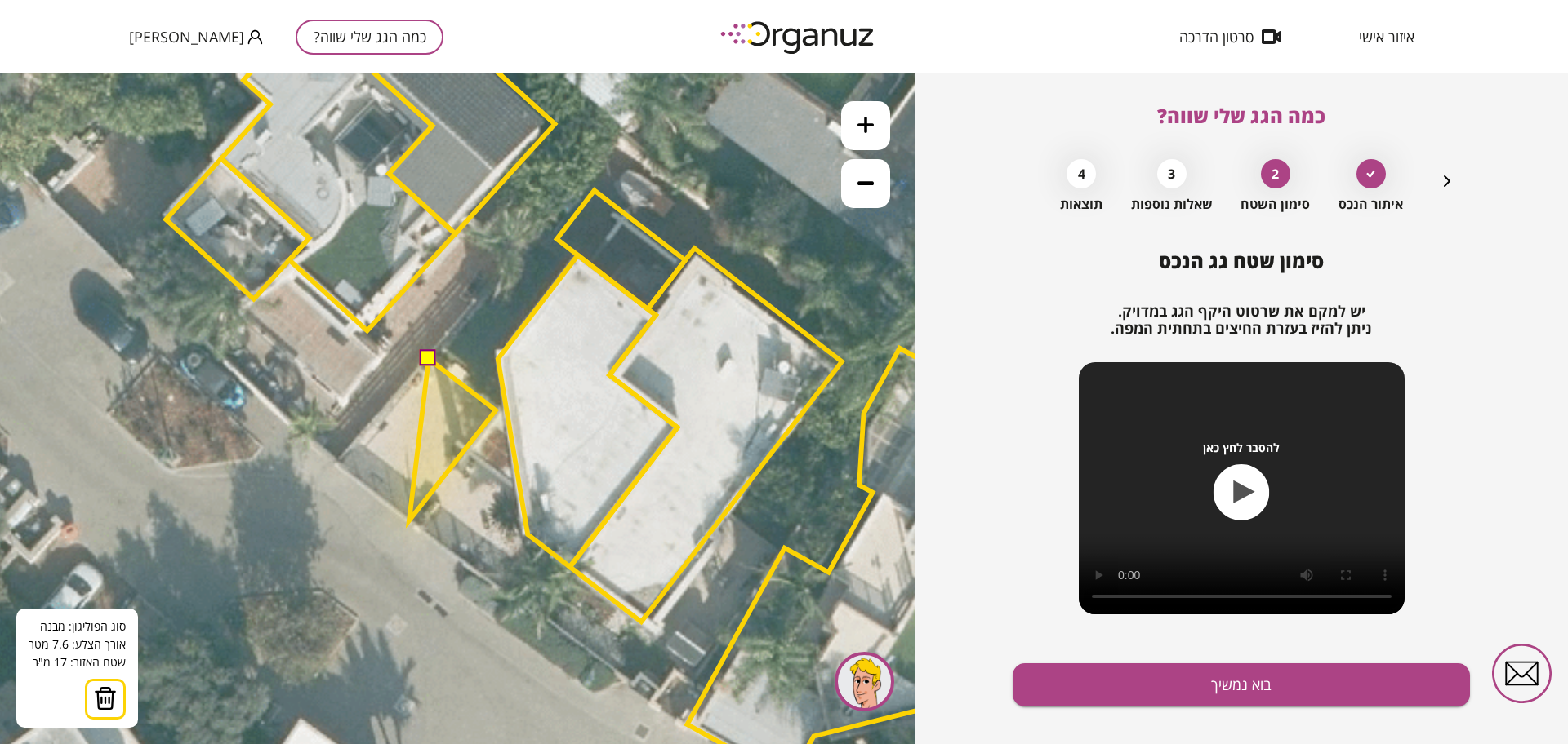
click at [409, 521] on polygon at bounding box center [452, 439] width 87 height 161
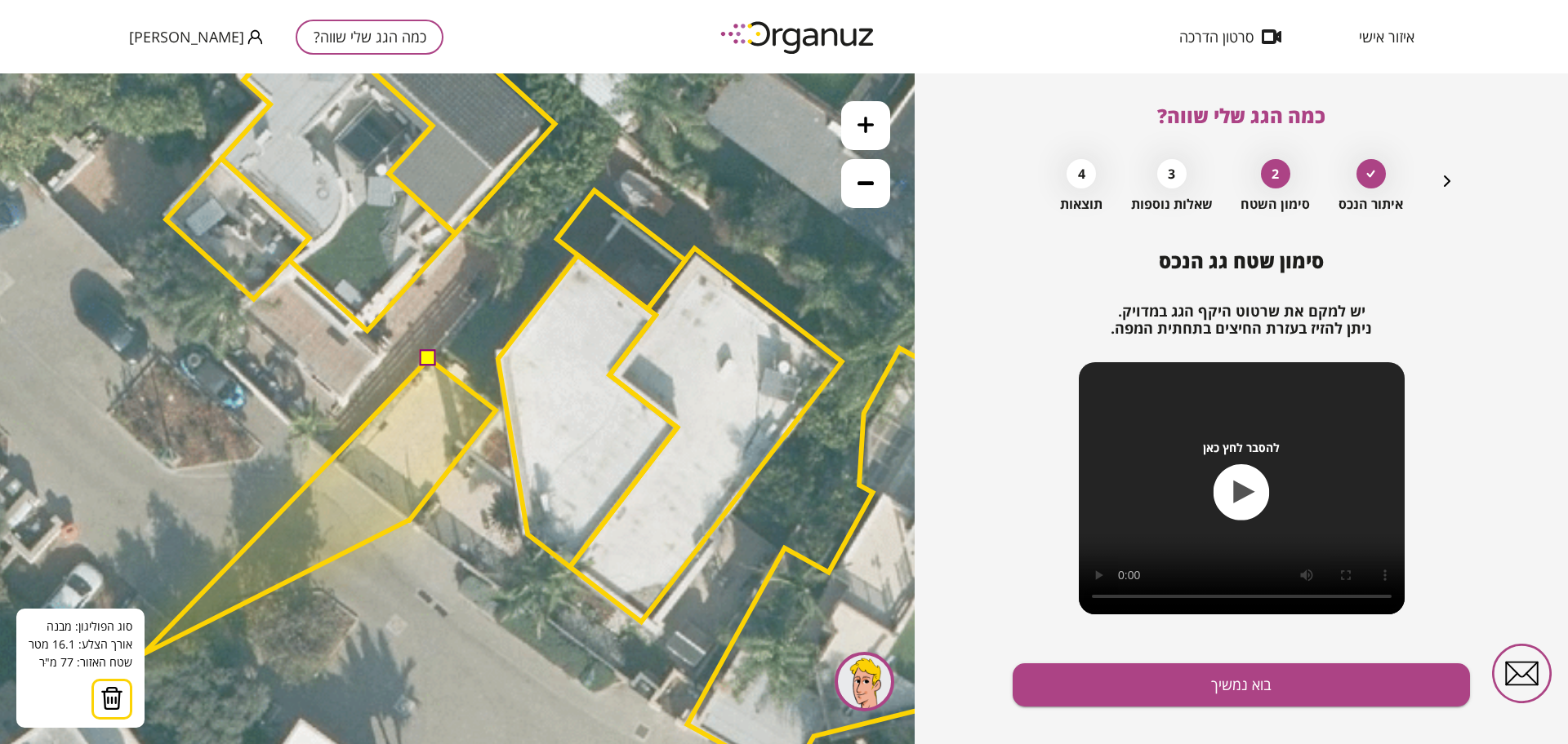
click at [104, 690] on img at bounding box center [111, 698] width 23 height 25
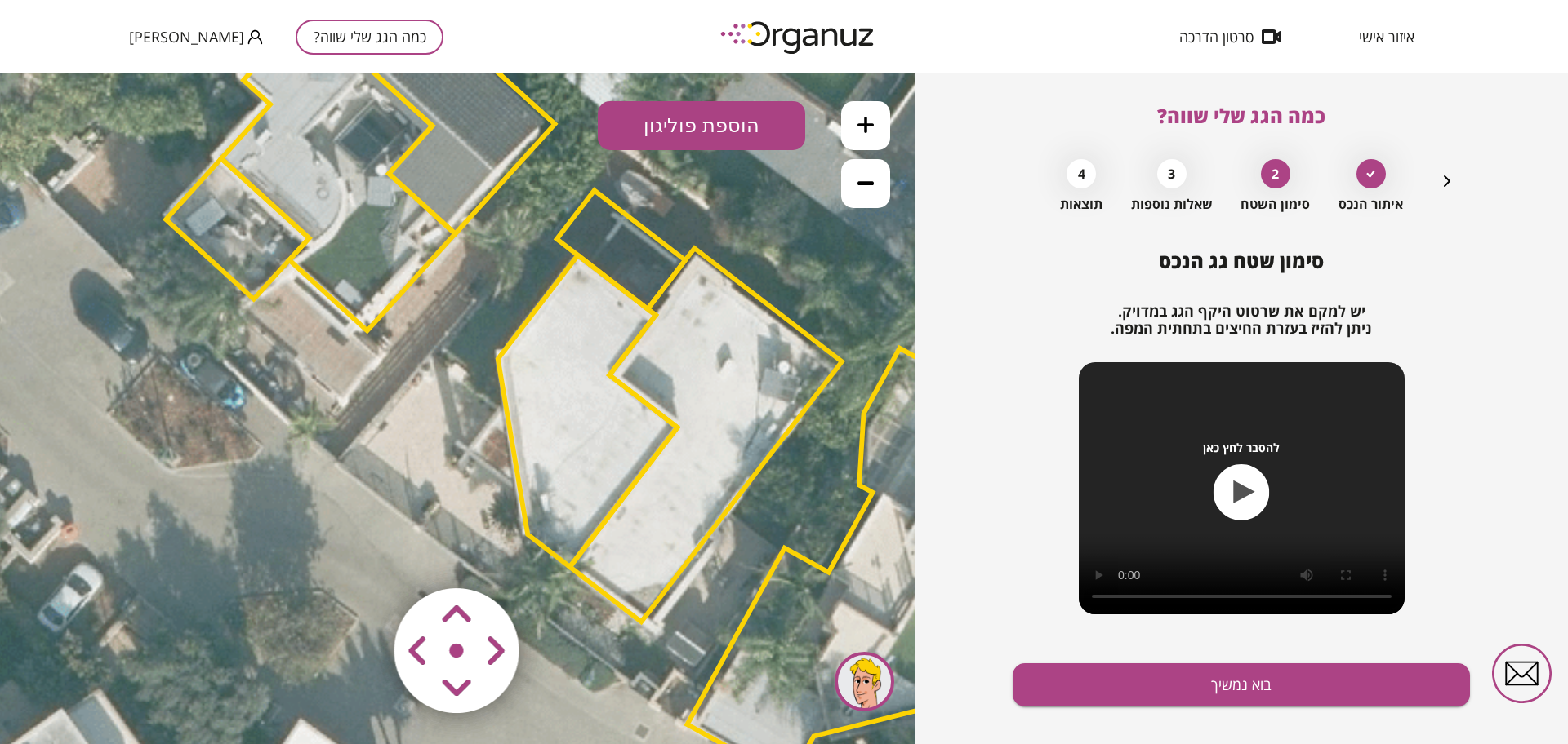
click at [666, 129] on button "הוספת פוליגון" at bounding box center [701, 126] width 207 height 49
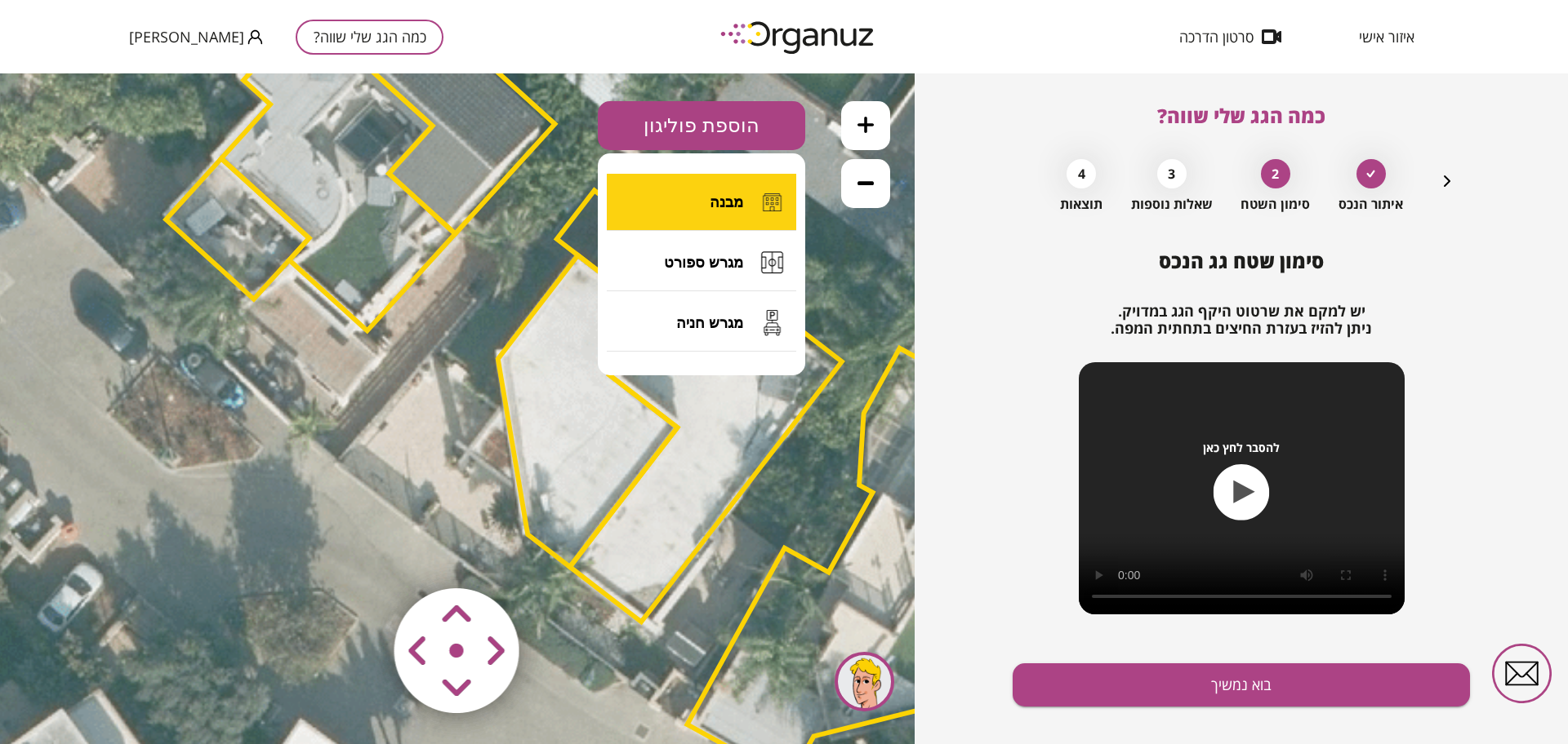
click at [675, 202] on button "מבנה" at bounding box center [701, 202] width 190 height 57
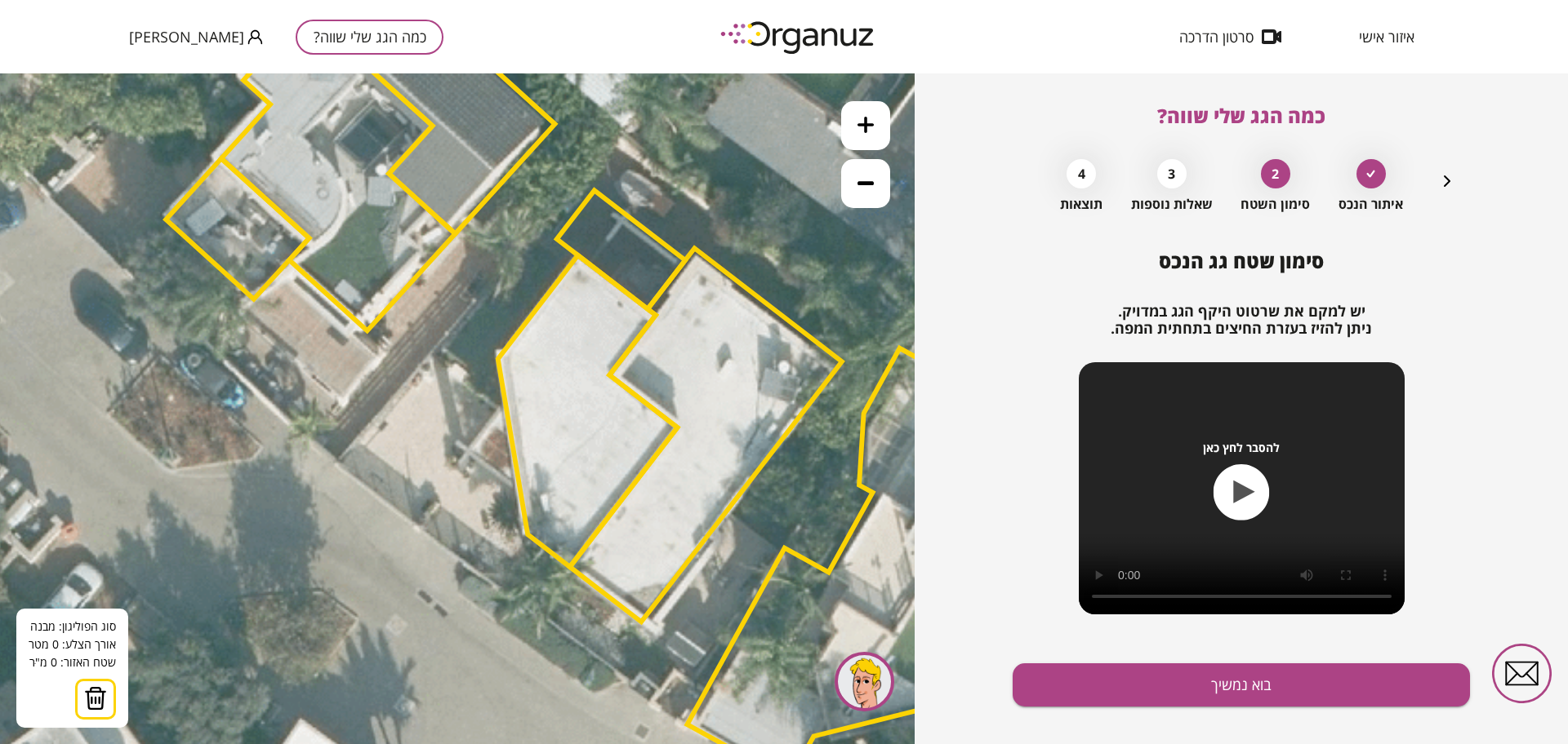
click at [432, 348] on icon at bounding box center [652, 406] width 2976 height 2975
click at [500, 407] on icon at bounding box center [652, 406] width 2976 height 2975
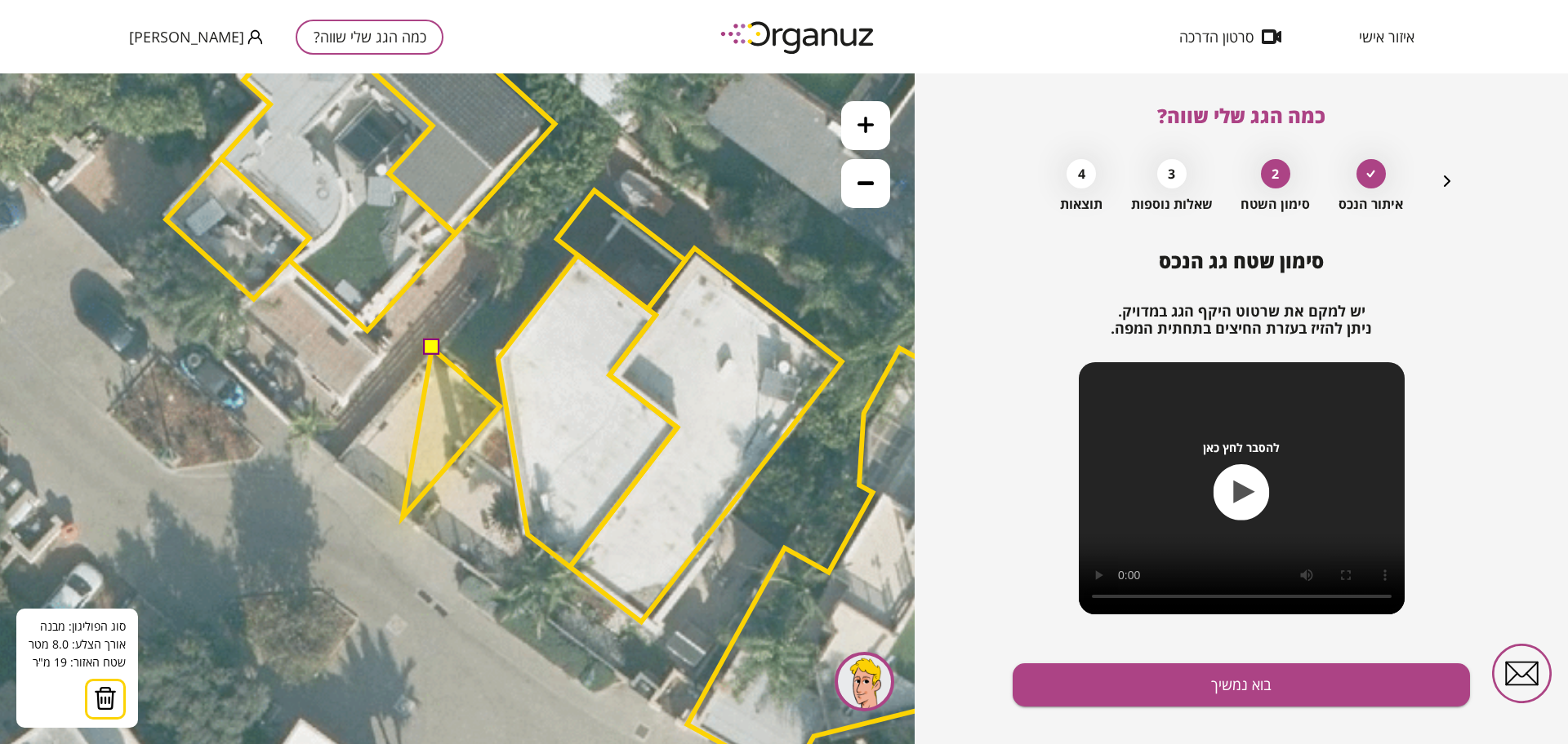
click at [402, 518] on polygon at bounding box center [451, 432] width 98 height 169
click at [335, 461] on polygon at bounding box center [417, 432] width 165 height 169
click at [439, 346] on button at bounding box center [431, 347] width 16 height 16
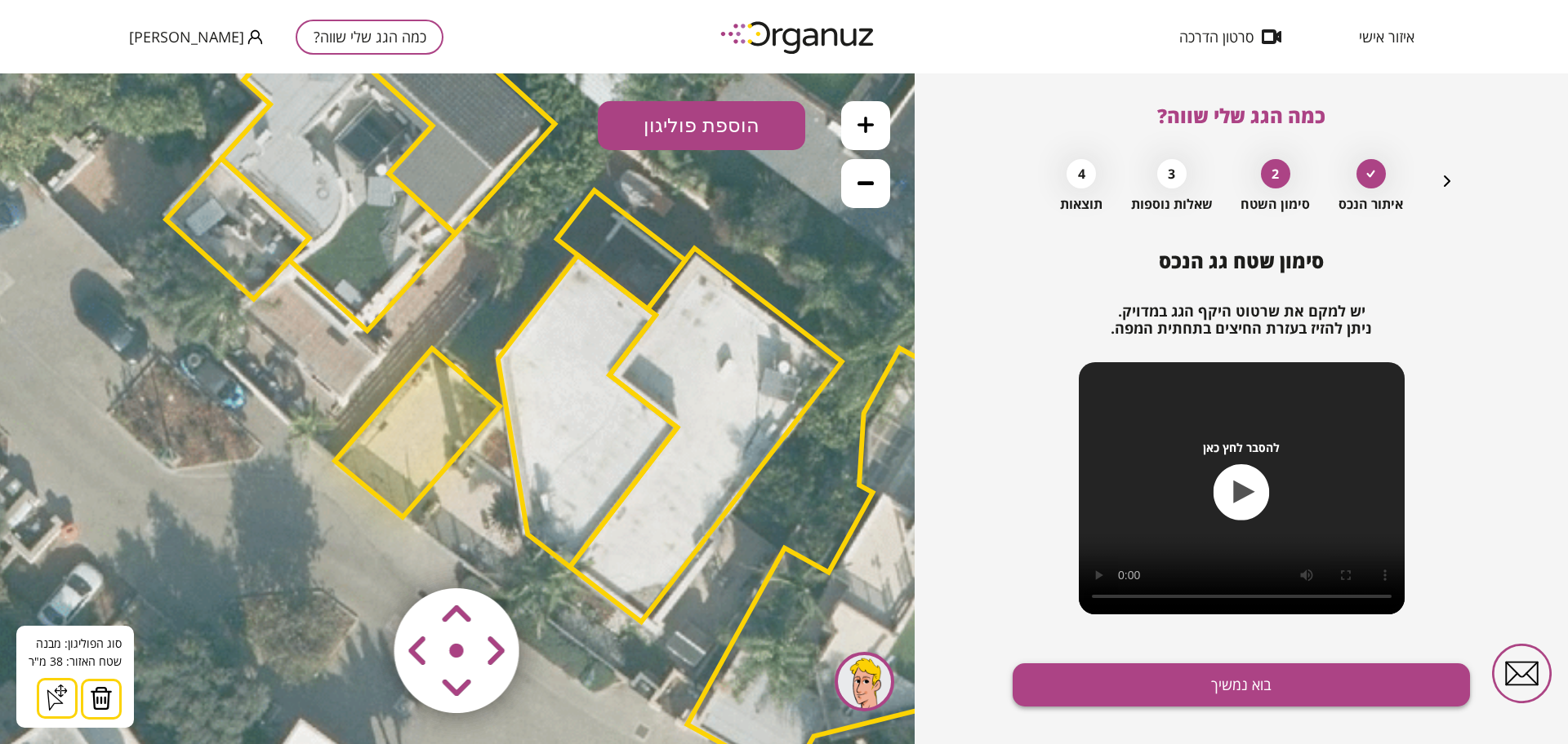
click at [1237, 678] on button "בוא נמשיך" at bounding box center [1241, 685] width 457 height 43
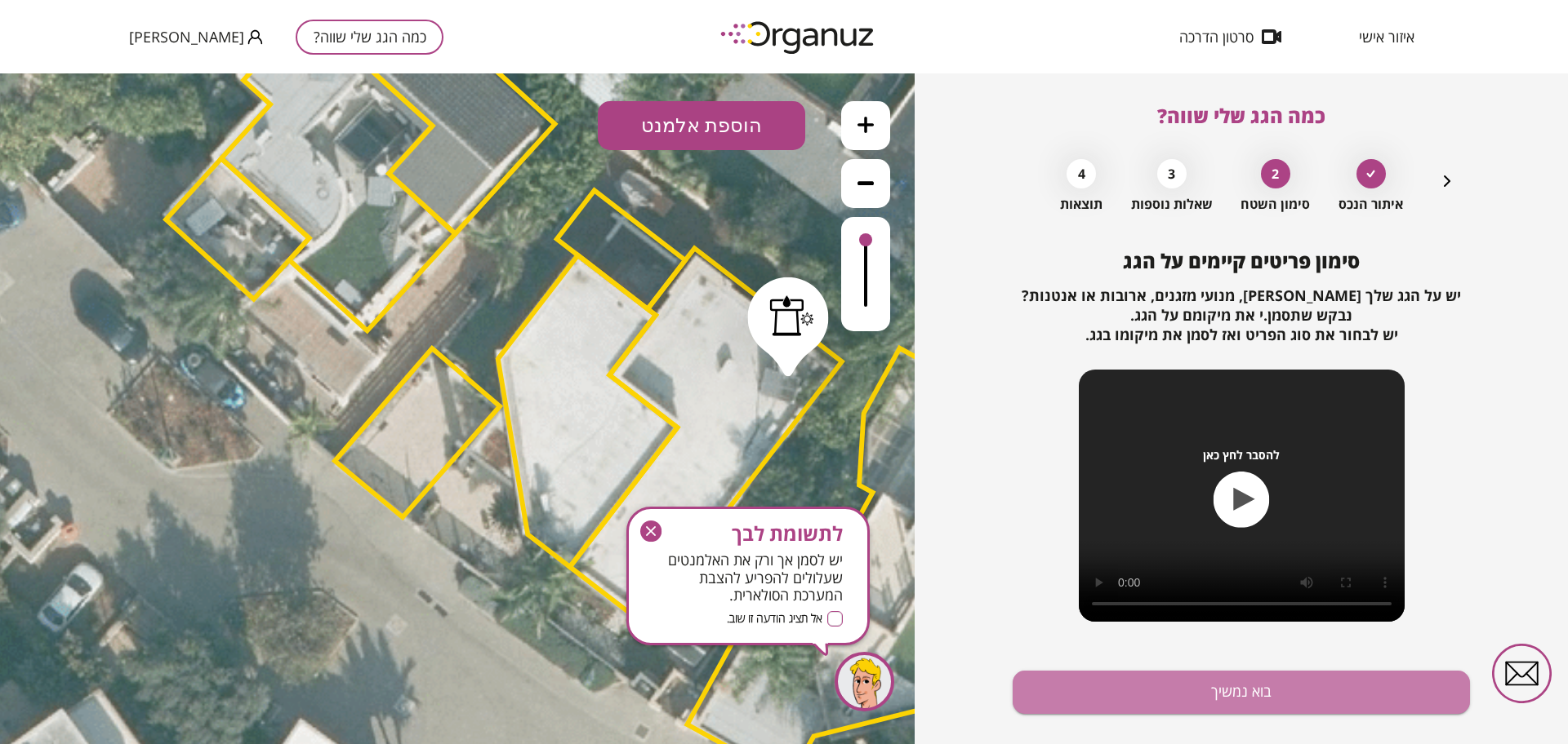
click at [1237, 678] on button "בוא נמשיך" at bounding box center [1241, 692] width 457 height 43
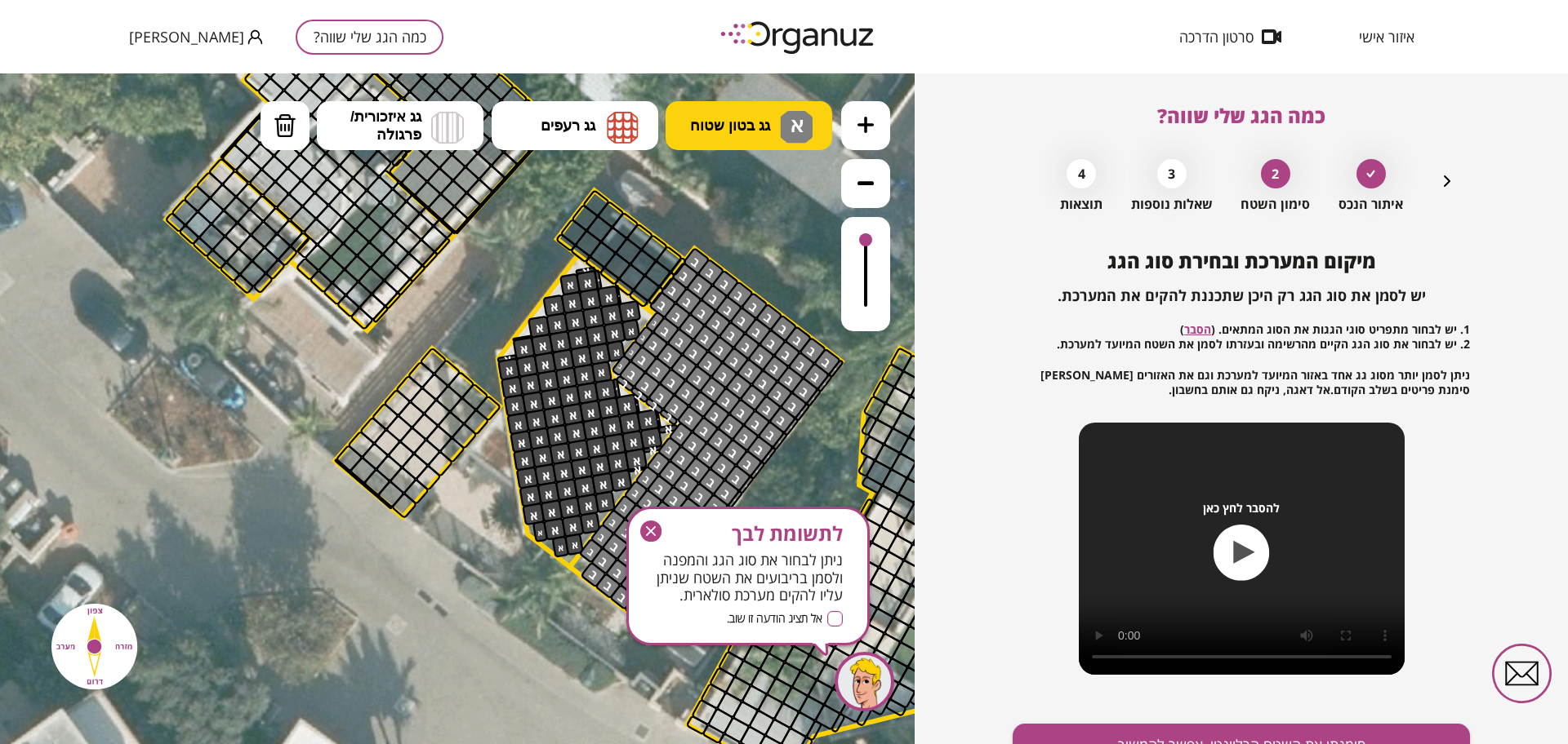
click at [685, 123] on button "גג בטון שטוח א" at bounding box center [749, 126] width 167 height 49
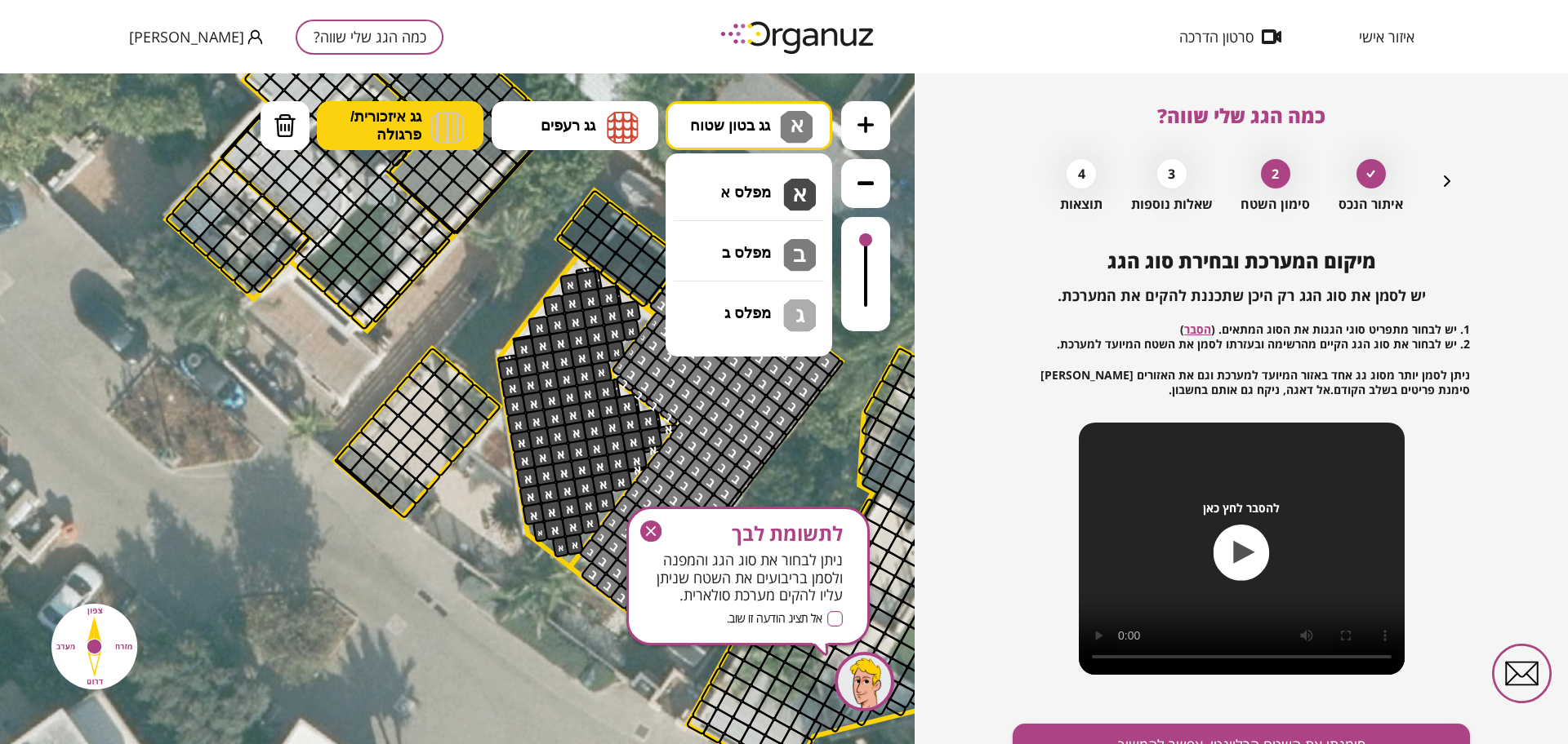
click at [438, 119] on img at bounding box center [448, 128] width 33 height 33
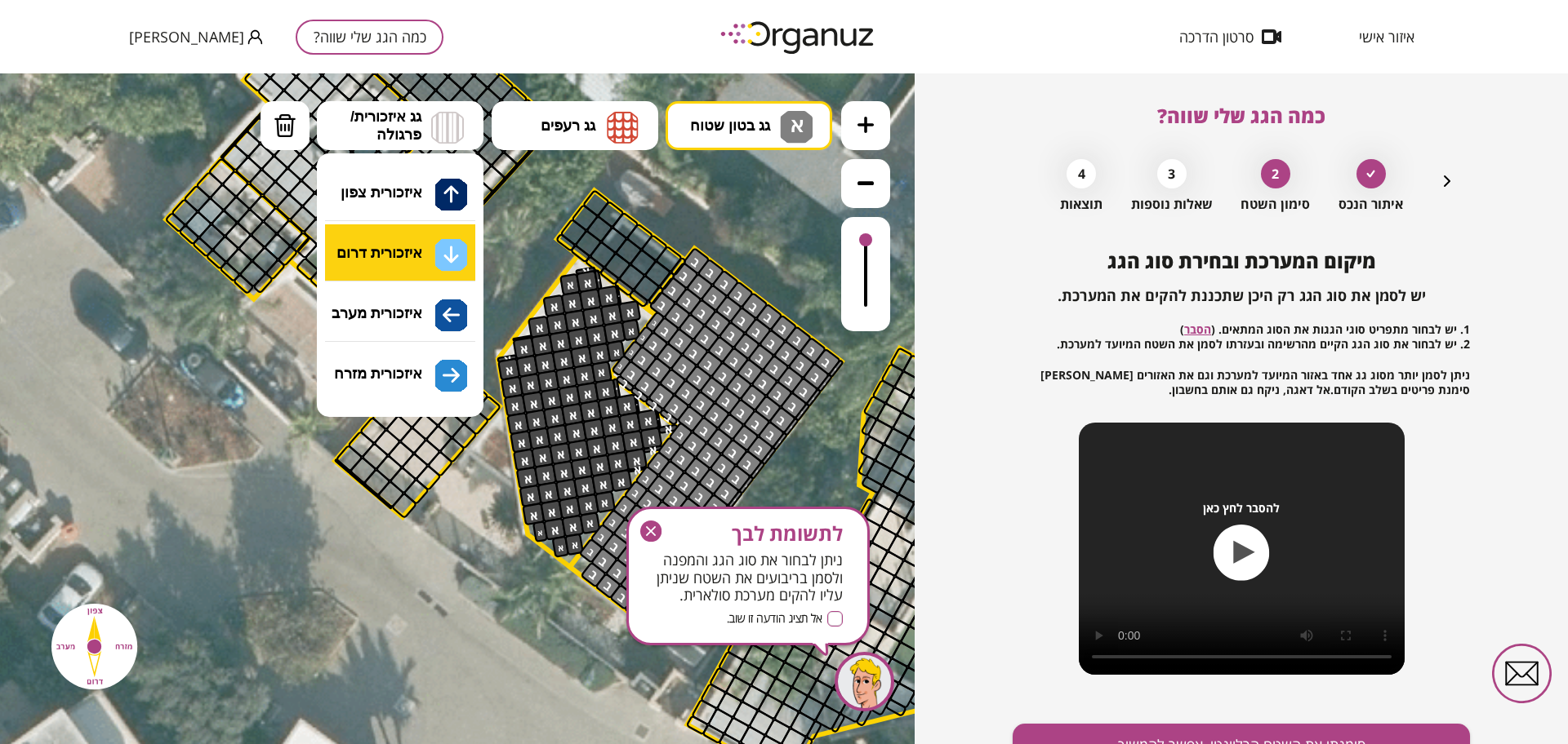
click at [424, 253] on div ".st0 { fill: #FFFFFF; } .st0 { fill: #FFFFFF; }" at bounding box center [457, 409] width 915 height 671
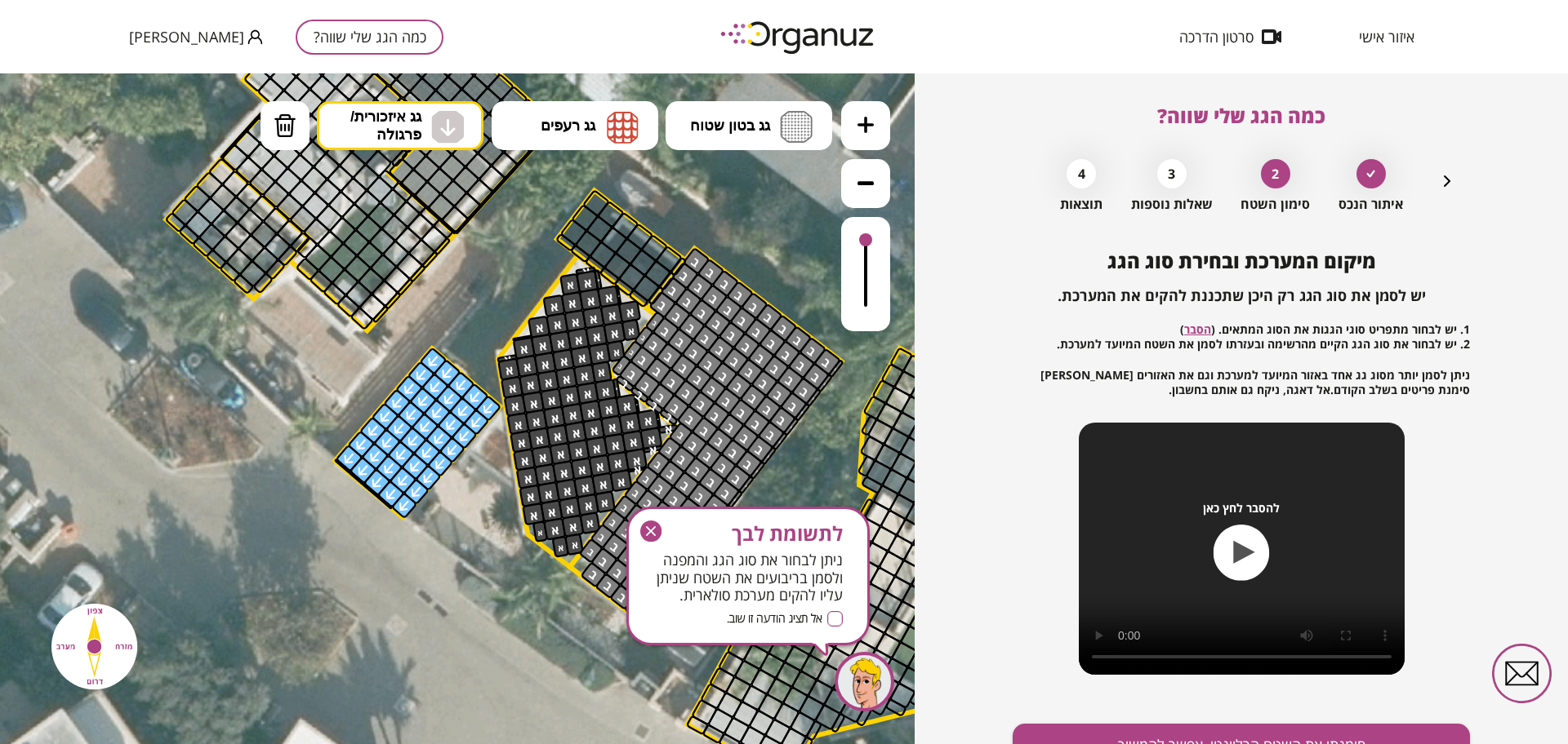
drag, startPoint x: 480, startPoint y: 408, endPoint x: 474, endPoint y: 522, distance: 114.2
click at [440, 522] on div ".st0 { fill: #FFFFFF; } .st0 { fill: #FFFFFF; }" at bounding box center [652, 406] width 2976 height 2975
click at [656, 532] on icon "button" at bounding box center [650, 531] width 21 height 21
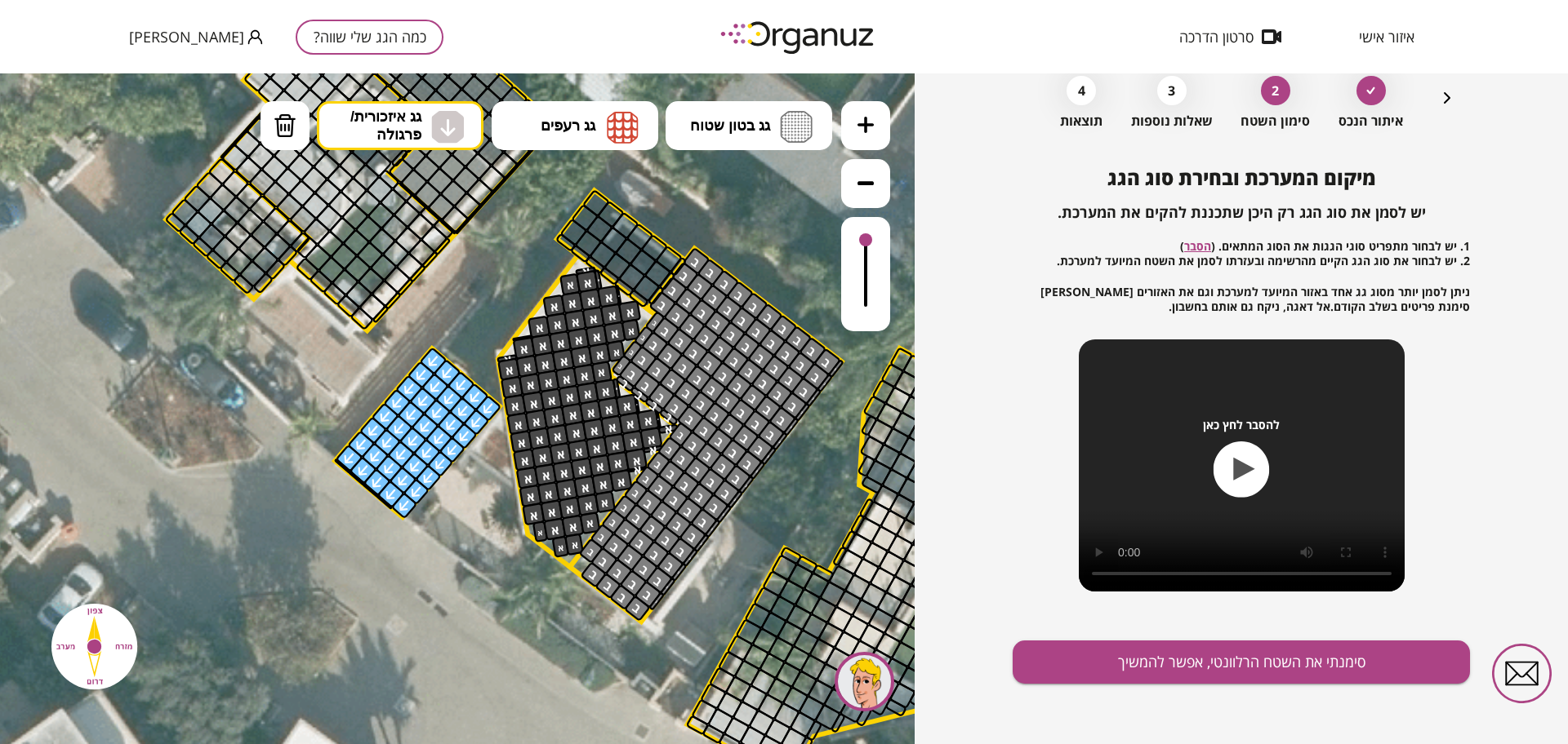
scroll to position [85, 0]
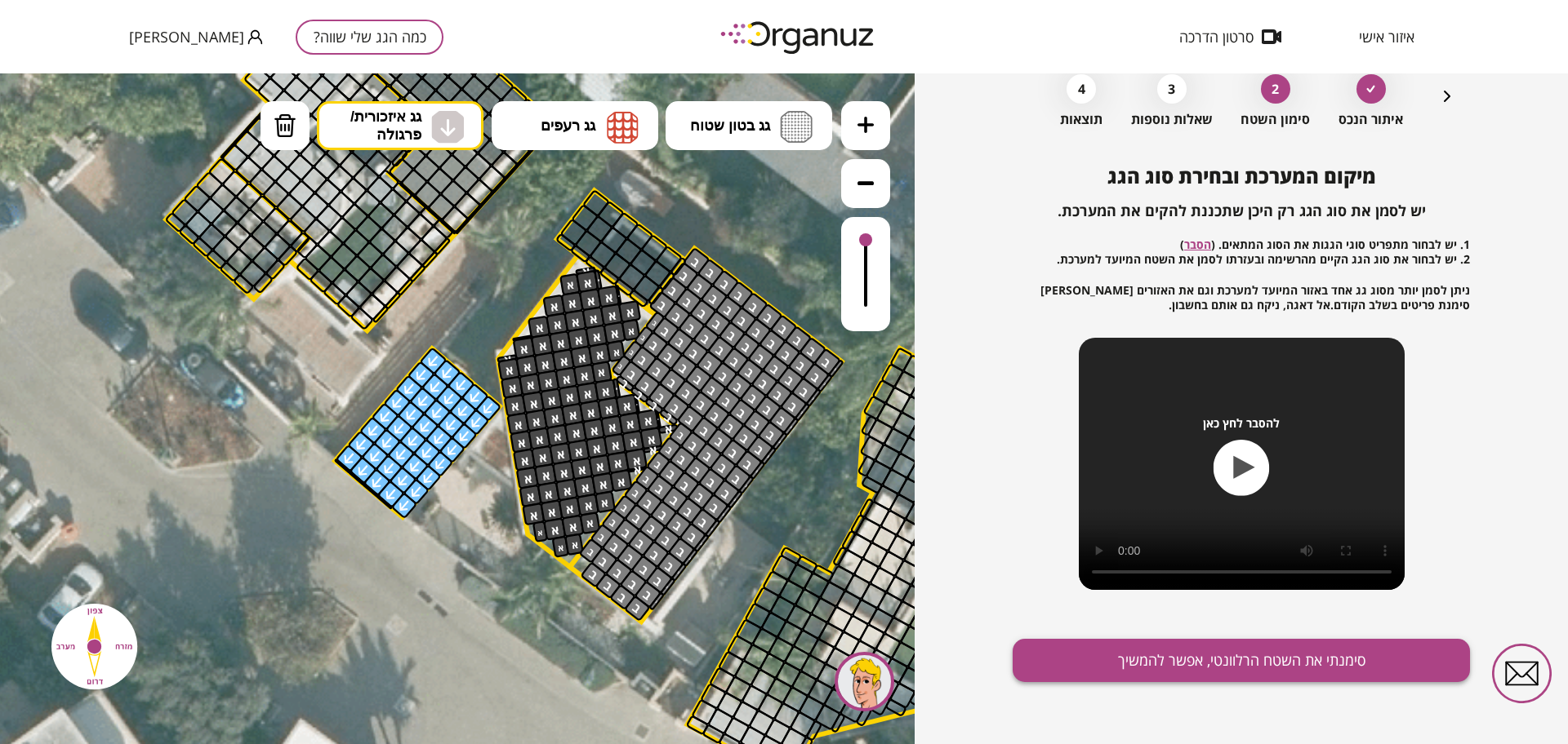
click at [1312, 674] on button "סימנתי את השטח הרלוונטי, אפשר להמשיך" at bounding box center [1241, 660] width 457 height 43
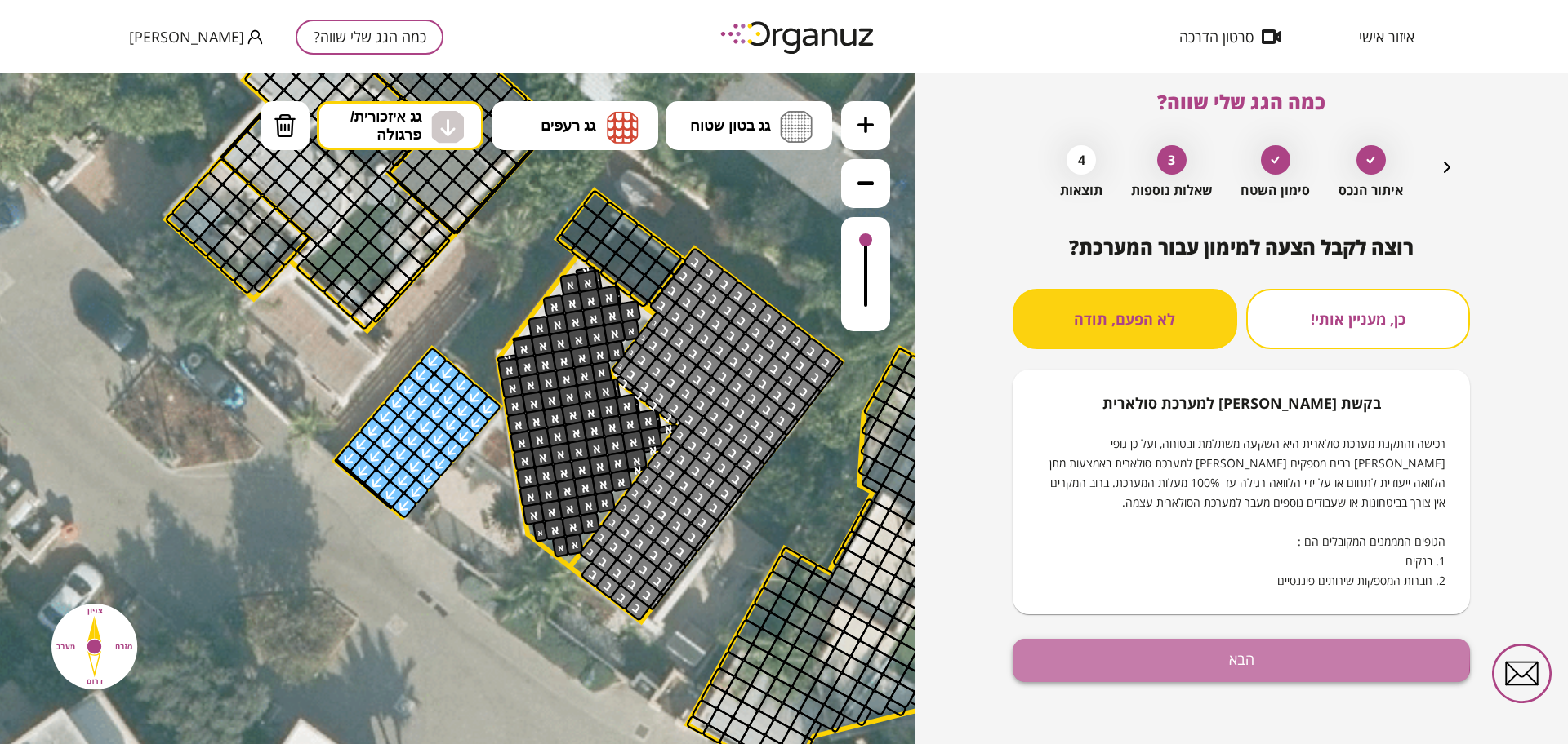
click at [1112, 649] on button "הבא" at bounding box center [1241, 660] width 457 height 43
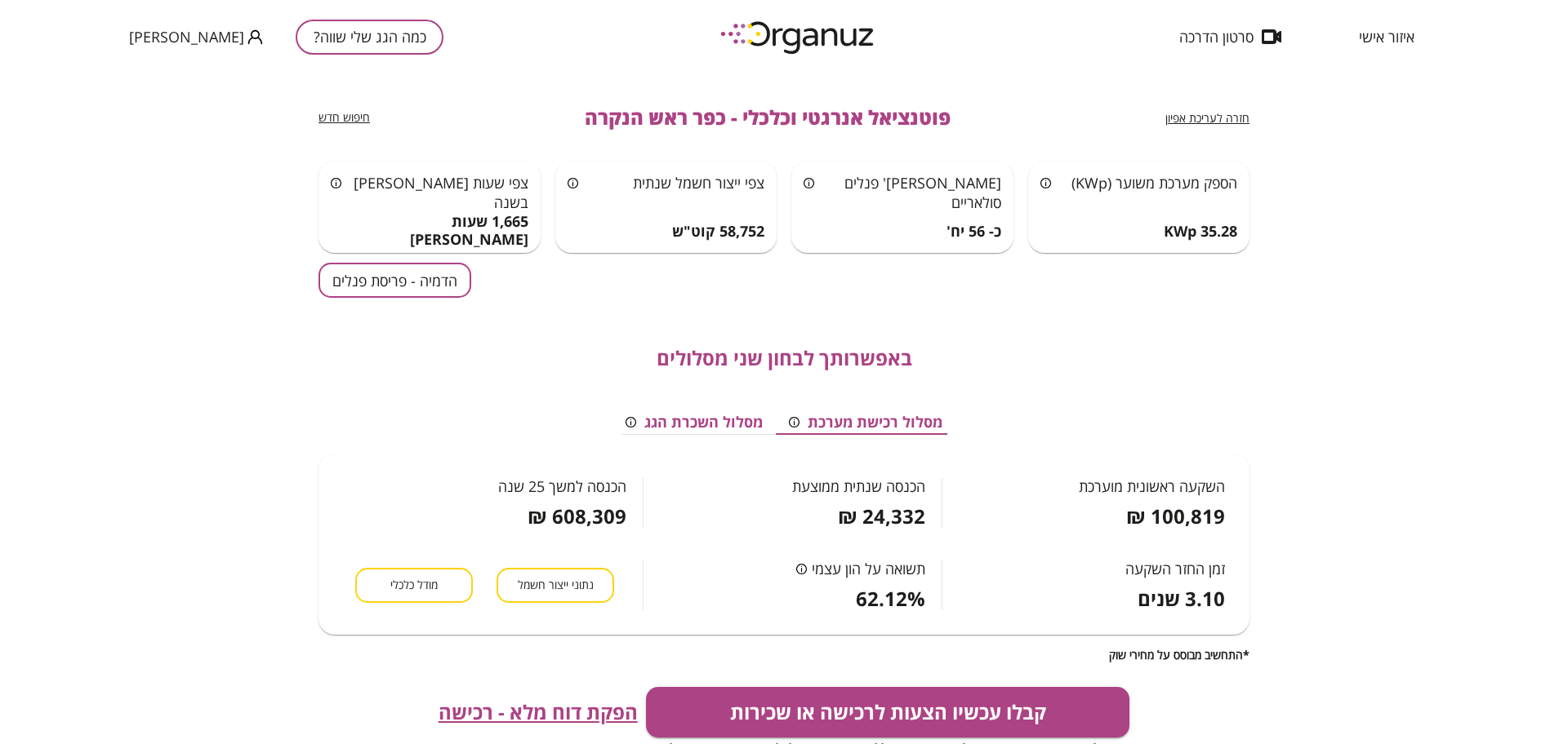
click at [314, 273] on div "חזרה לעריכת אפיון פוטנציאל אנרגטי וכלכלי - כפר ראש הנקרה חיפוש חדש הספק מערכת מ…" at bounding box center [784, 409] width 1568 height 671
click at [360, 274] on button "הדמיה - פריסת פנלים" at bounding box center [394, 280] width 152 height 35
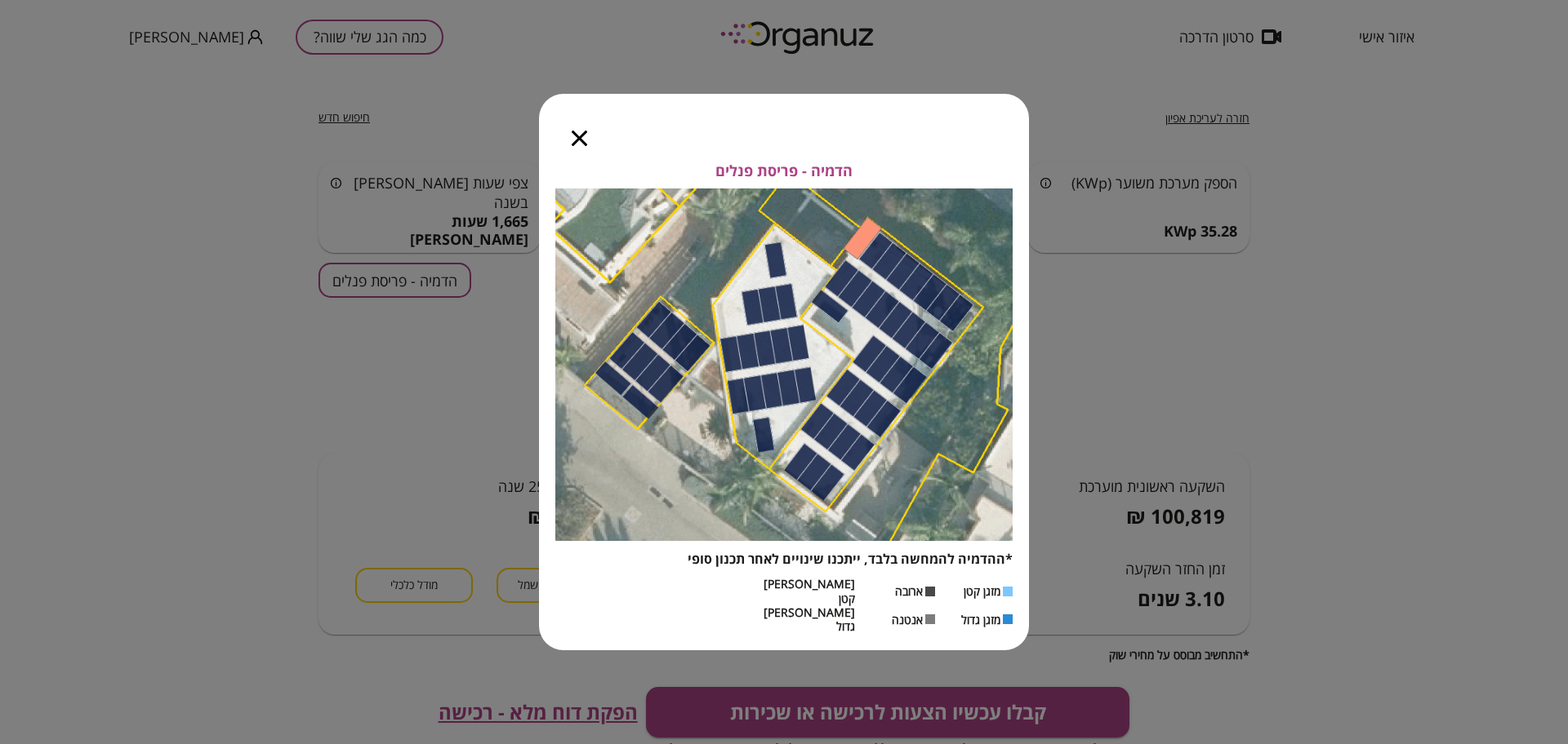
click at [578, 139] on div at bounding box center [579, 128] width 81 height 68
click at [580, 146] on icon "button" at bounding box center [579, 138] width 16 height 16
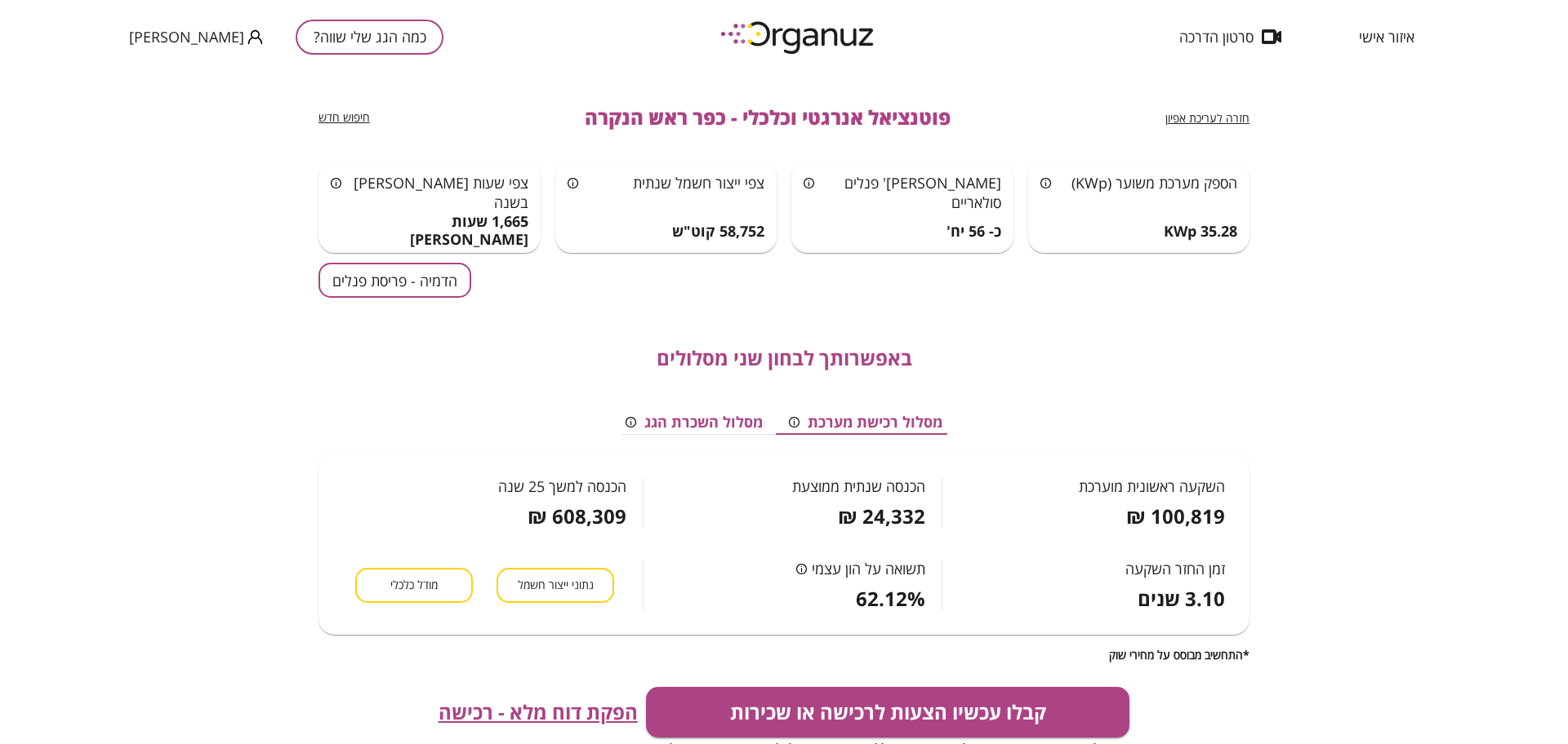
click at [459, 296] on button "הדמיה - פריסת פנלים" at bounding box center [394, 280] width 152 height 35
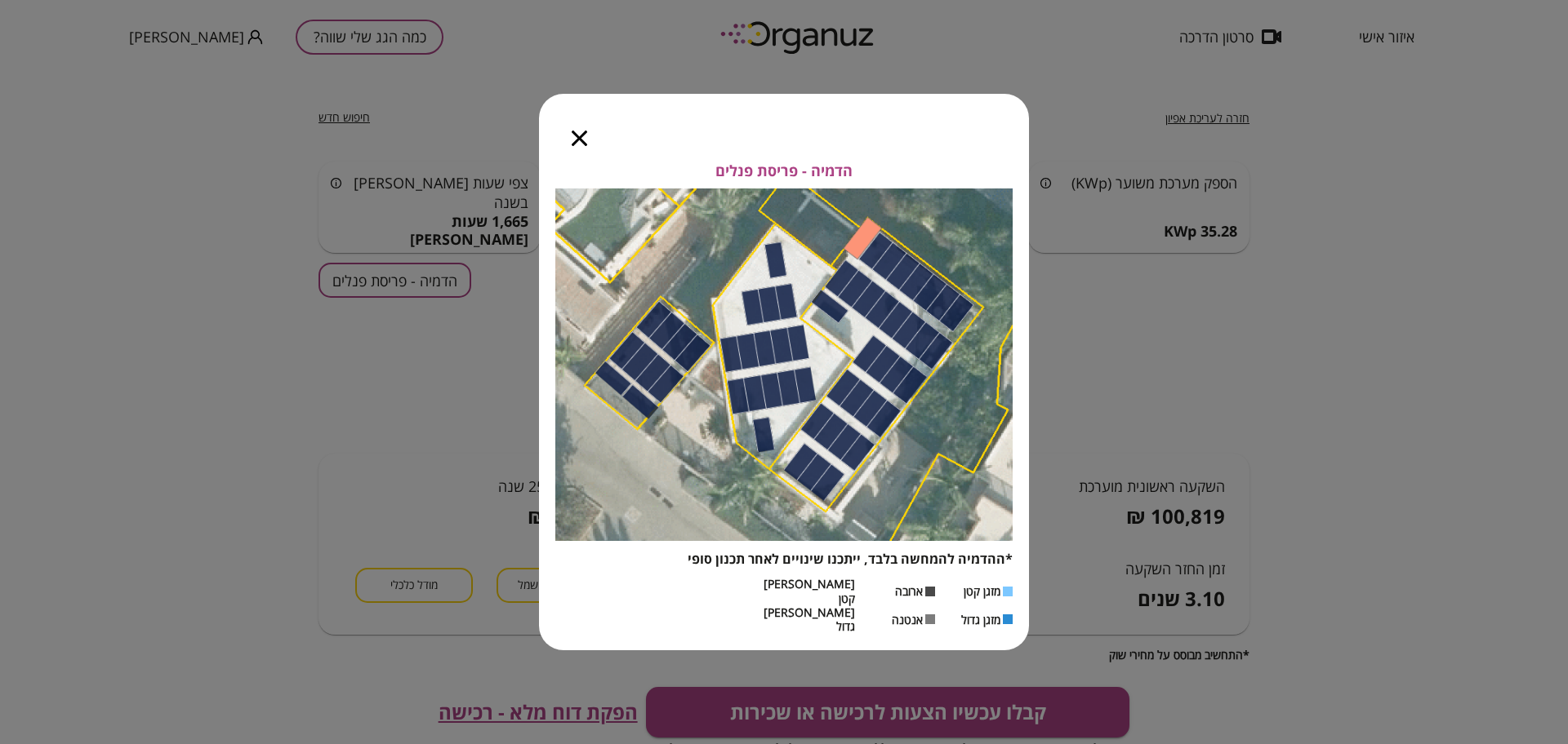
click at [581, 146] on icon "button" at bounding box center [579, 138] width 16 height 16
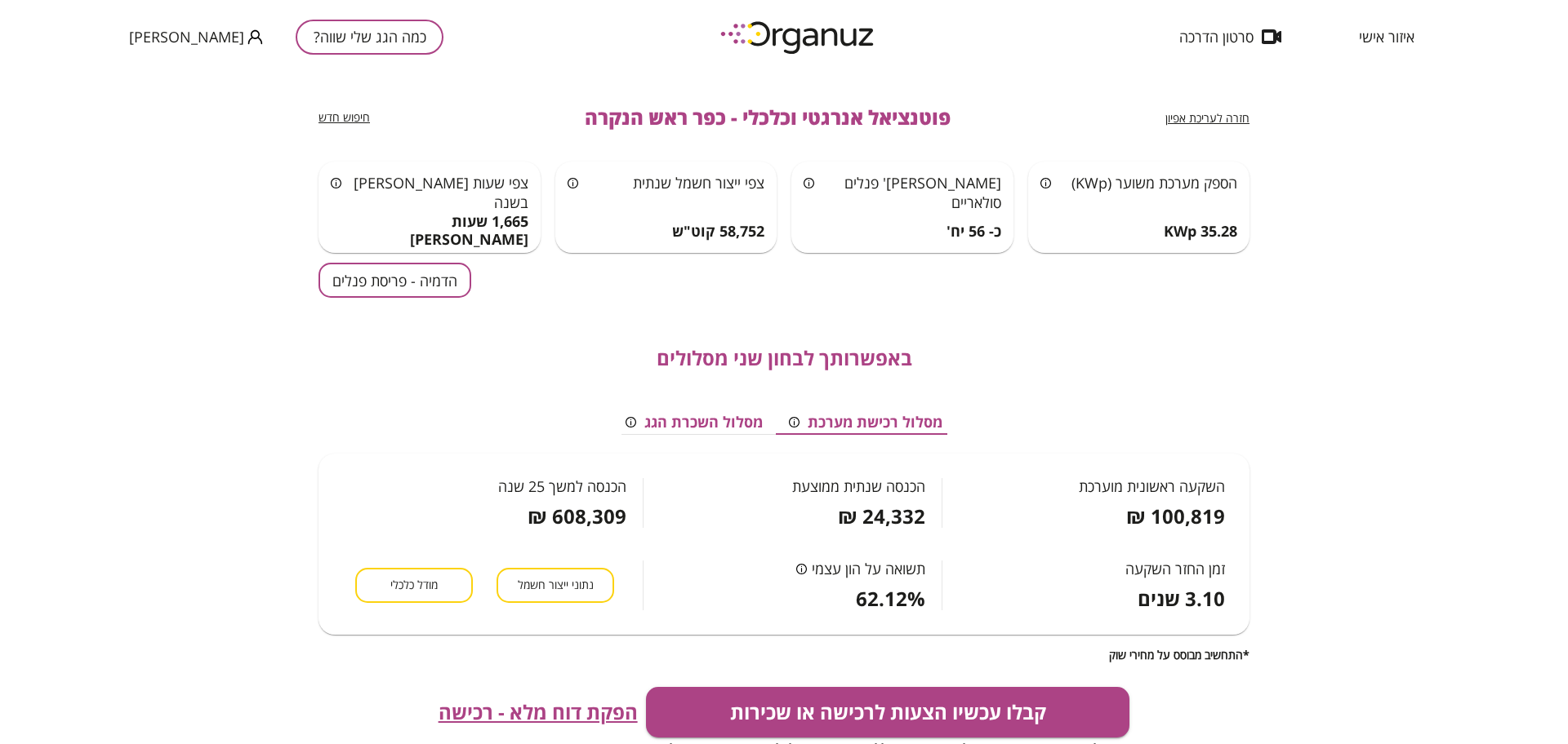
click at [400, 588] on span "מודל כלכלי" at bounding box center [414, 585] width 47 height 16
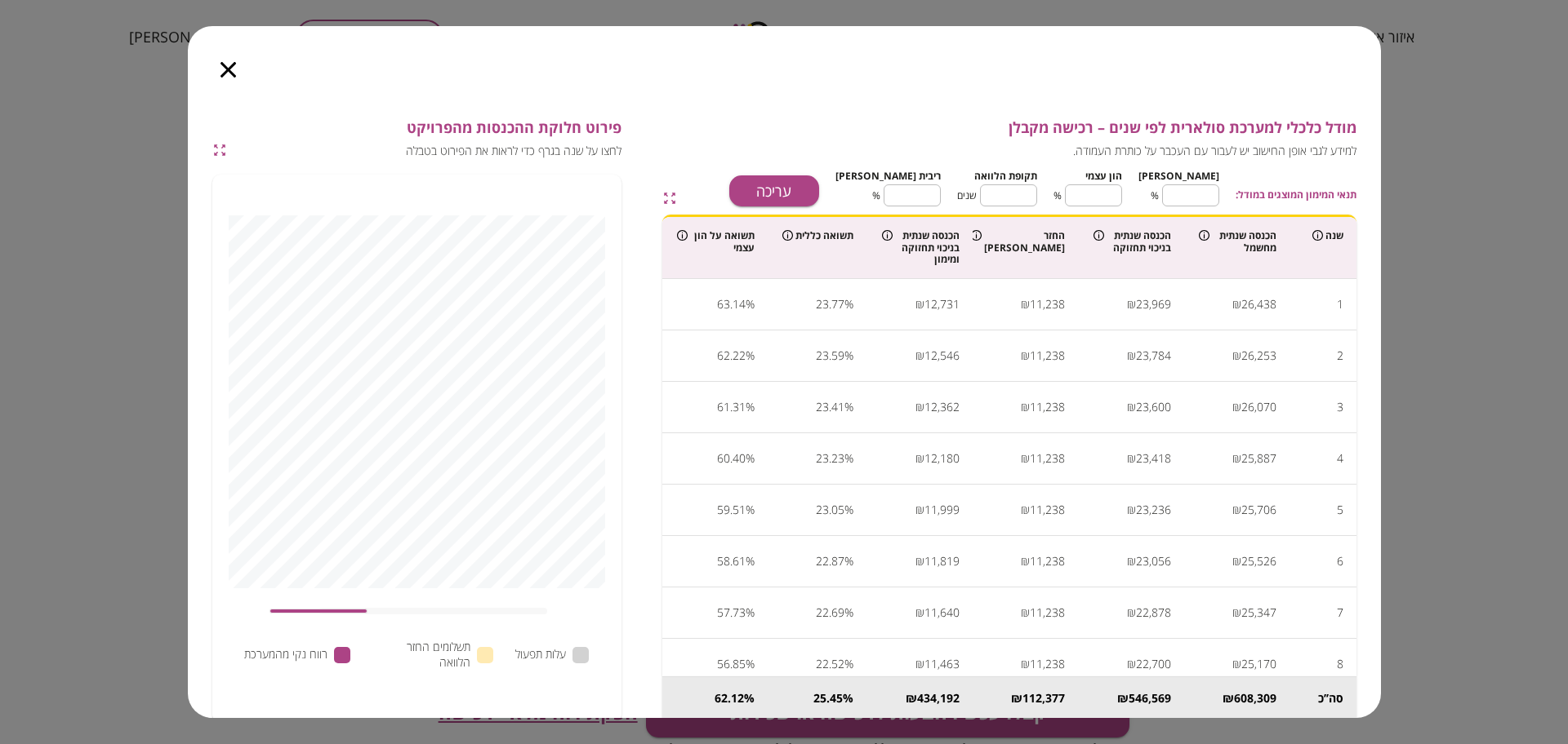
click at [818, 181] on button "עריכה" at bounding box center [774, 191] width 89 height 31
click at [1201, 191] on input "**" at bounding box center [1190, 195] width 57 height 43
type input "*"
type input "**"
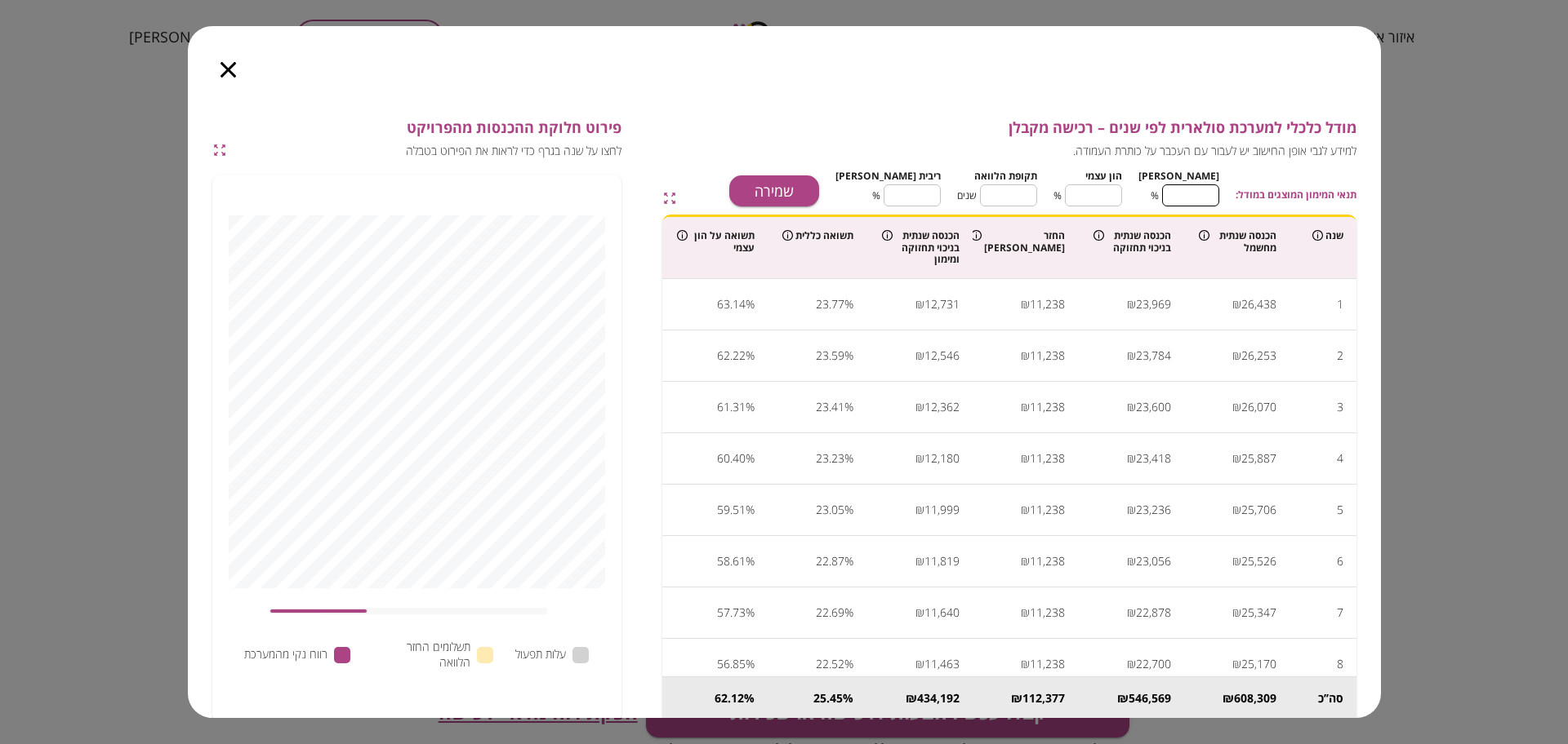
type input "**"
type input "***"
type input "*"
type input "***"
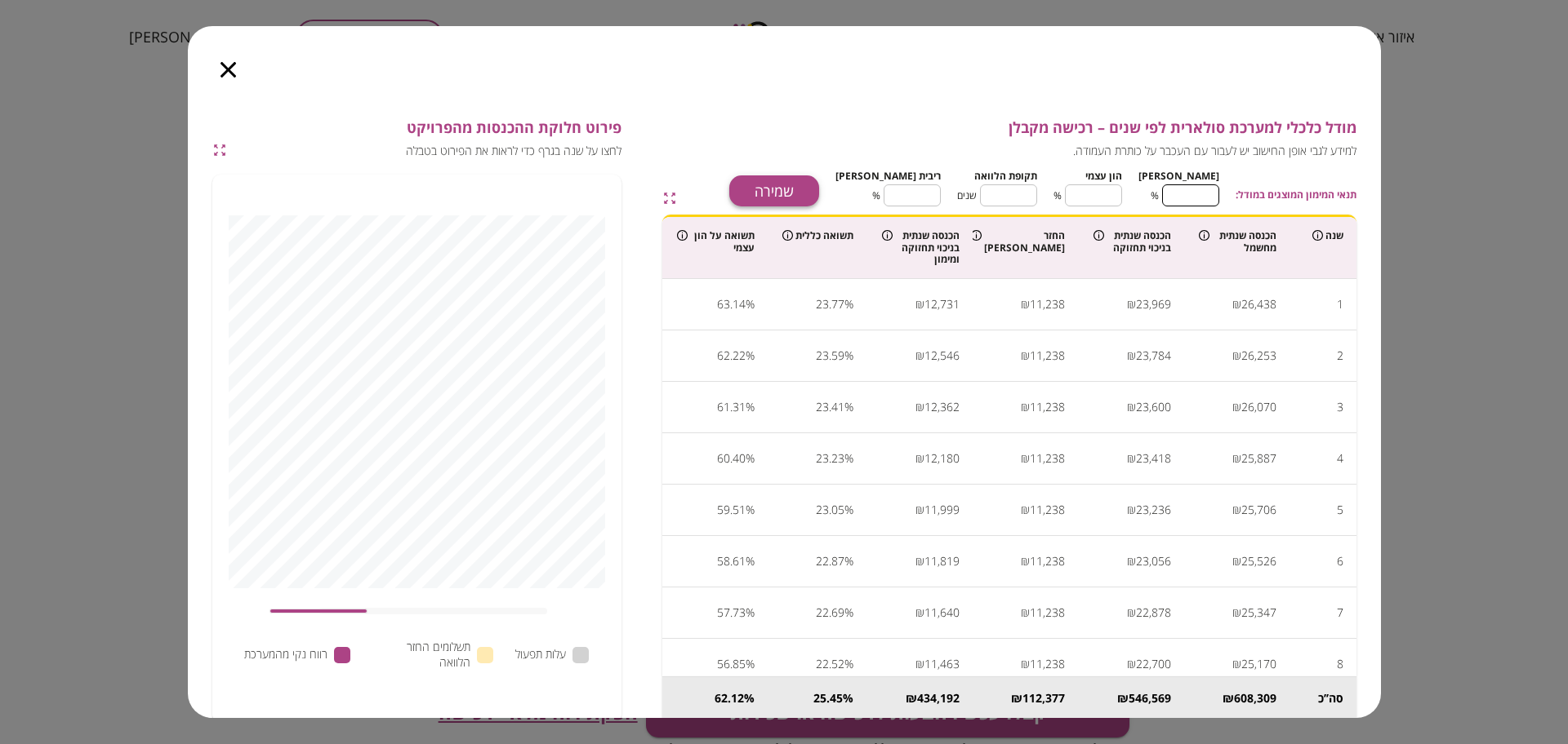
click at [819, 183] on button "שמירה" at bounding box center [774, 191] width 89 height 31
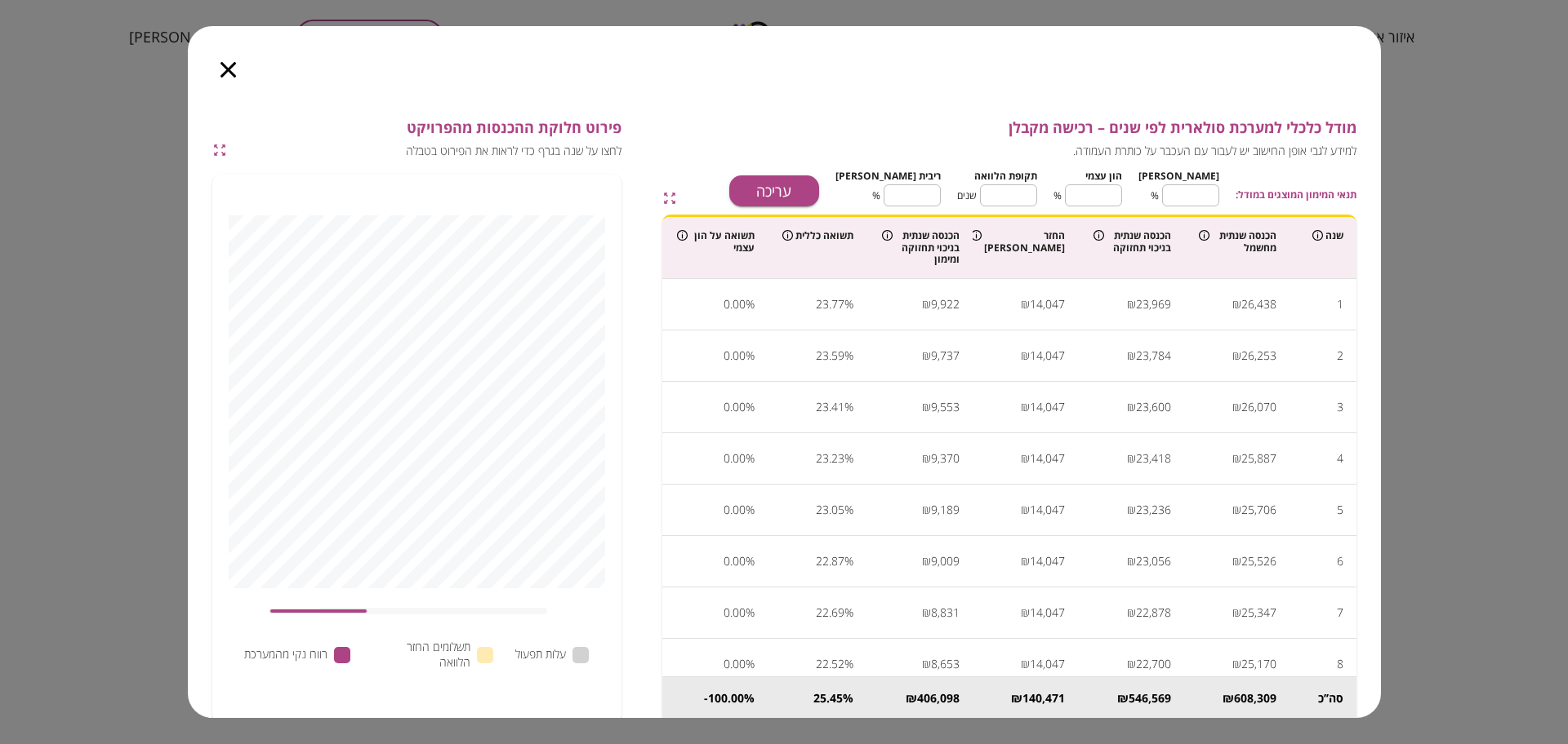
click at [230, 66] on icon "button" at bounding box center [228, 69] width 16 height 16
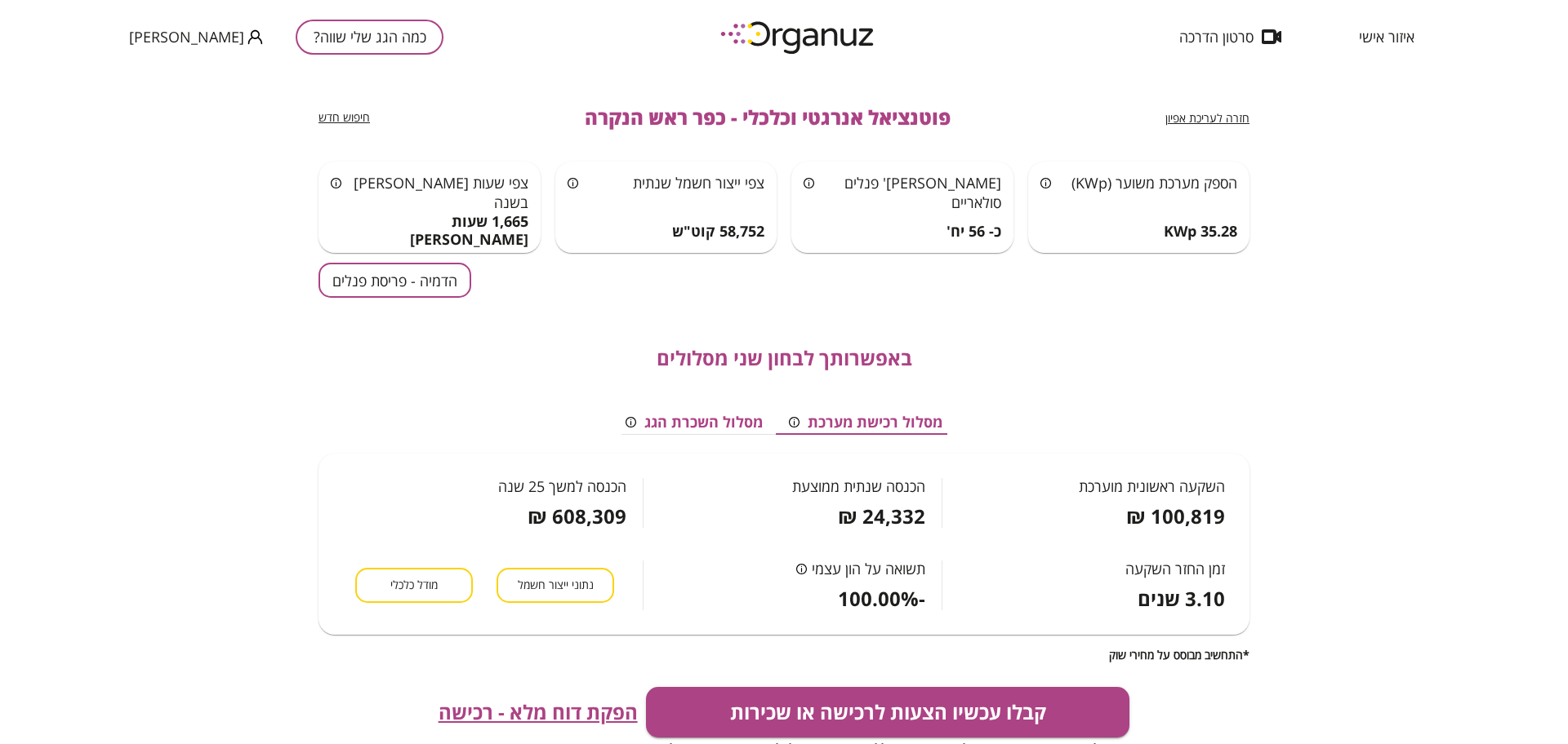
click at [543, 716] on span "הפקת דוח מלא - רכישה" at bounding box center [538, 712] width 199 height 23
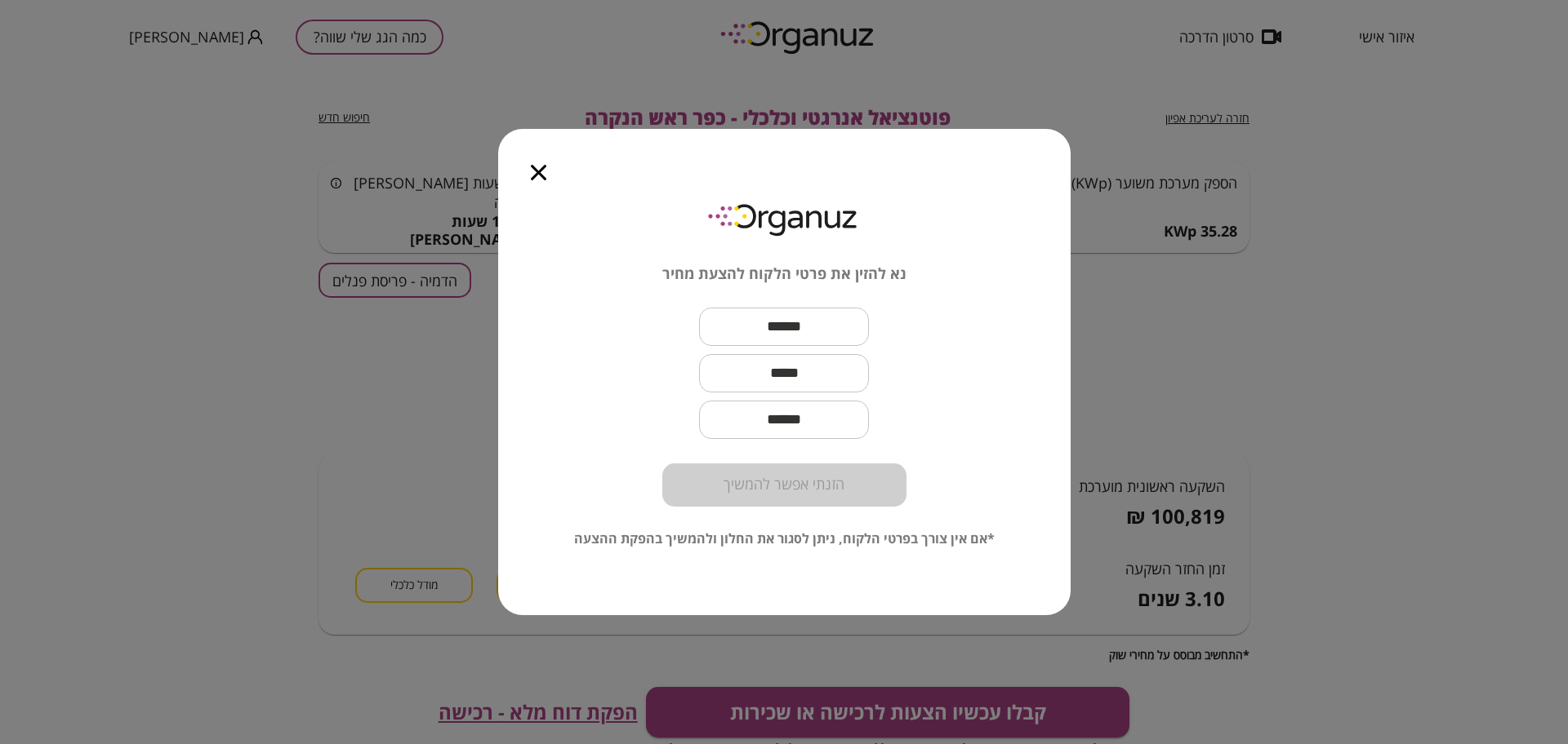
click at [824, 331] on input "text" at bounding box center [784, 326] width 170 height 48
paste input "**********"
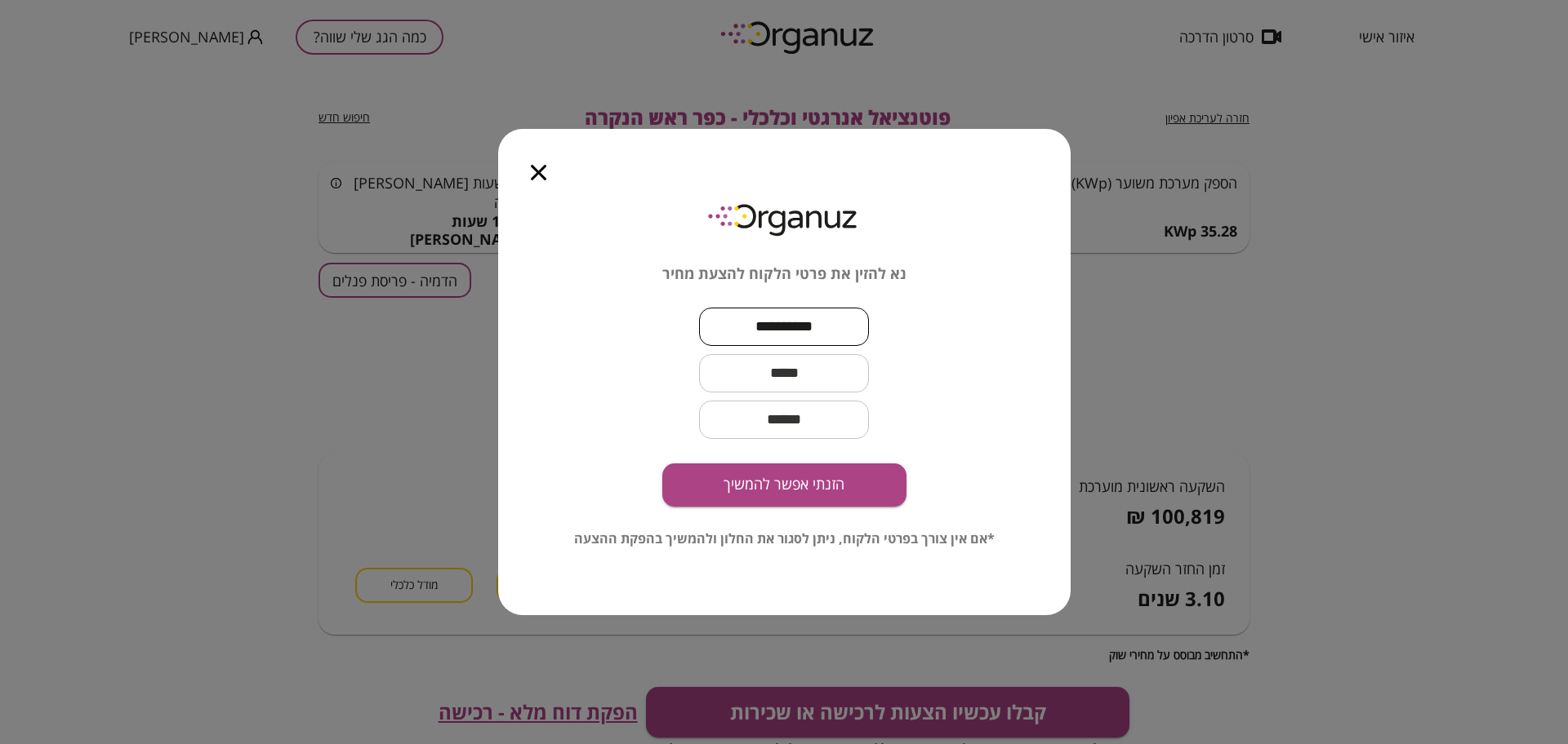
type input "**********"
click at [752, 387] on input "text" at bounding box center [784, 373] width 170 height 48
paste input "**********"
type input "**********"
click at [782, 492] on button "הזנתי אפשר להמשיך" at bounding box center [784, 484] width 244 height 43
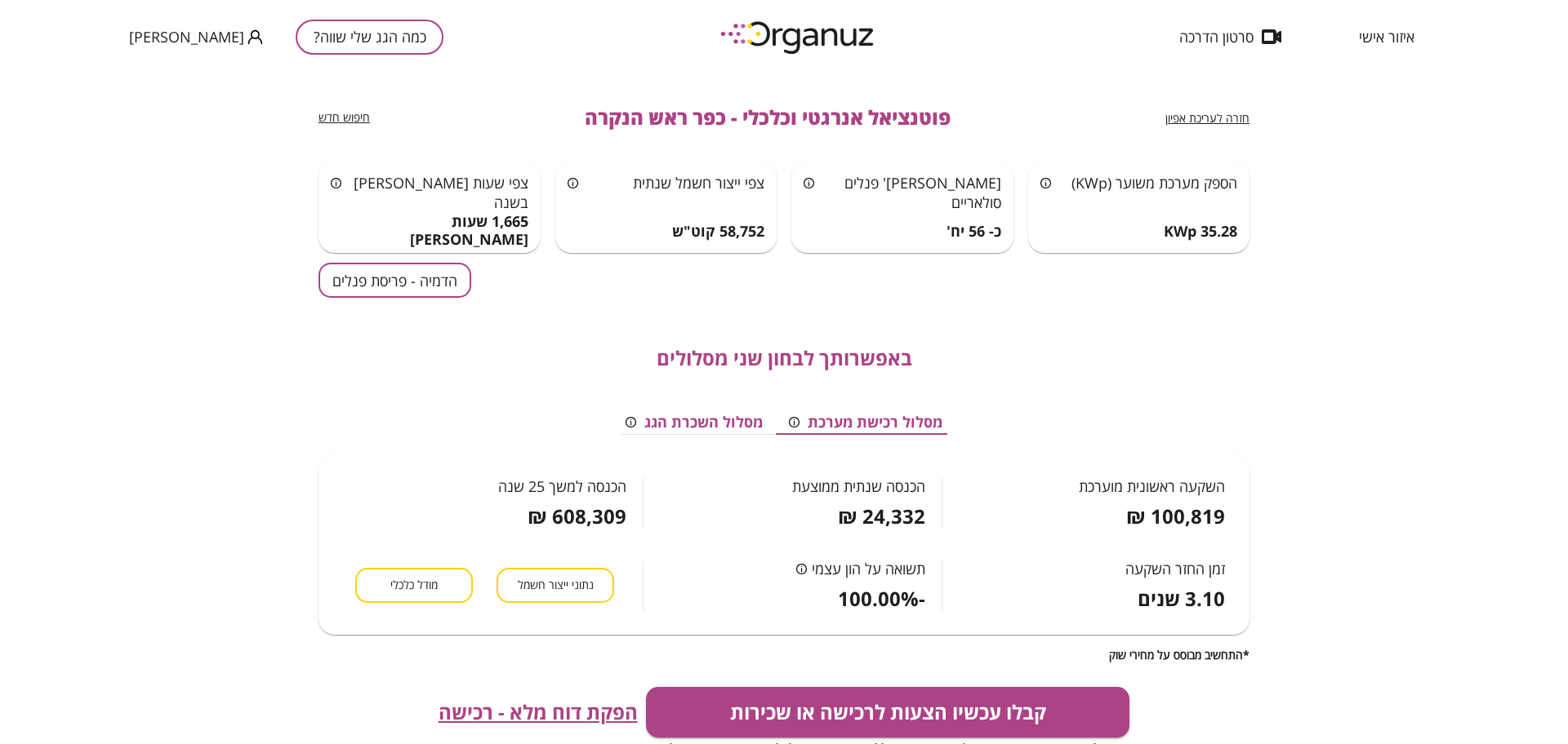
click at [412, 284] on button "הדמיה - פריסת פנלים" at bounding box center [394, 280] width 152 height 35
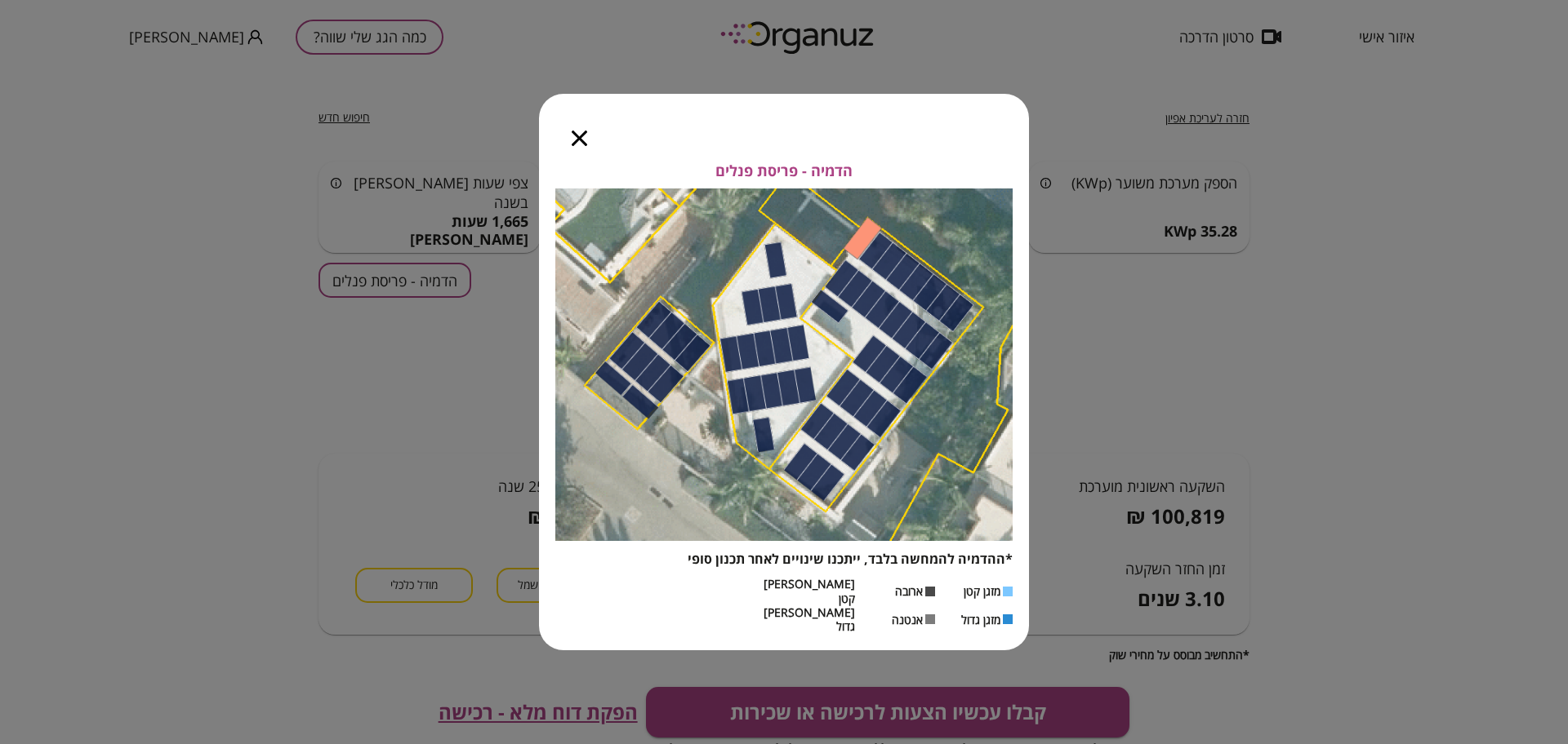
click at [579, 146] on icon "button" at bounding box center [579, 138] width 16 height 16
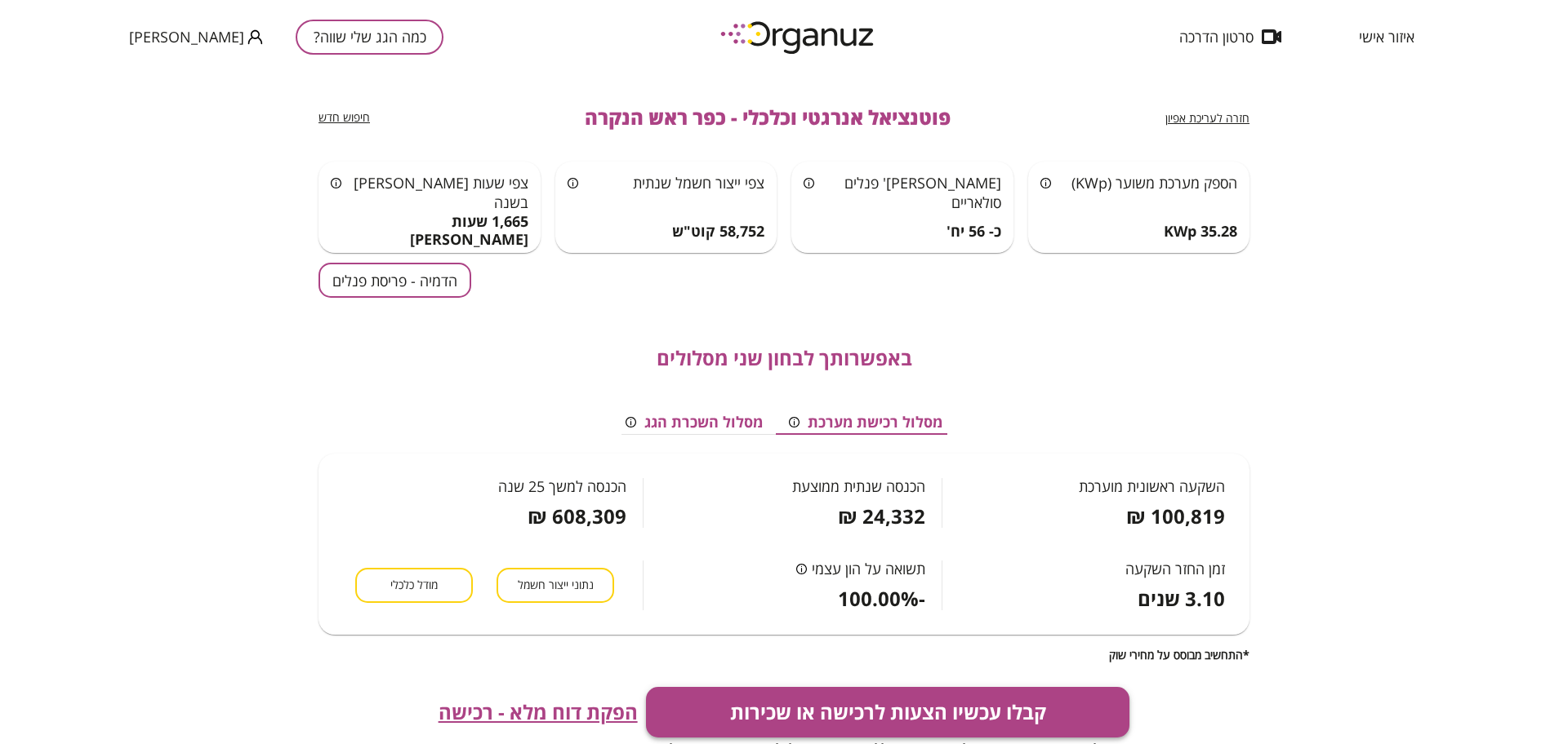
click at [857, 693] on button "קבלו עכשיו הצעות לרכישה או שכירות" at bounding box center [888, 712] width 484 height 50
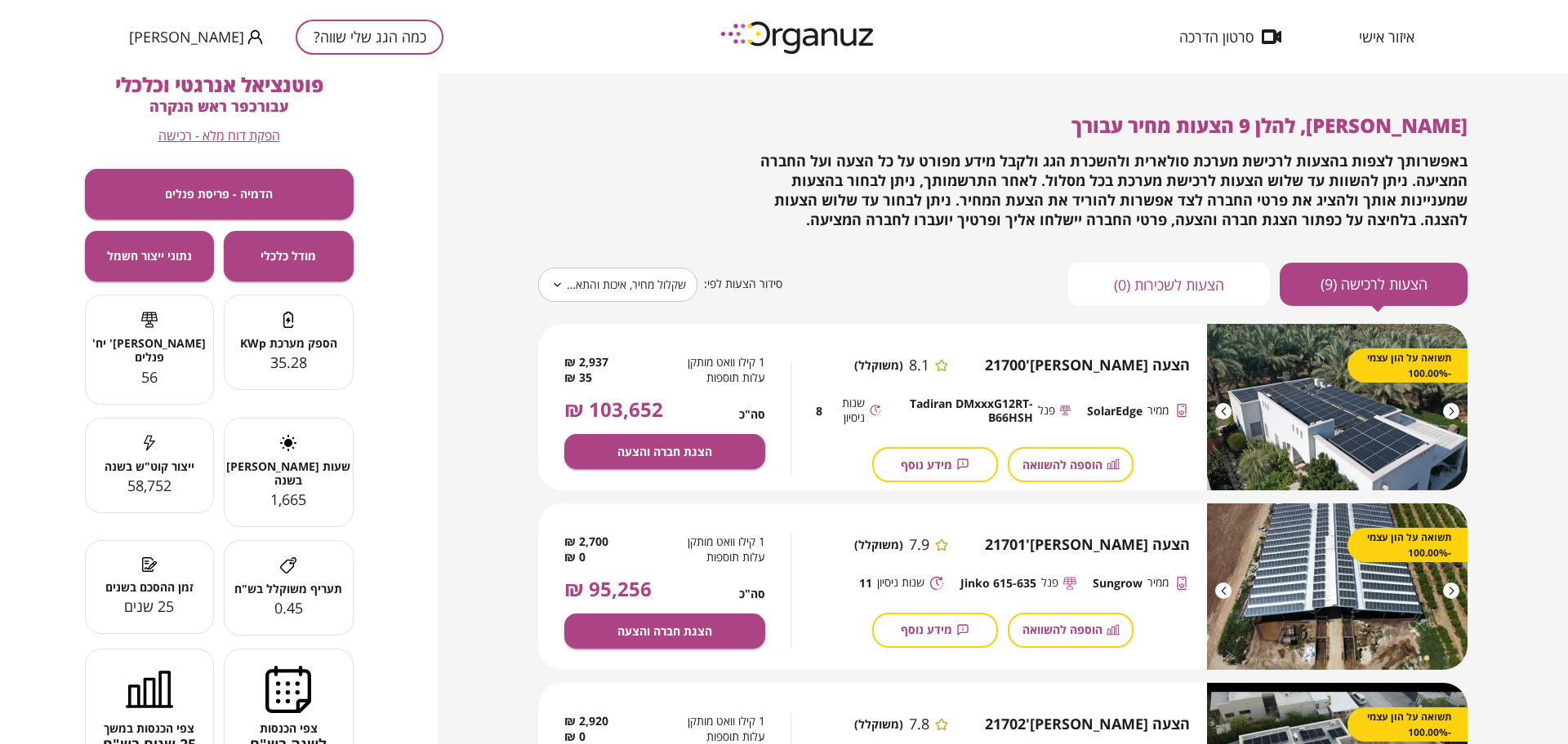
click at [639, 281] on body "**********" at bounding box center [784, 372] width 1568 height 744
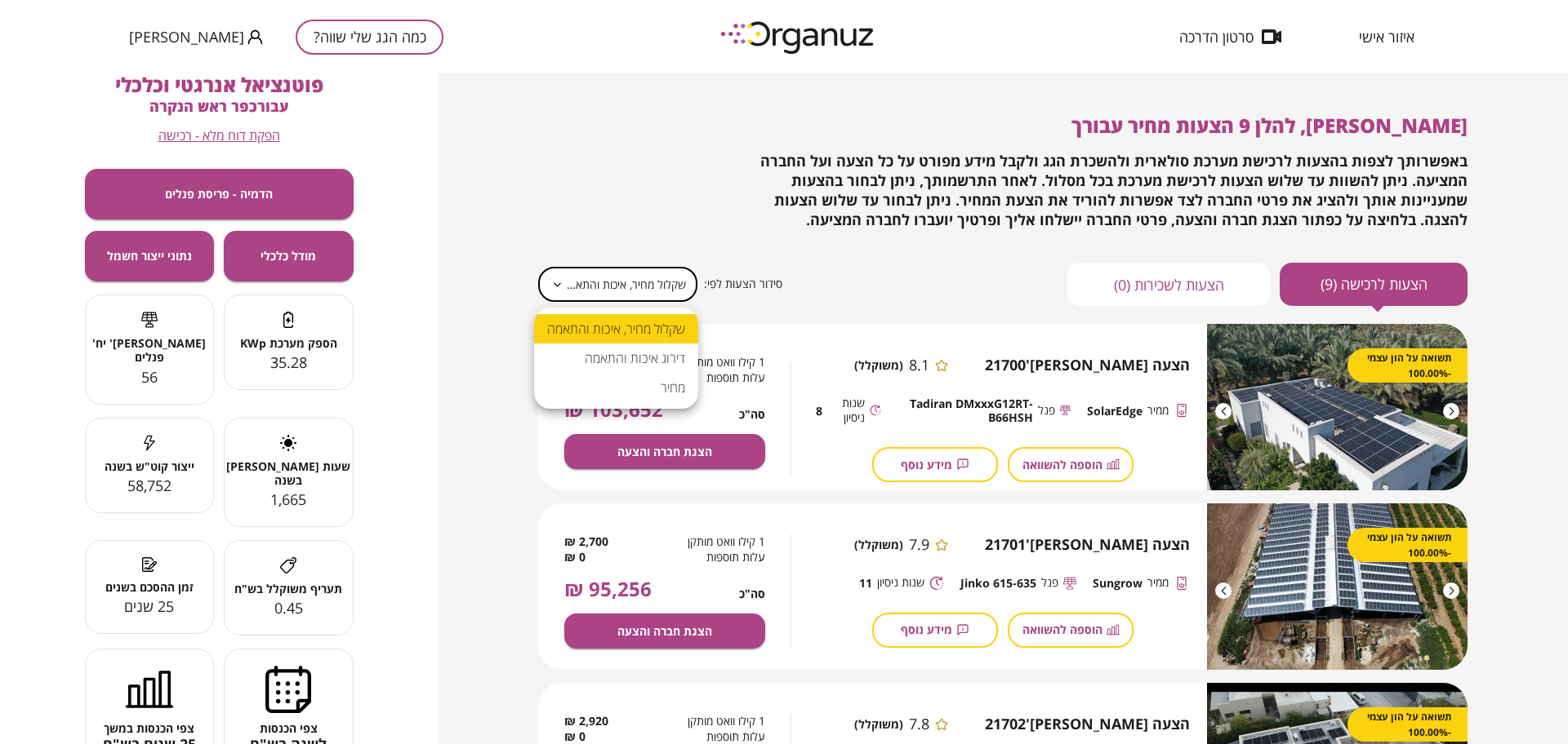
click at [655, 392] on li "מחיר" at bounding box center [616, 388] width 164 height 29
type input "*****"
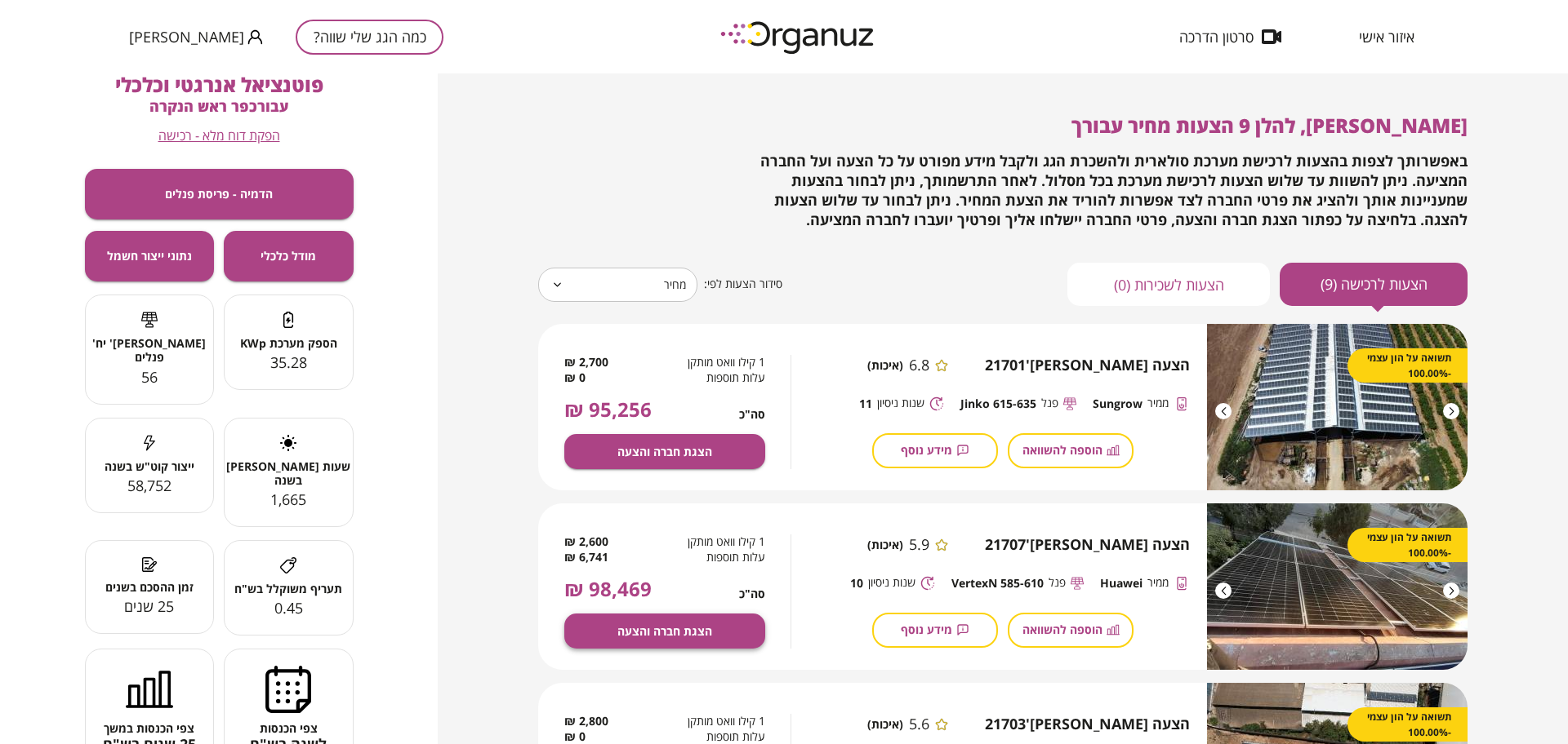
click at [727, 631] on button "הצגת חברה והצעה" at bounding box center [665, 631] width 201 height 35
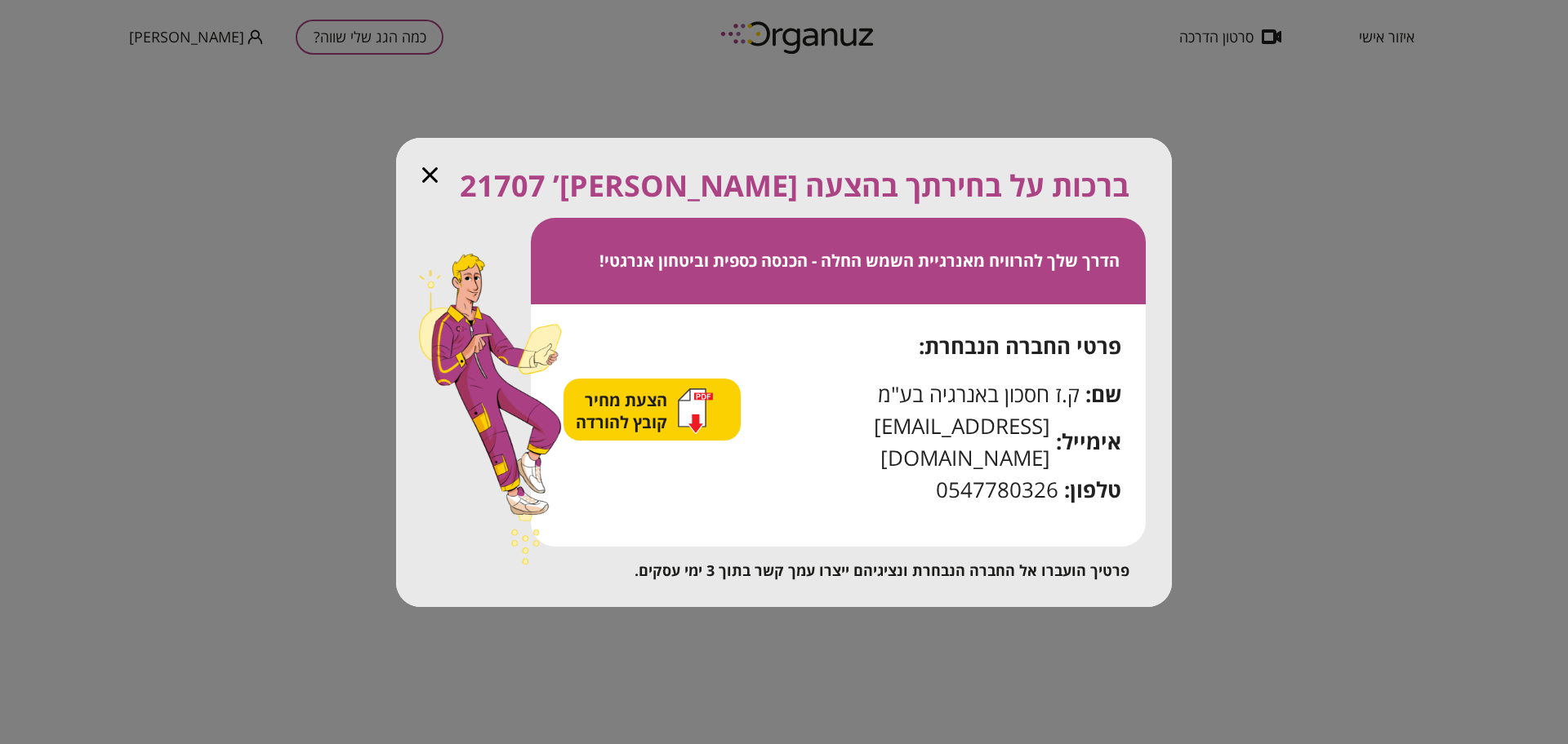
click at [684, 431] on div "הצעת מחיר קובץ להורדה" at bounding box center [644, 411] width 137 height 46
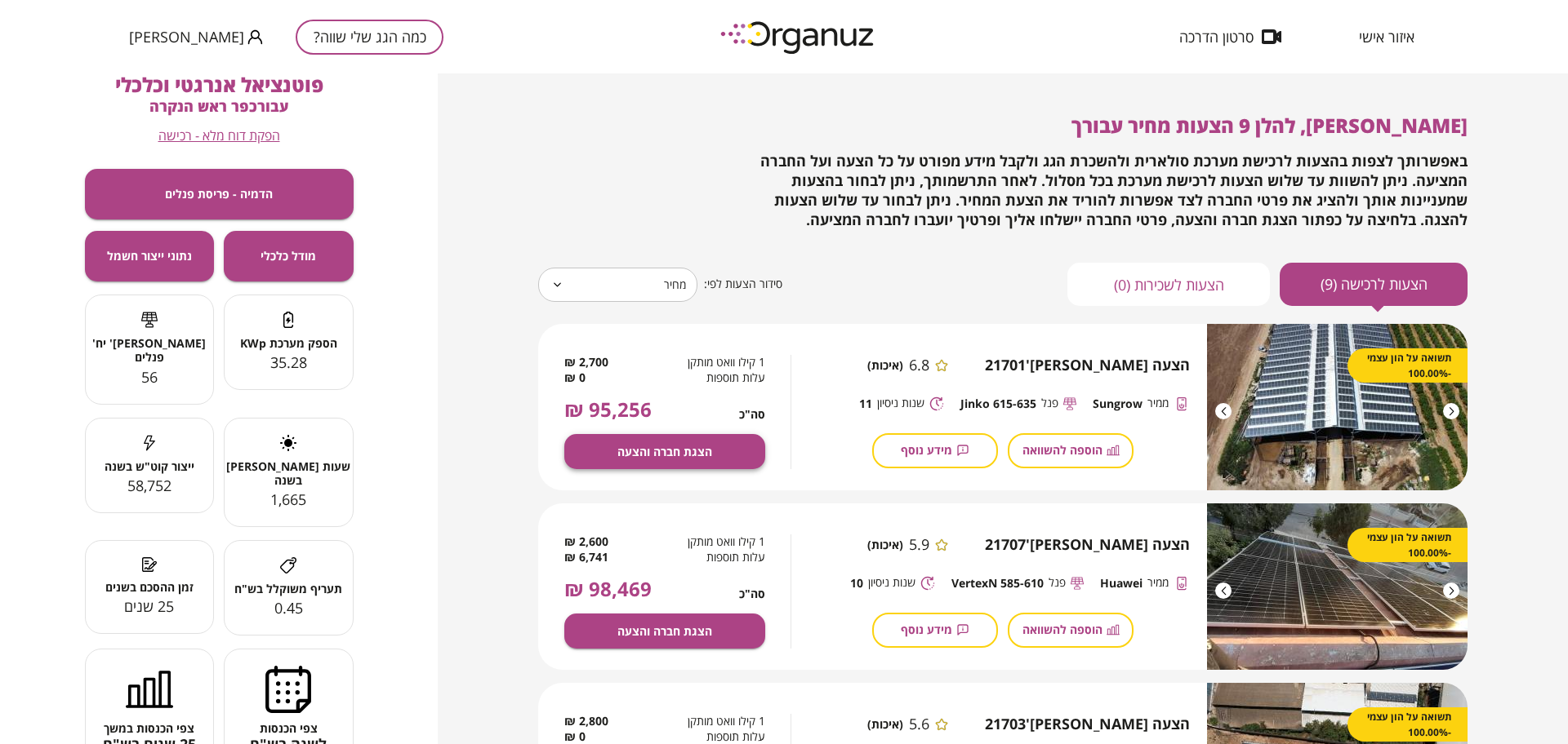
click at [690, 448] on span "הצגת חברה והצעה" at bounding box center [665, 451] width 95 height 14
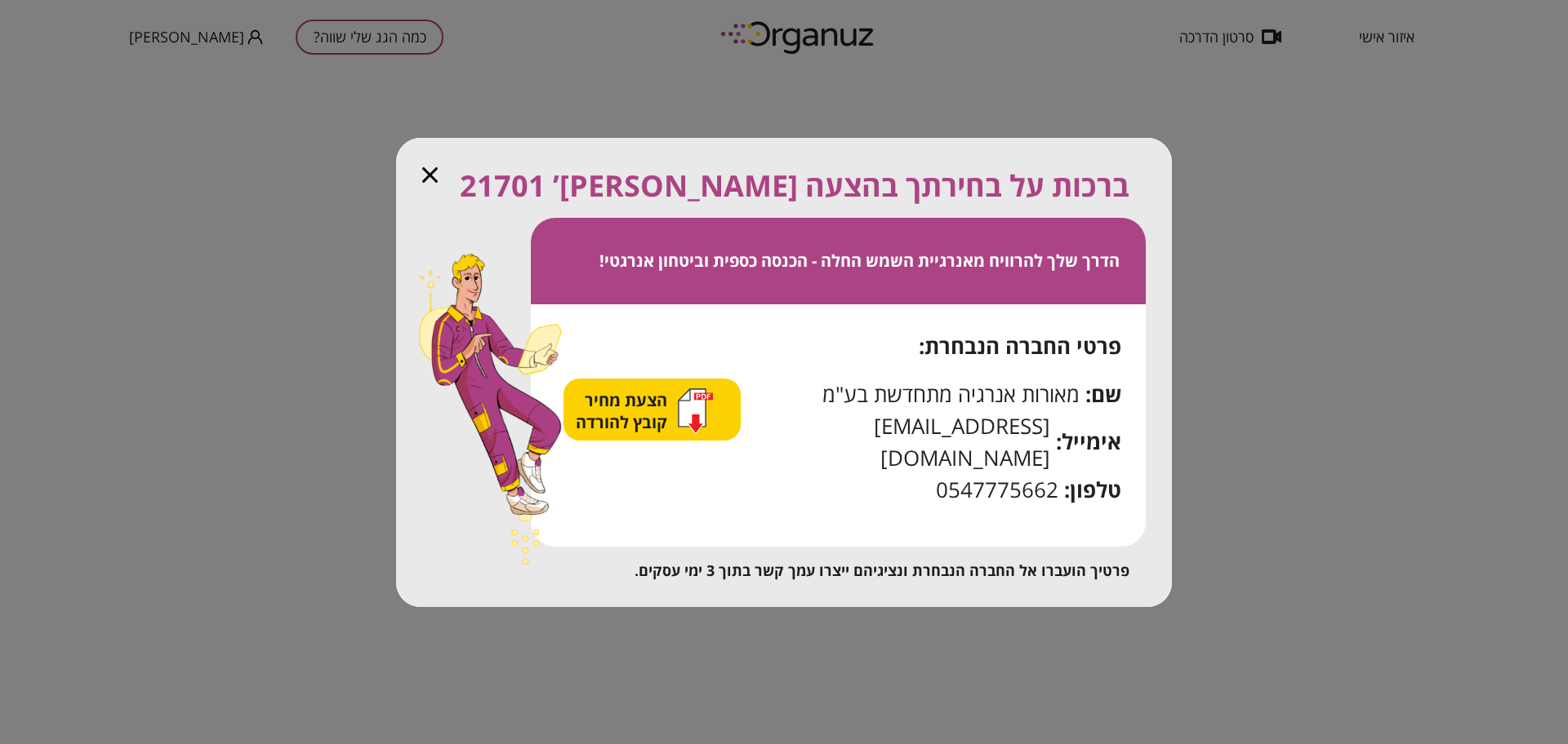
click at [626, 427] on span "הצעת מחיר קובץ להורדה" at bounding box center [623, 411] width 96 height 44
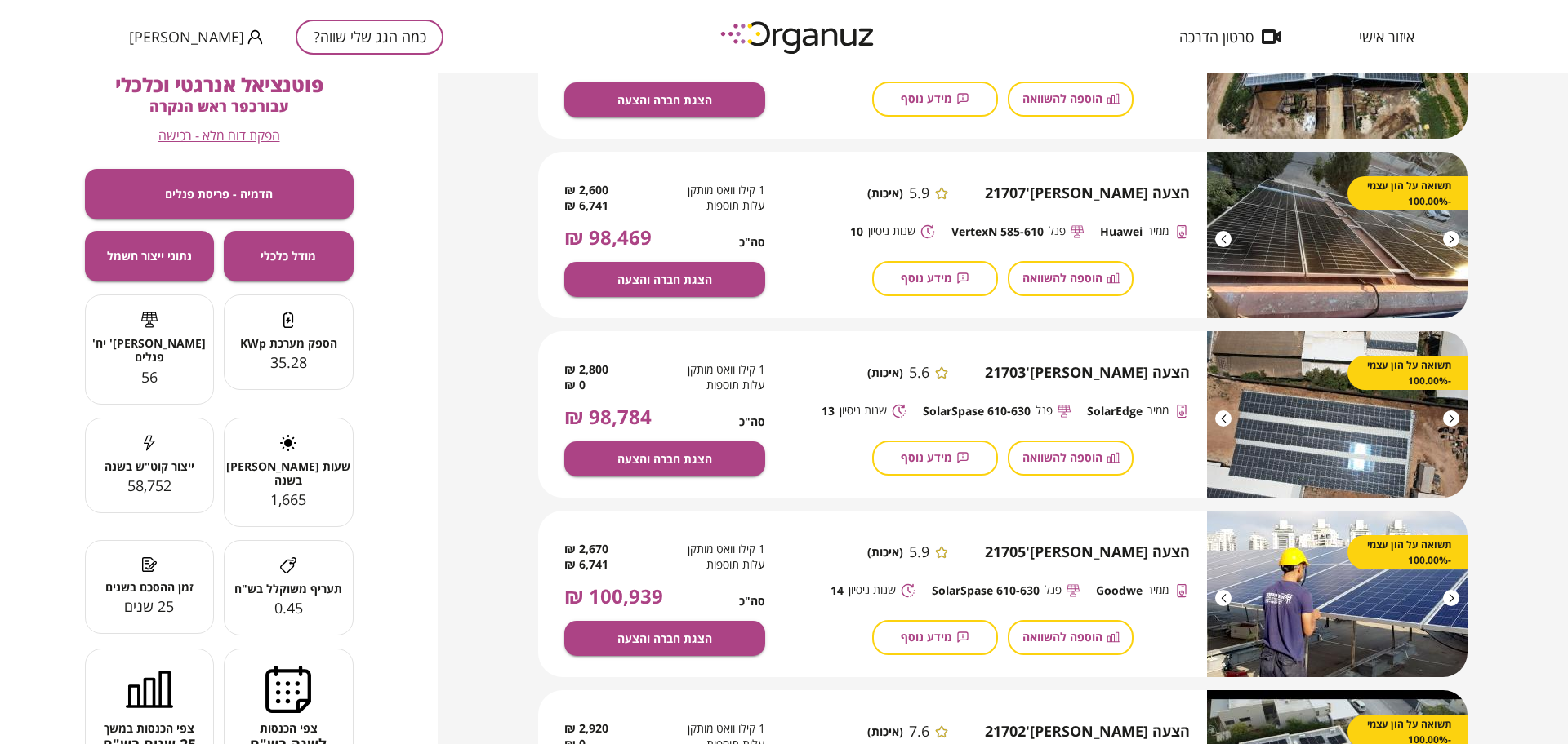
scroll to position [408, 0]
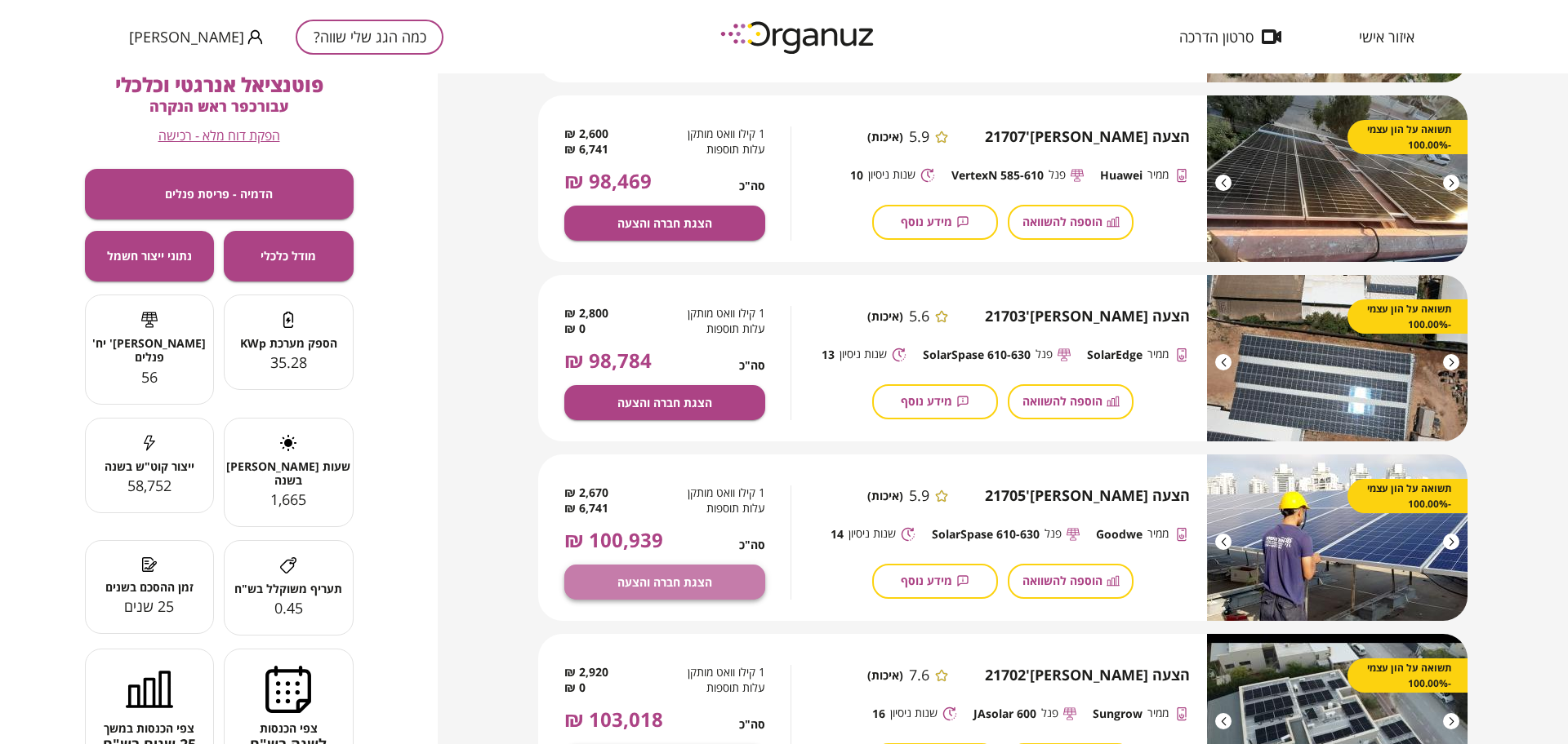
click at [720, 572] on button "הצגת חברה והצעה" at bounding box center [665, 582] width 201 height 35
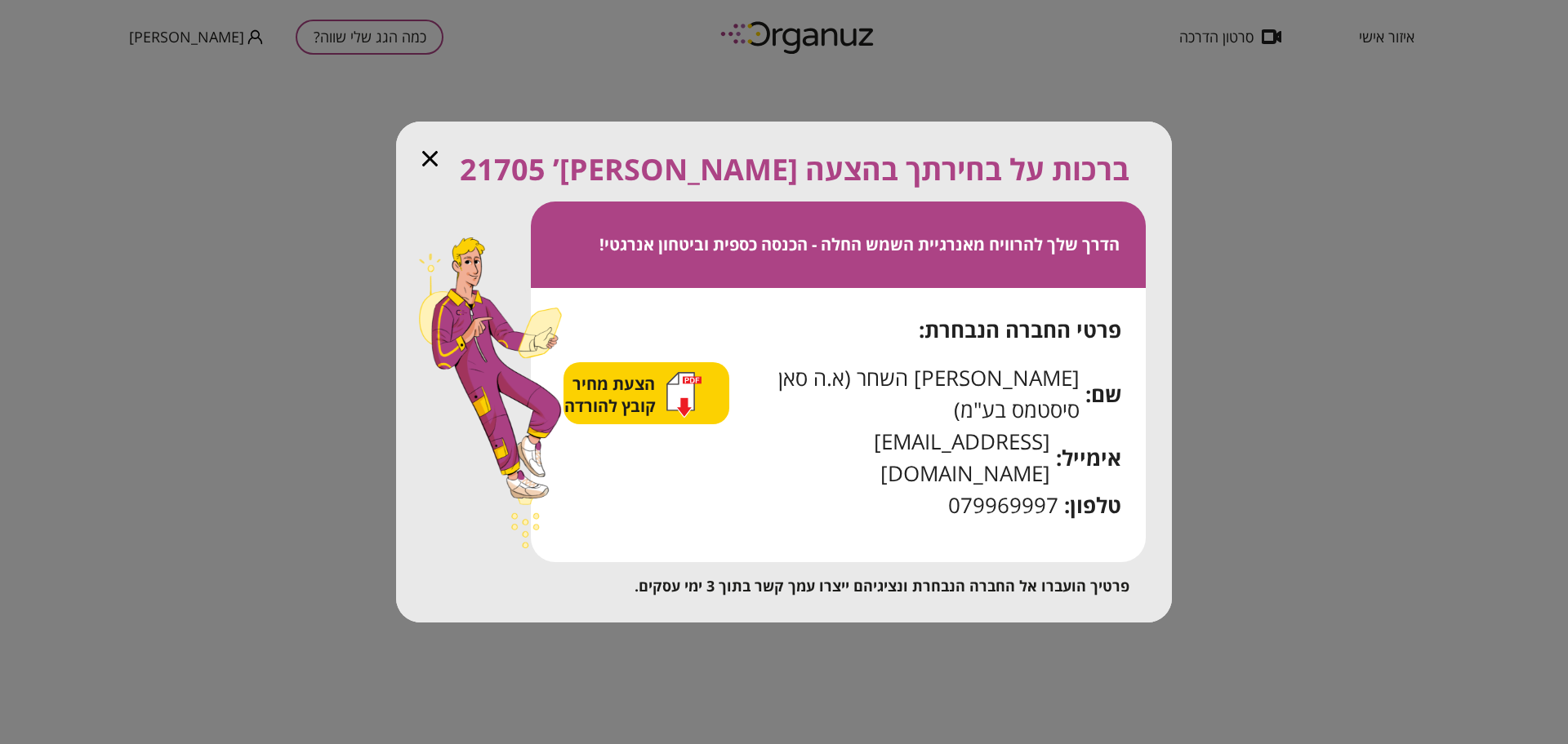
click at [649, 417] on span "הצעת מחיר קובץ להורדה" at bounding box center [612, 395] width 96 height 44
